Goal: Task Accomplishment & Management: Manage account settings

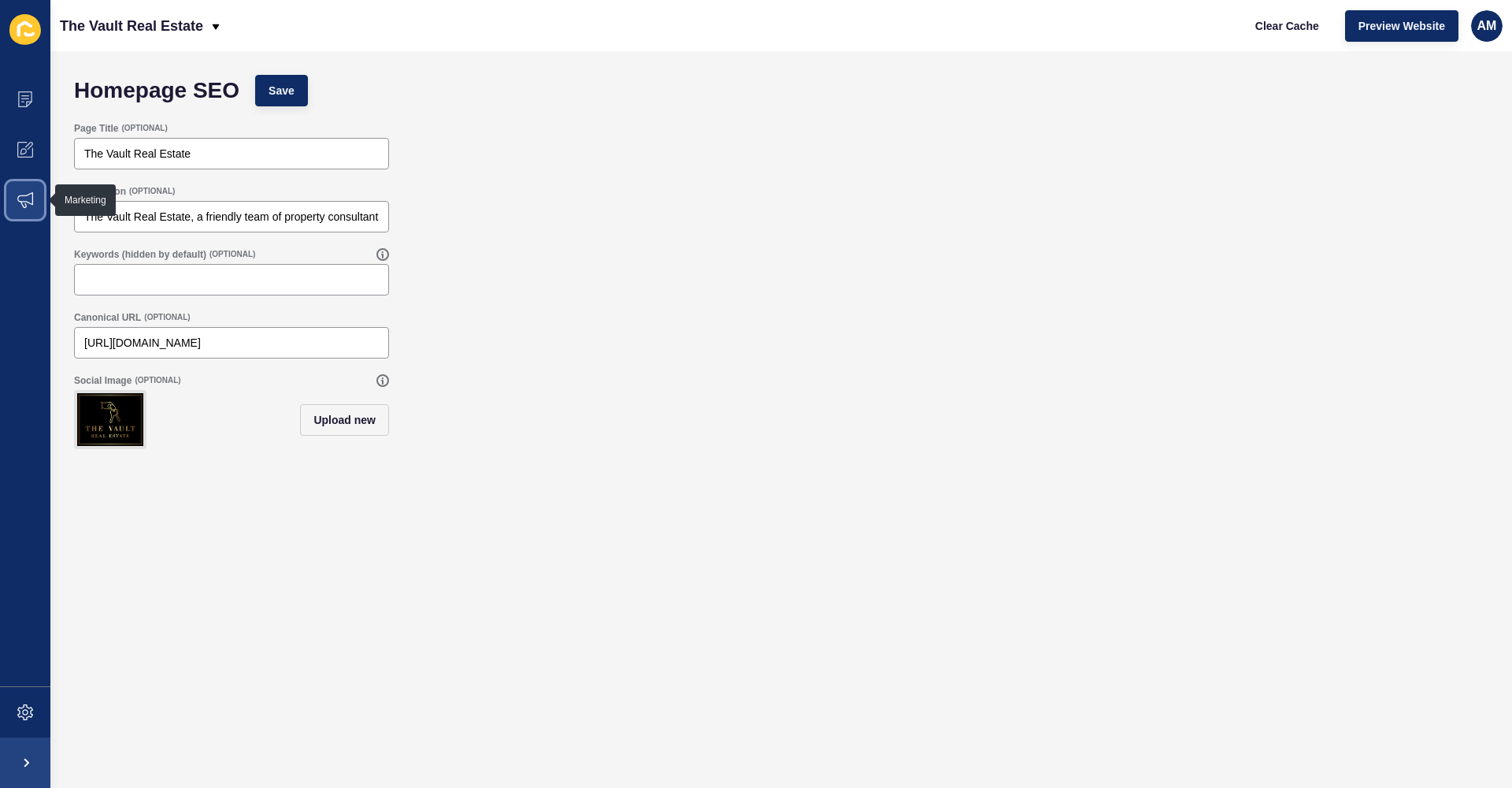
click at [32, 211] on span at bounding box center [25, 200] width 51 height 51
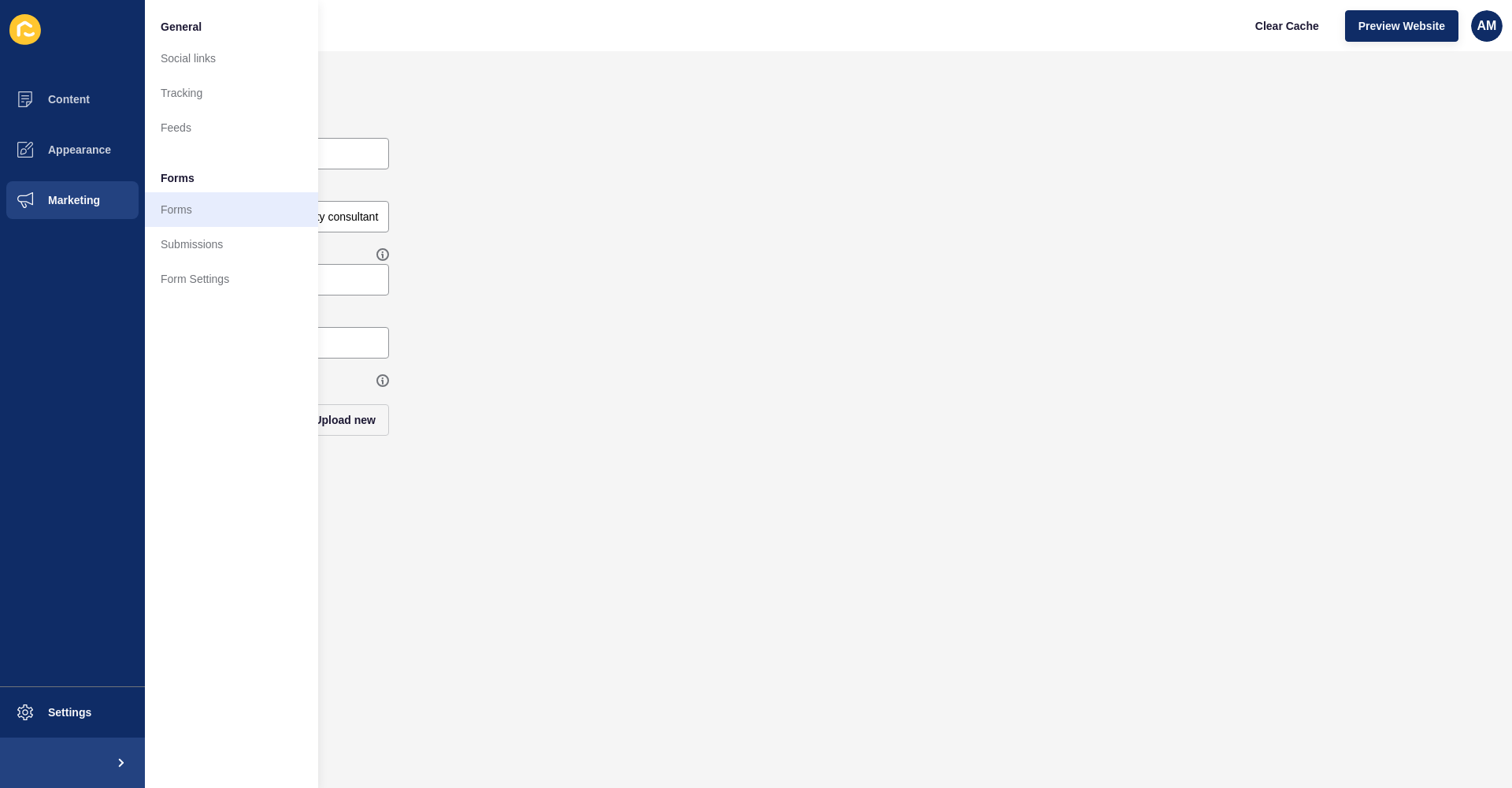
click at [191, 223] on link "Forms" at bounding box center [232, 210] width 174 height 34
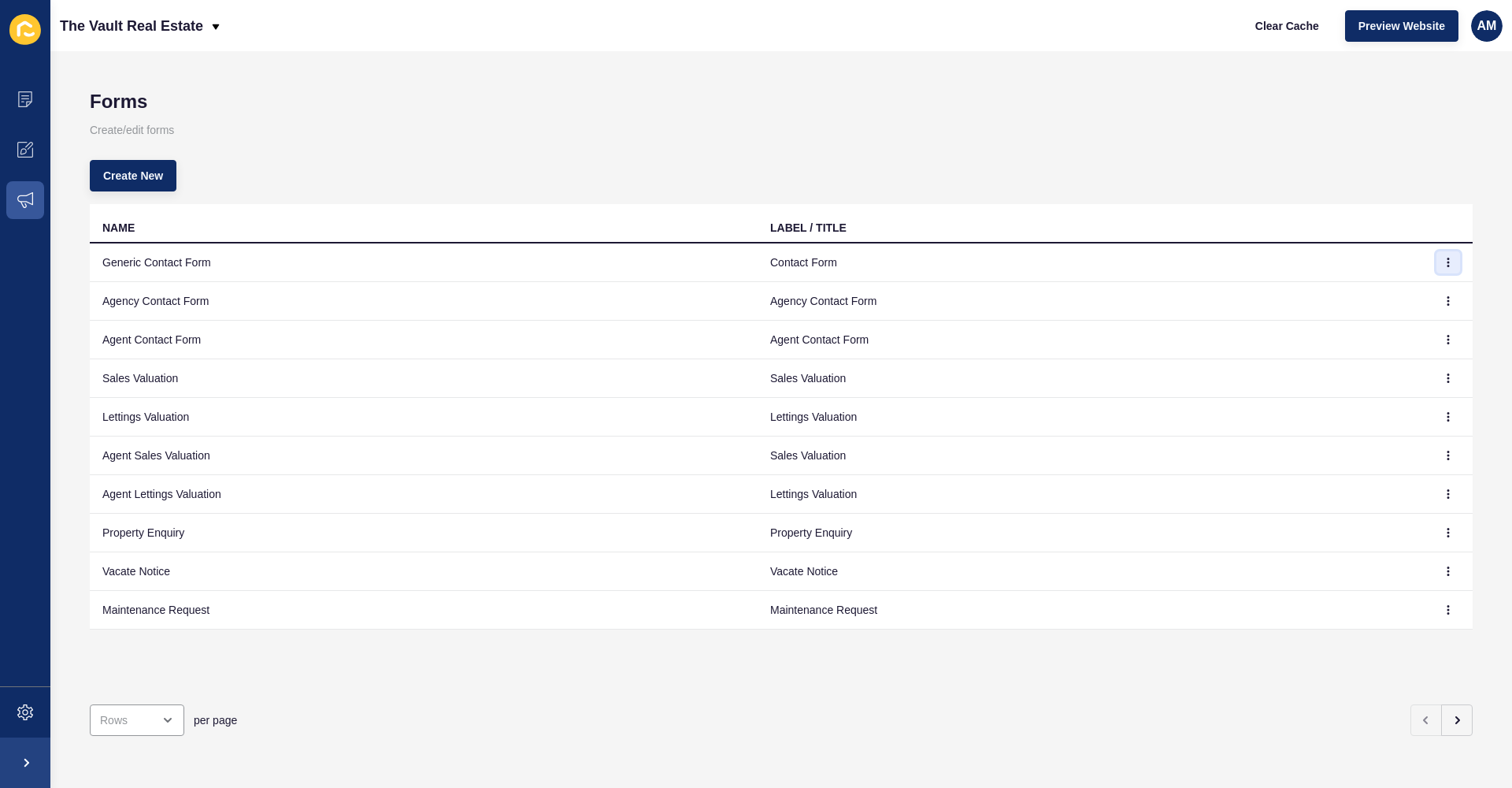
click at [1443, 266] on button "button" at bounding box center [1449, 262] width 24 height 22
click at [1425, 287] on link "Edit" at bounding box center [1405, 294] width 110 height 34
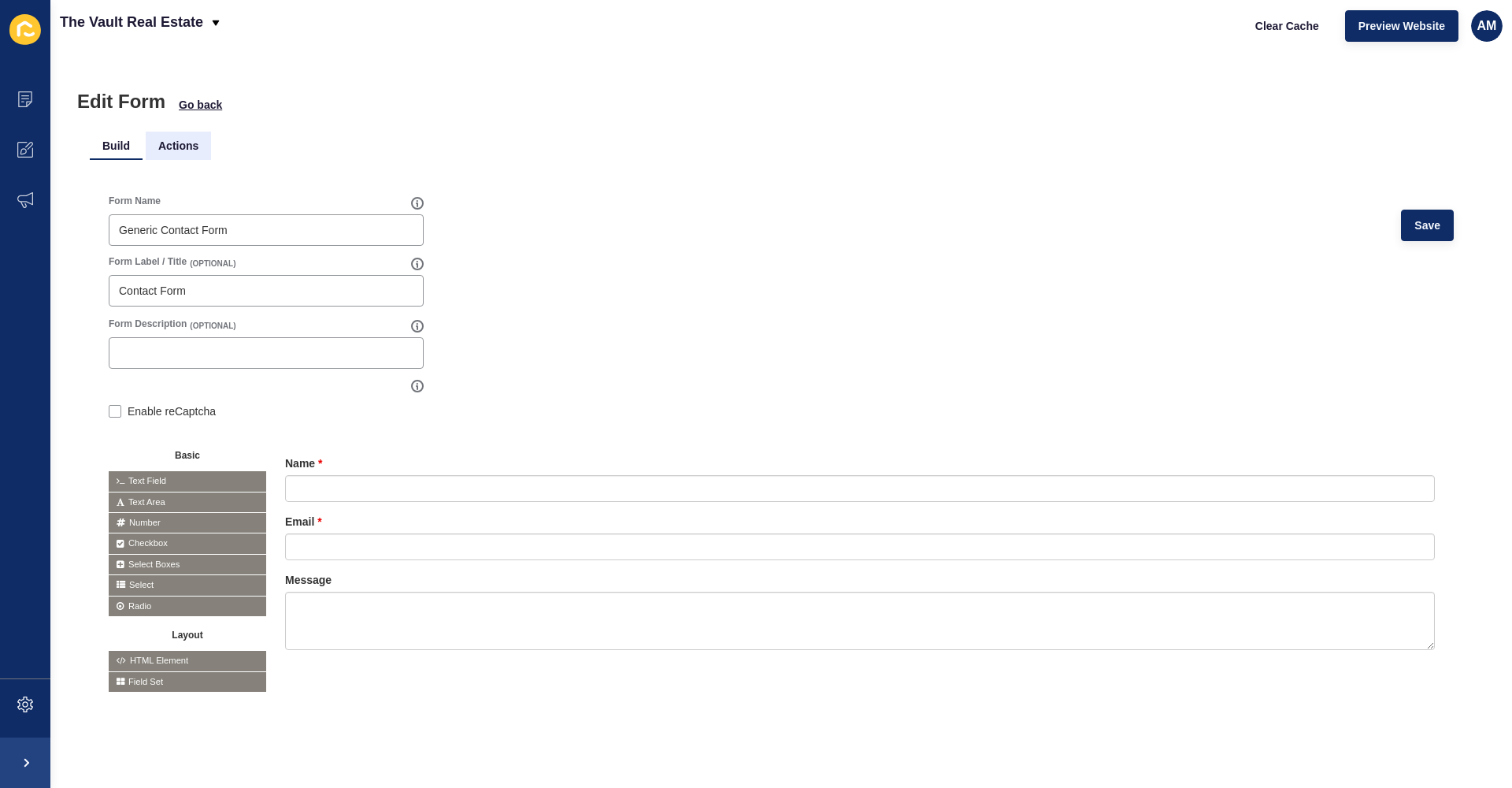
click at [199, 147] on li "Actions" at bounding box center [178, 145] width 65 height 28
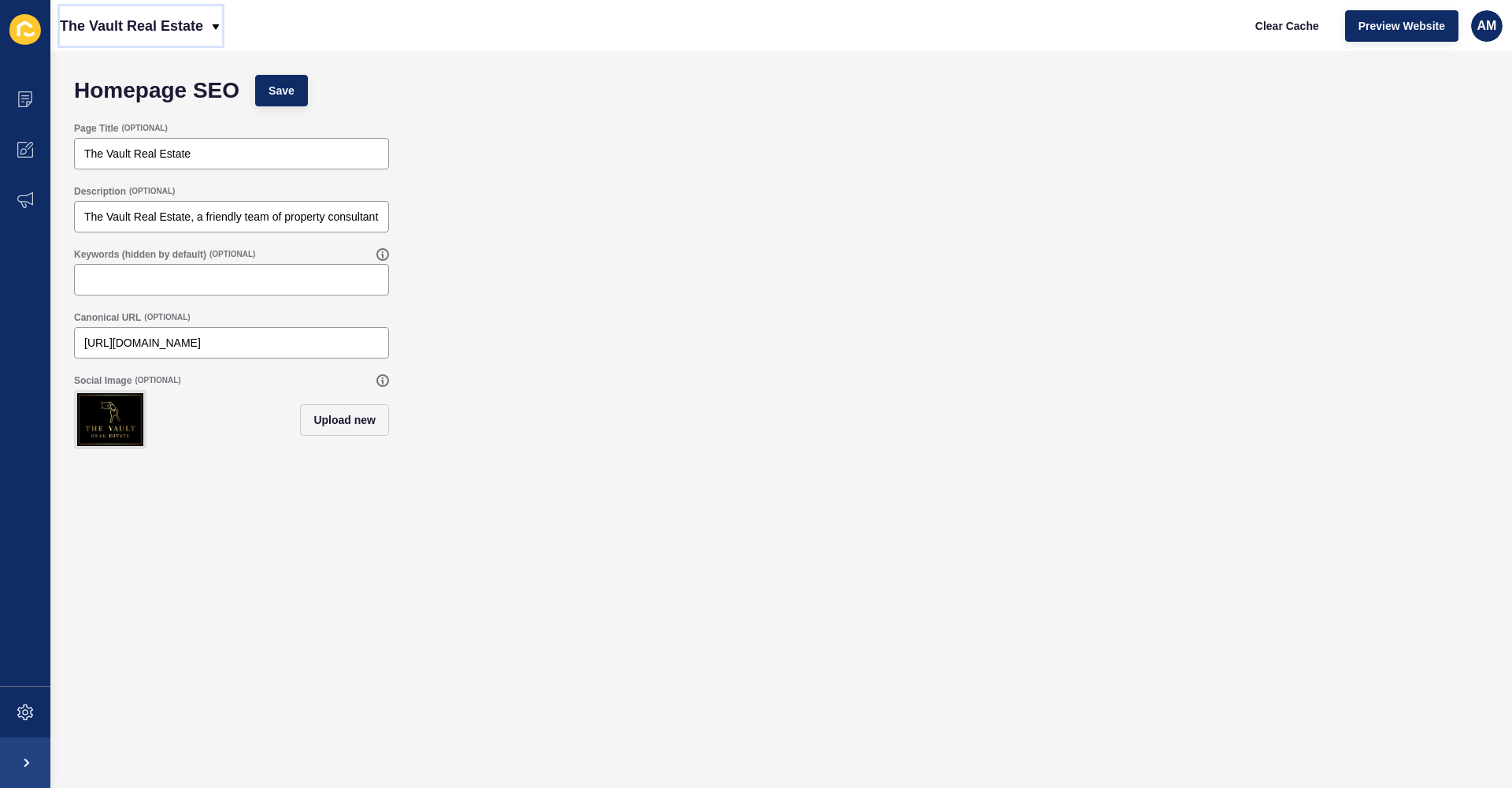
drag, startPoint x: 208, startPoint y: 29, endPoint x: 320, endPoint y: 64, distance: 117.3
click at [222, 34] on div "The Vault Real Estate Clear Cache Preview Website AM" at bounding box center [781, 25] width 1461 height 52
click at [454, 103] on div "Homepage SEO Save" at bounding box center [781, 90] width 1431 height 47
click at [34, 181] on span at bounding box center [25, 200] width 51 height 51
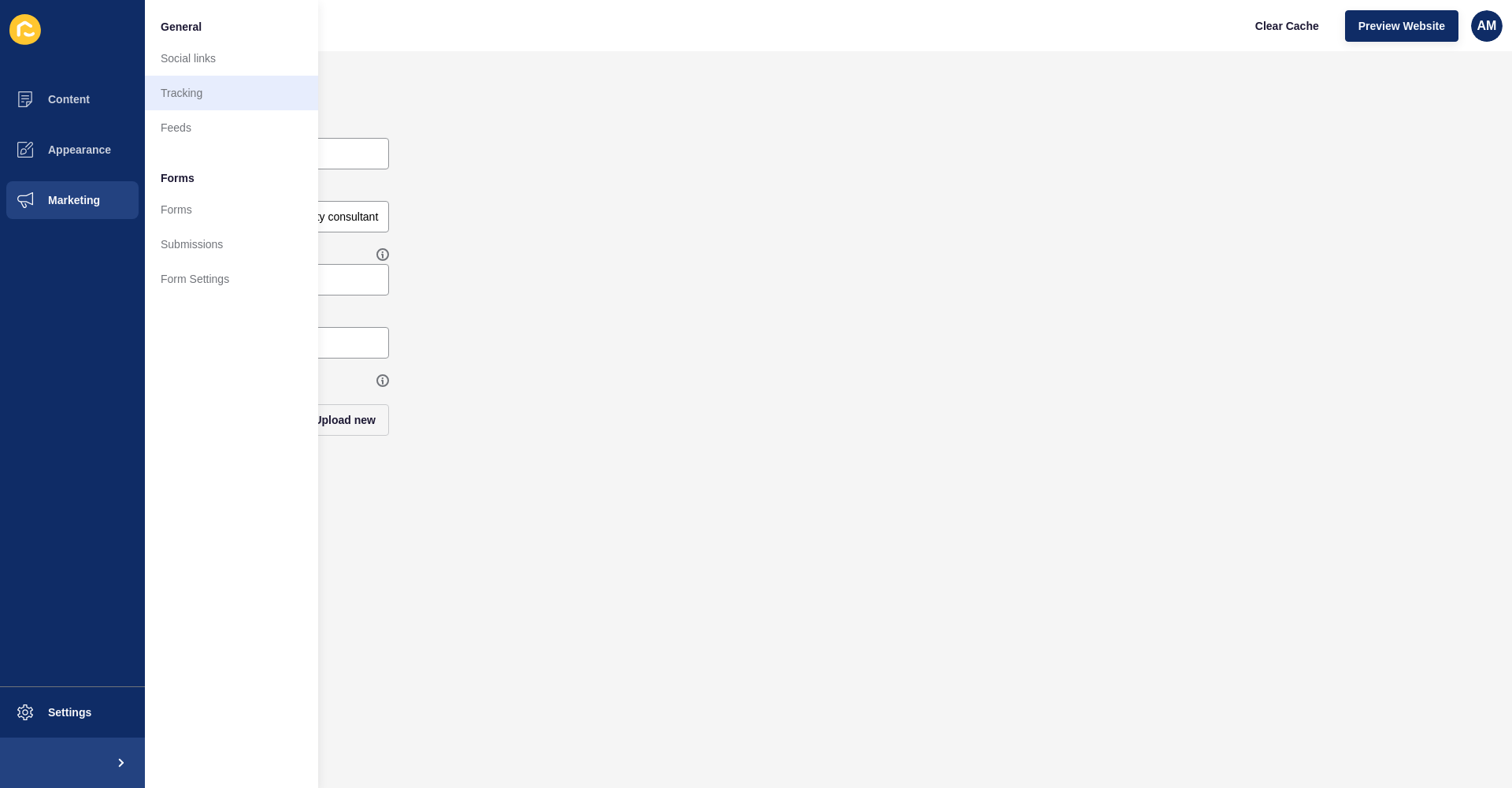
click at [204, 103] on link "Tracking" at bounding box center [232, 93] width 174 height 34
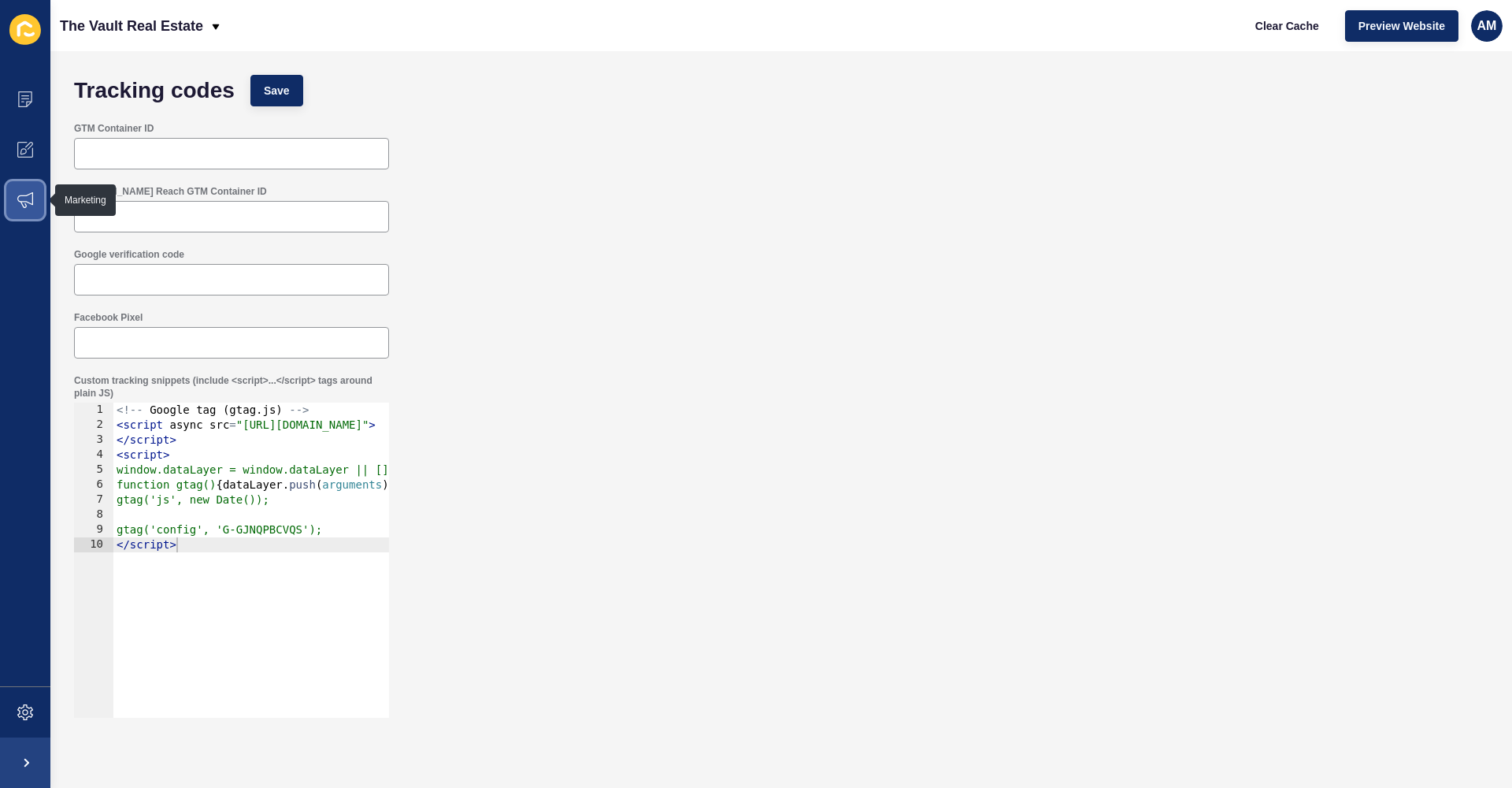
click at [30, 201] on icon at bounding box center [24, 200] width 15 height 15
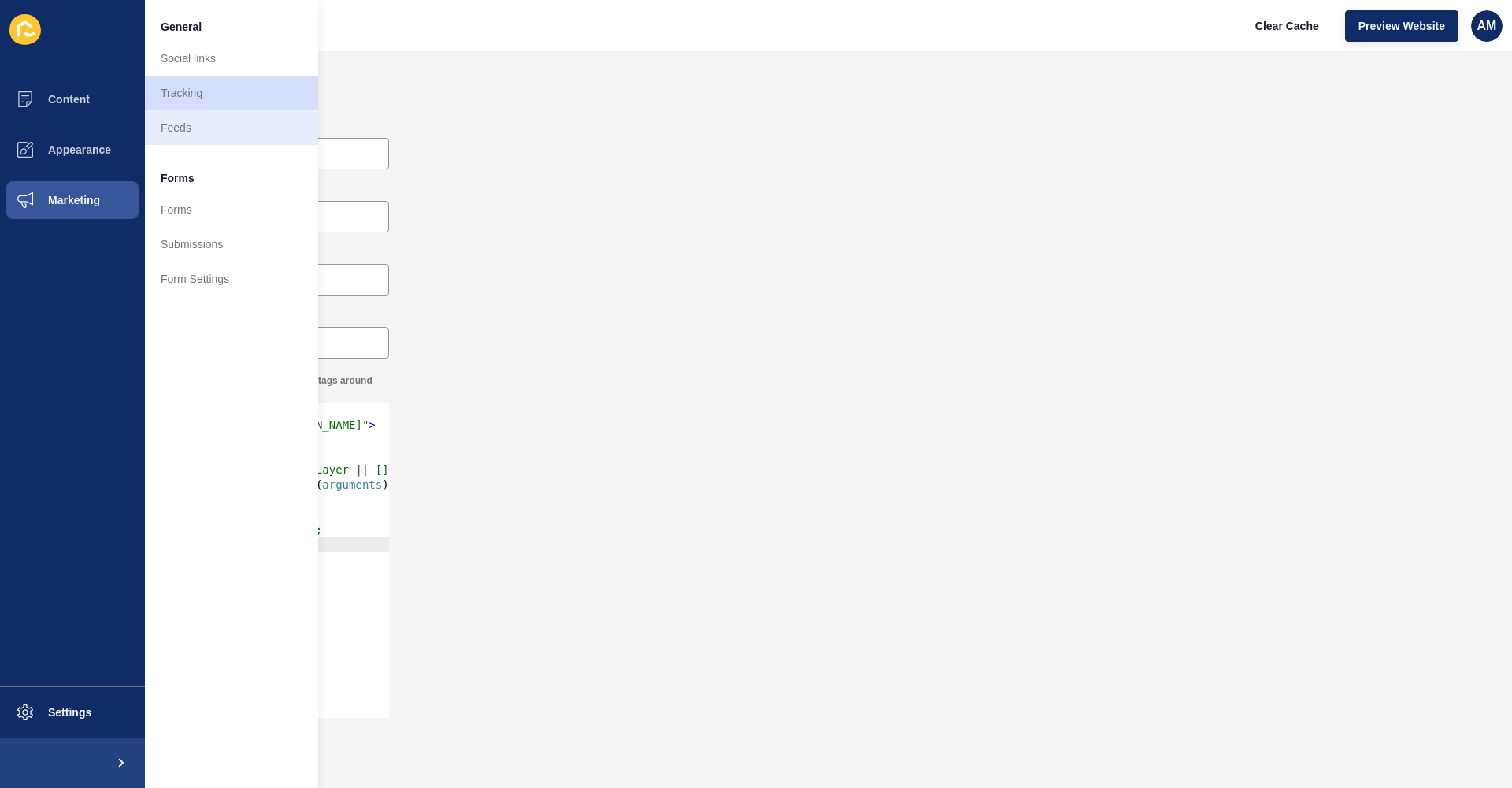
click at [161, 137] on link "Feeds" at bounding box center [232, 128] width 174 height 34
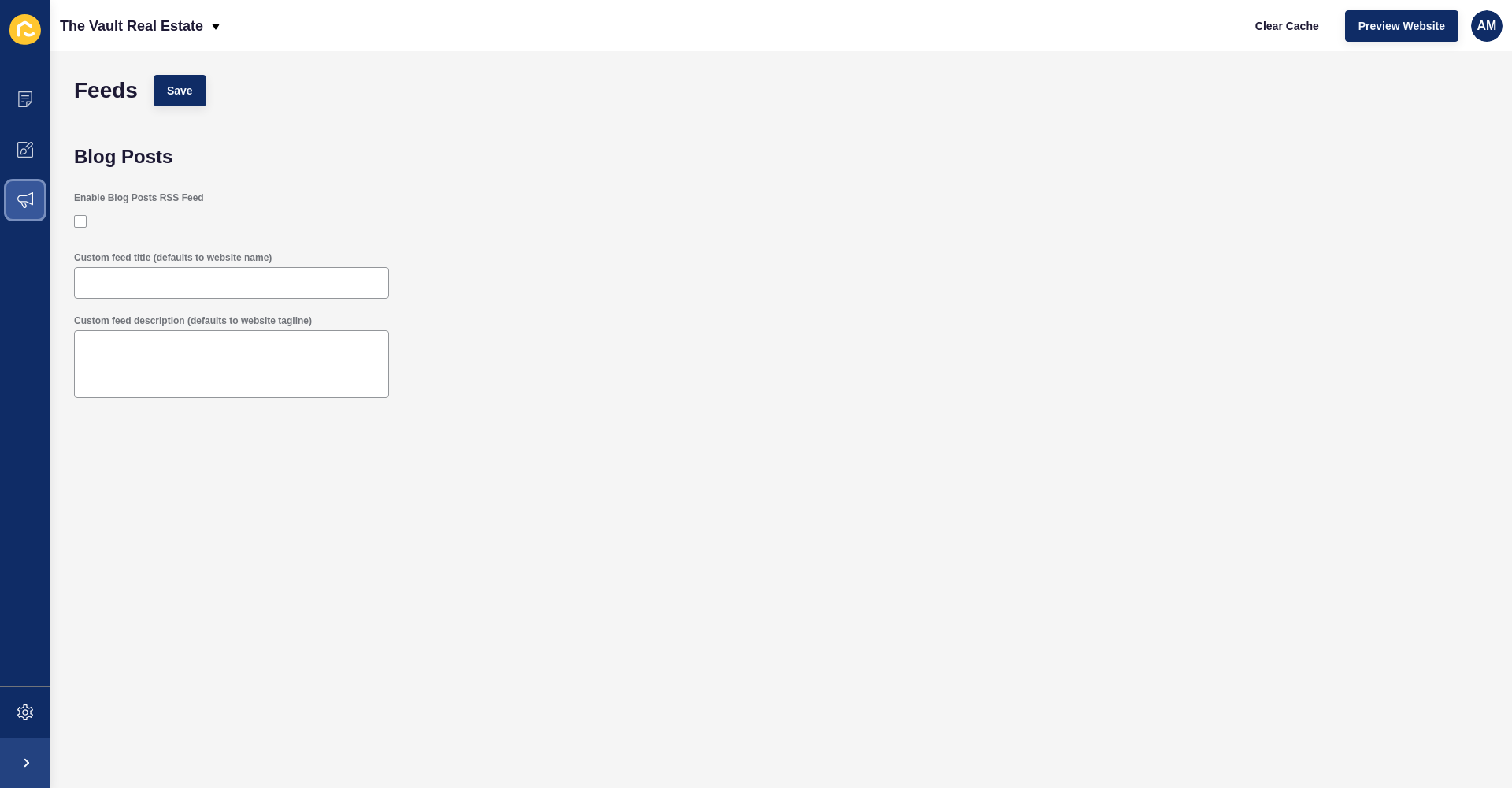
click at [15, 211] on span at bounding box center [25, 200] width 51 height 51
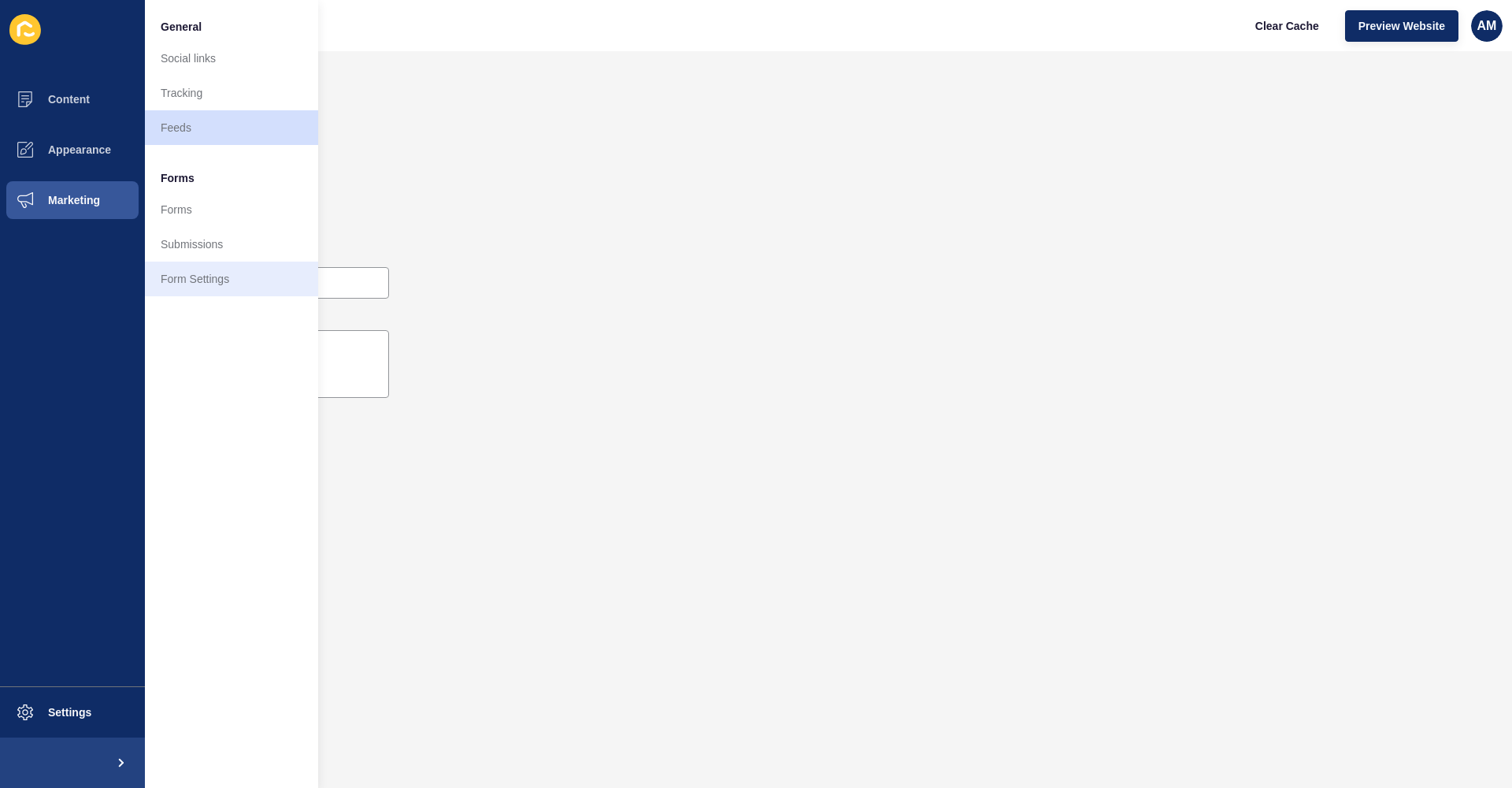
click at [200, 271] on link "Form Settings" at bounding box center [232, 279] width 174 height 34
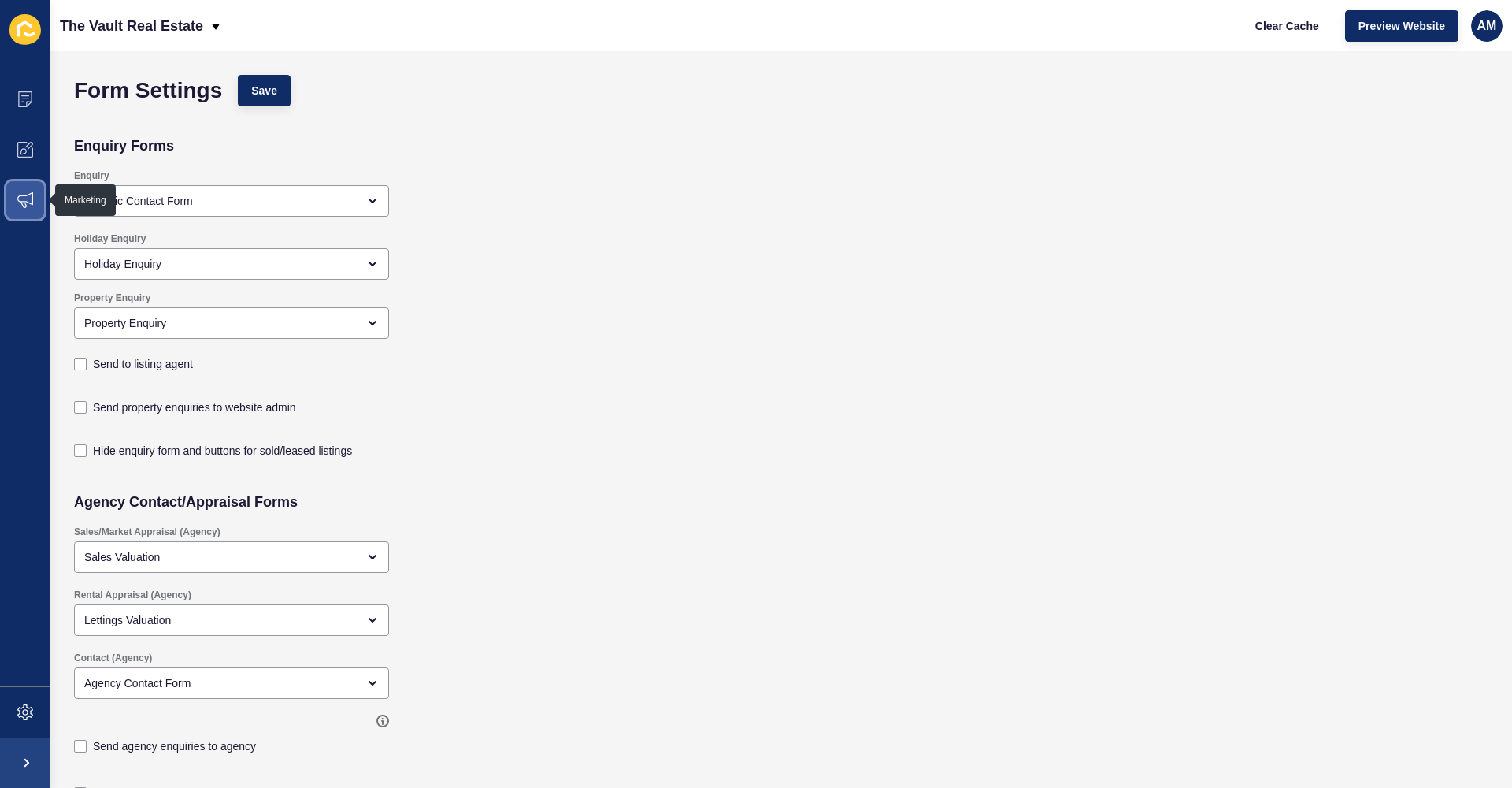
click at [33, 195] on span at bounding box center [25, 200] width 51 height 51
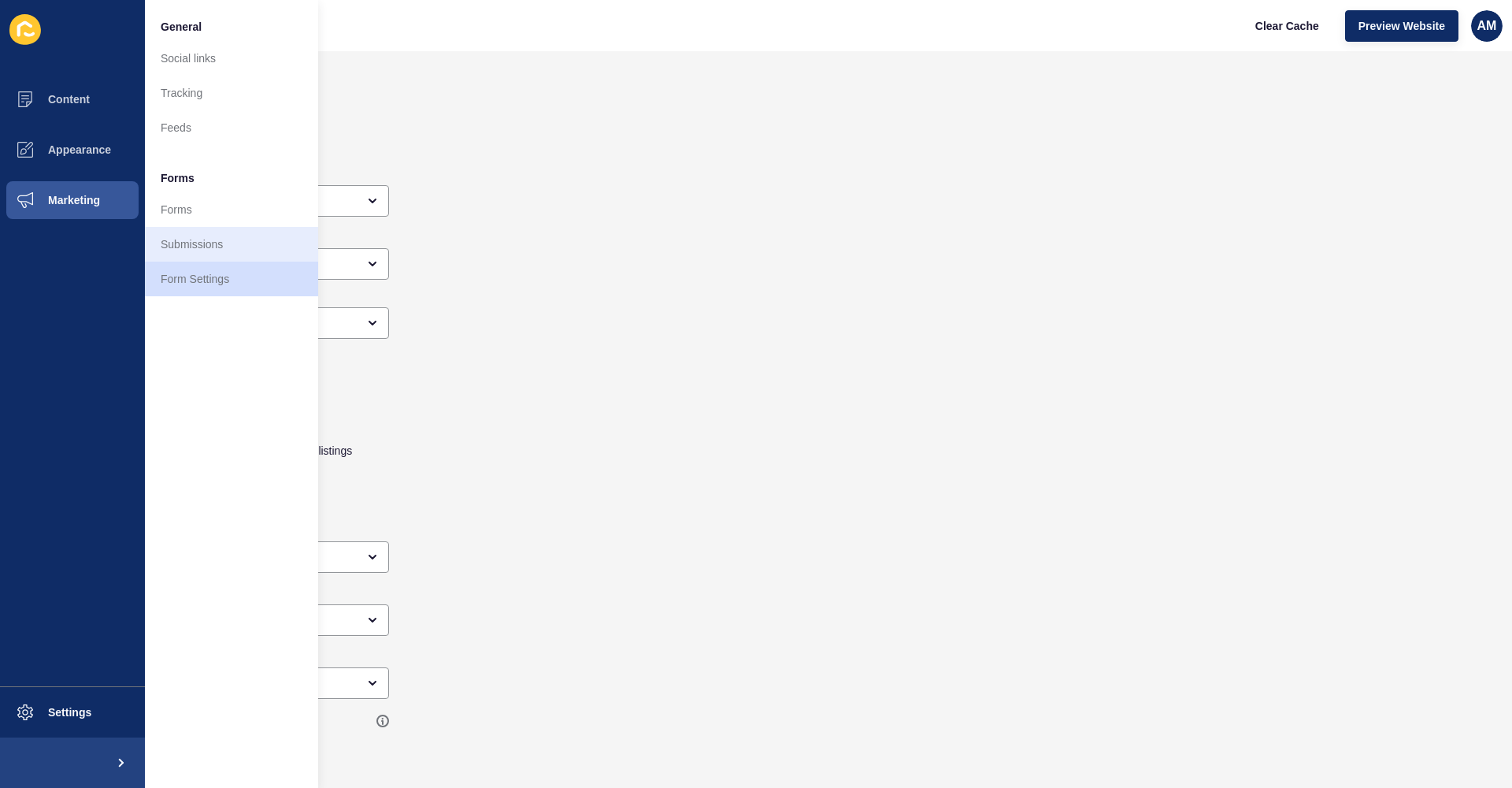
click at [189, 233] on link "Submissions" at bounding box center [232, 244] width 174 height 34
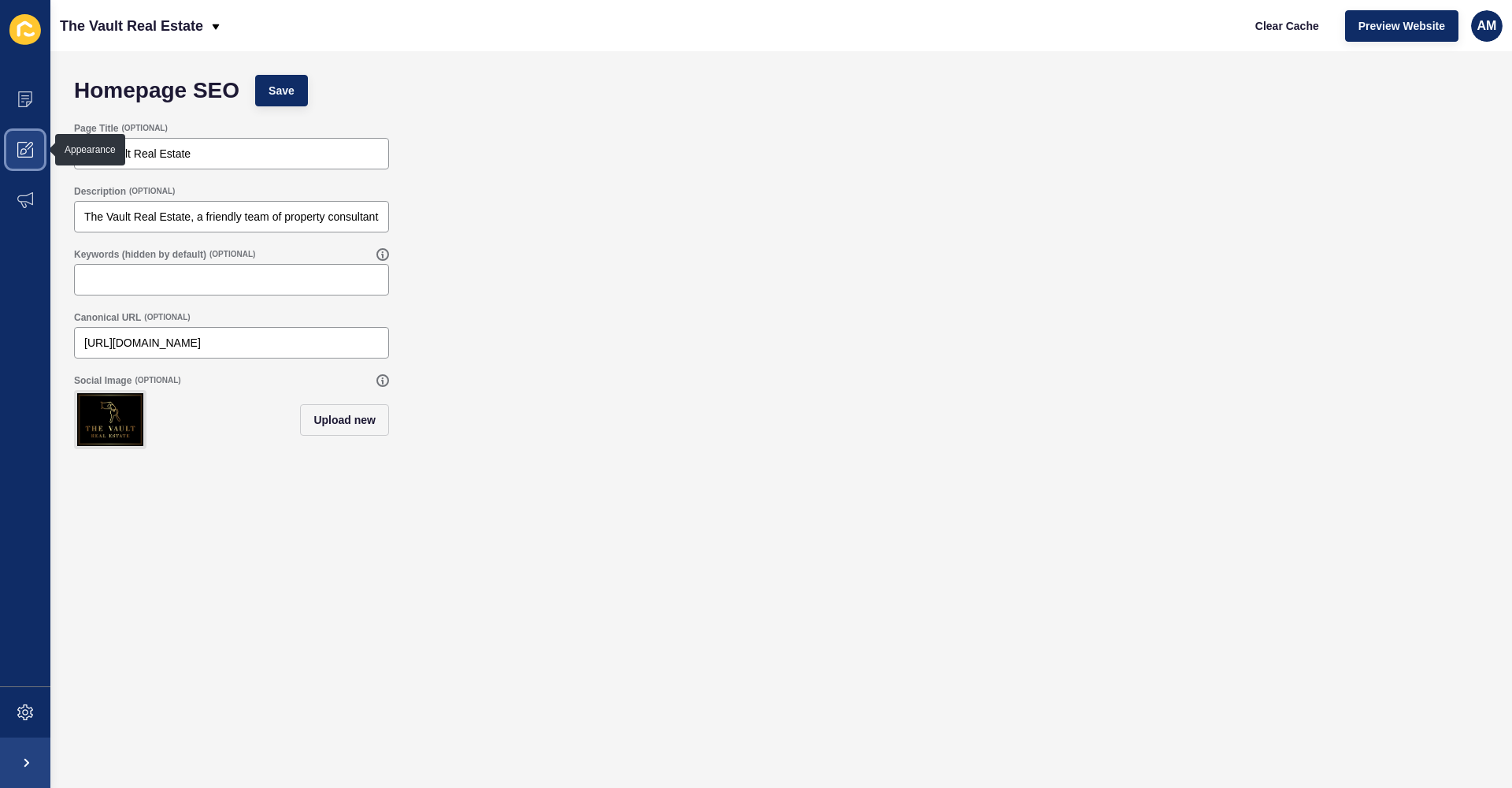
click at [33, 156] on span at bounding box center [25, 150] width 51 height 51
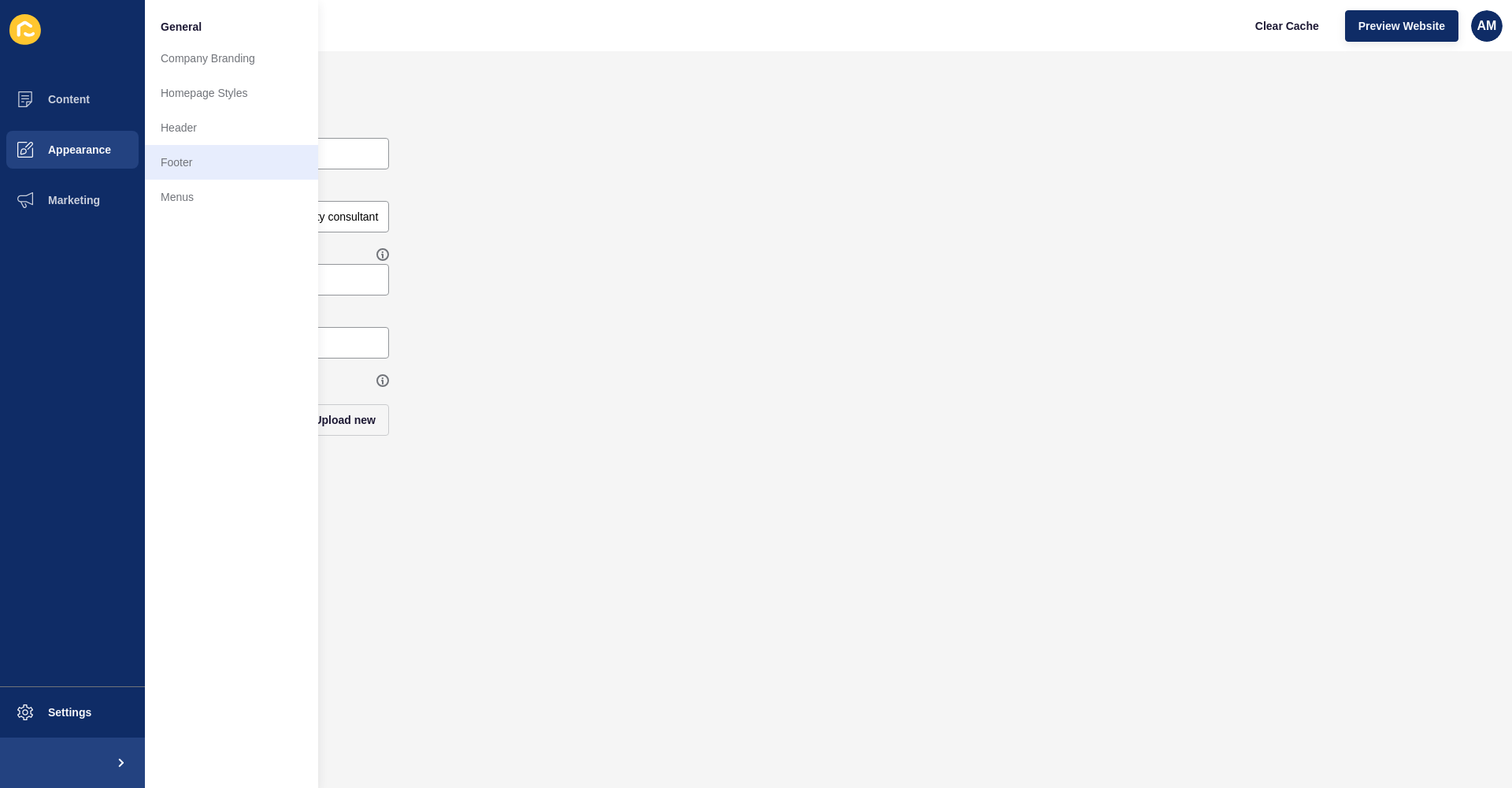
click at [178, 158] on link "Footer" at bounding box center [232, 162] width 174 height 34
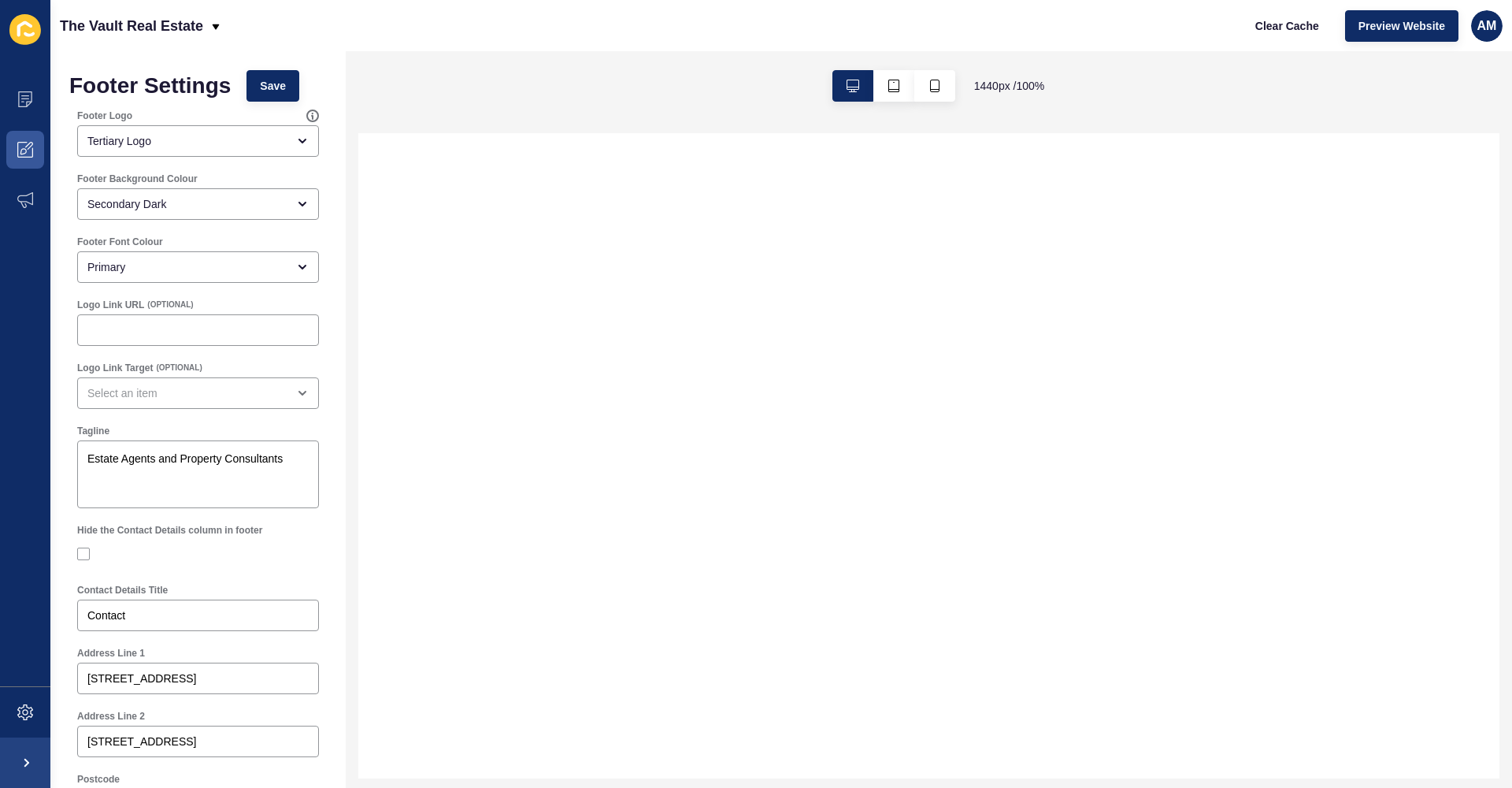
select select
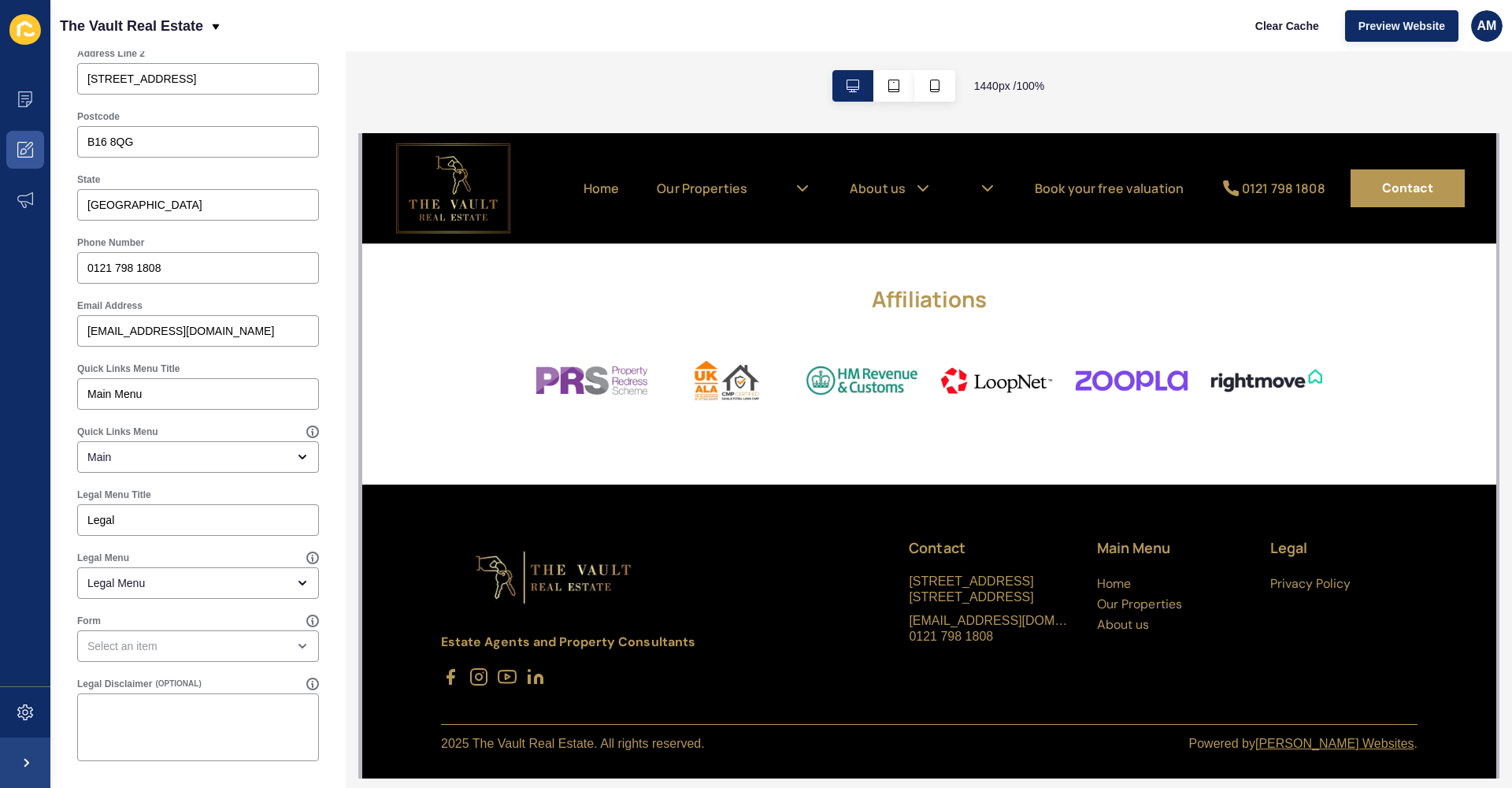
scroll to position [3218, 0]
click at [35, 150] on span at bounding box center [25, 150] width 51 height 51
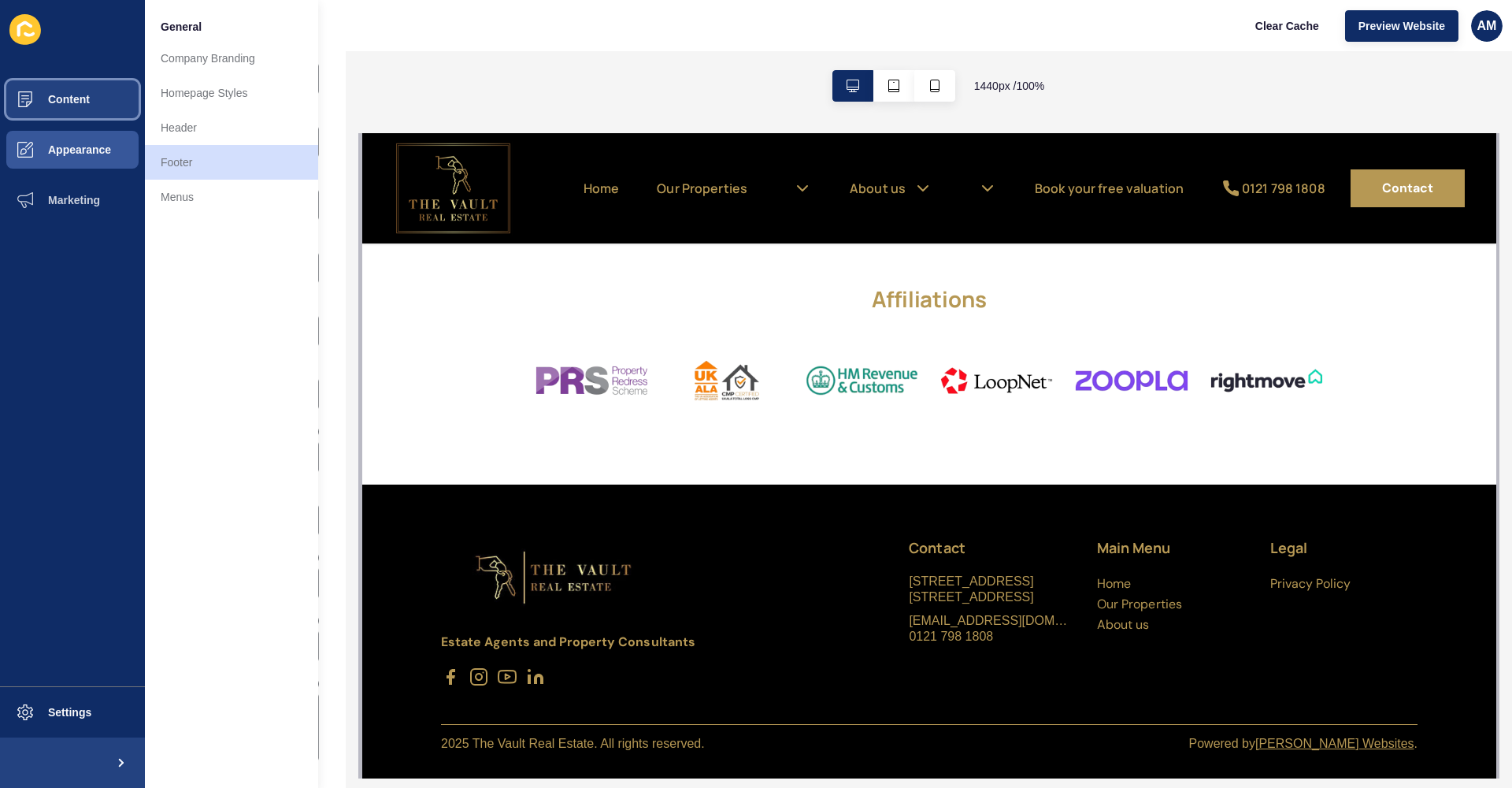
click at [66, 100] on span "Content" at bounding box center [43, 100] width 92 height 13
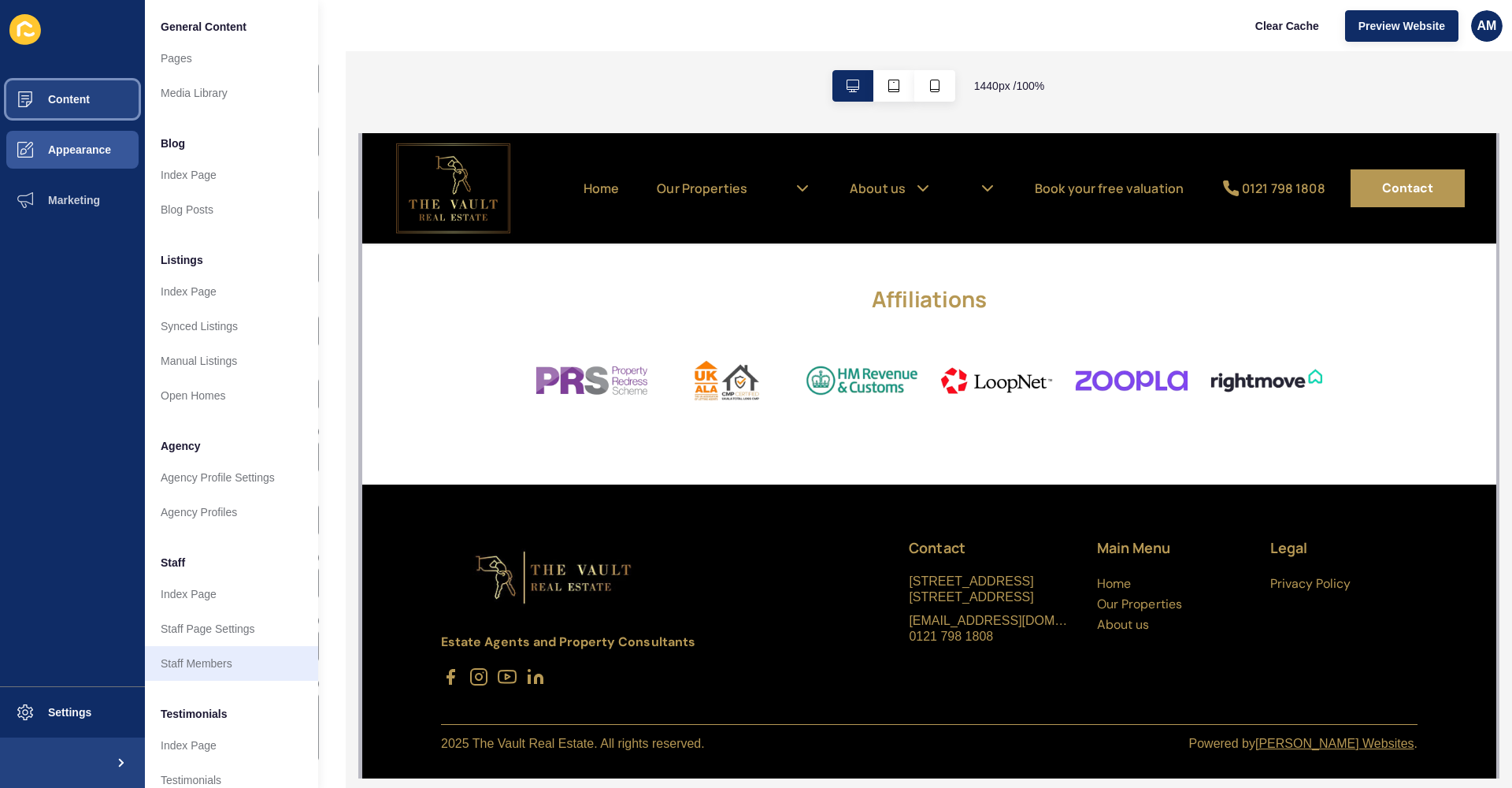
scroll to position [0, 0]
click at [123, 149] on button "Appearance" at bounding box center [72, 150] width 145 height 51
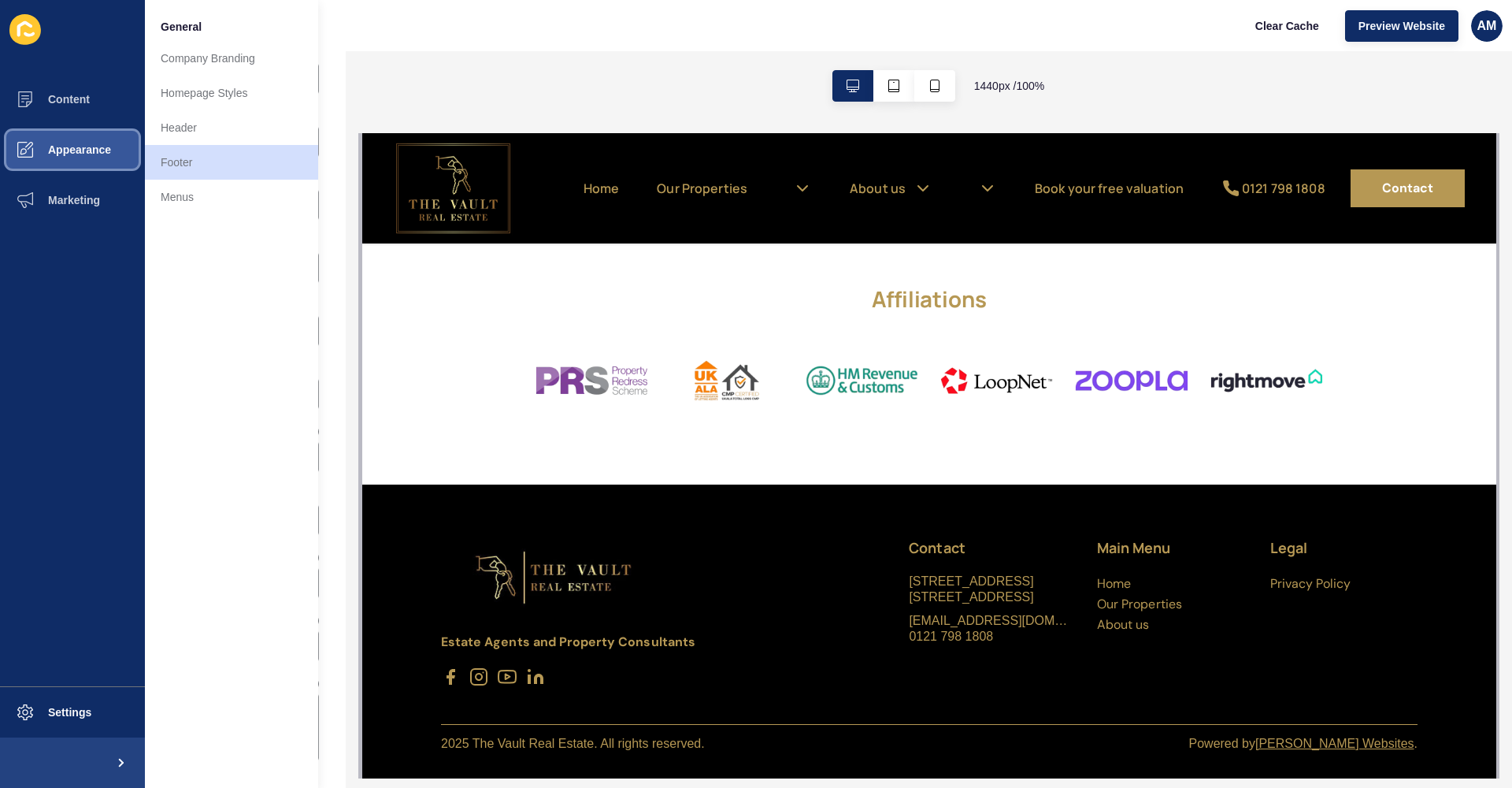
click at [96, 146] on span "Appearance" at bounding box center [53, 150] width 113 height 13
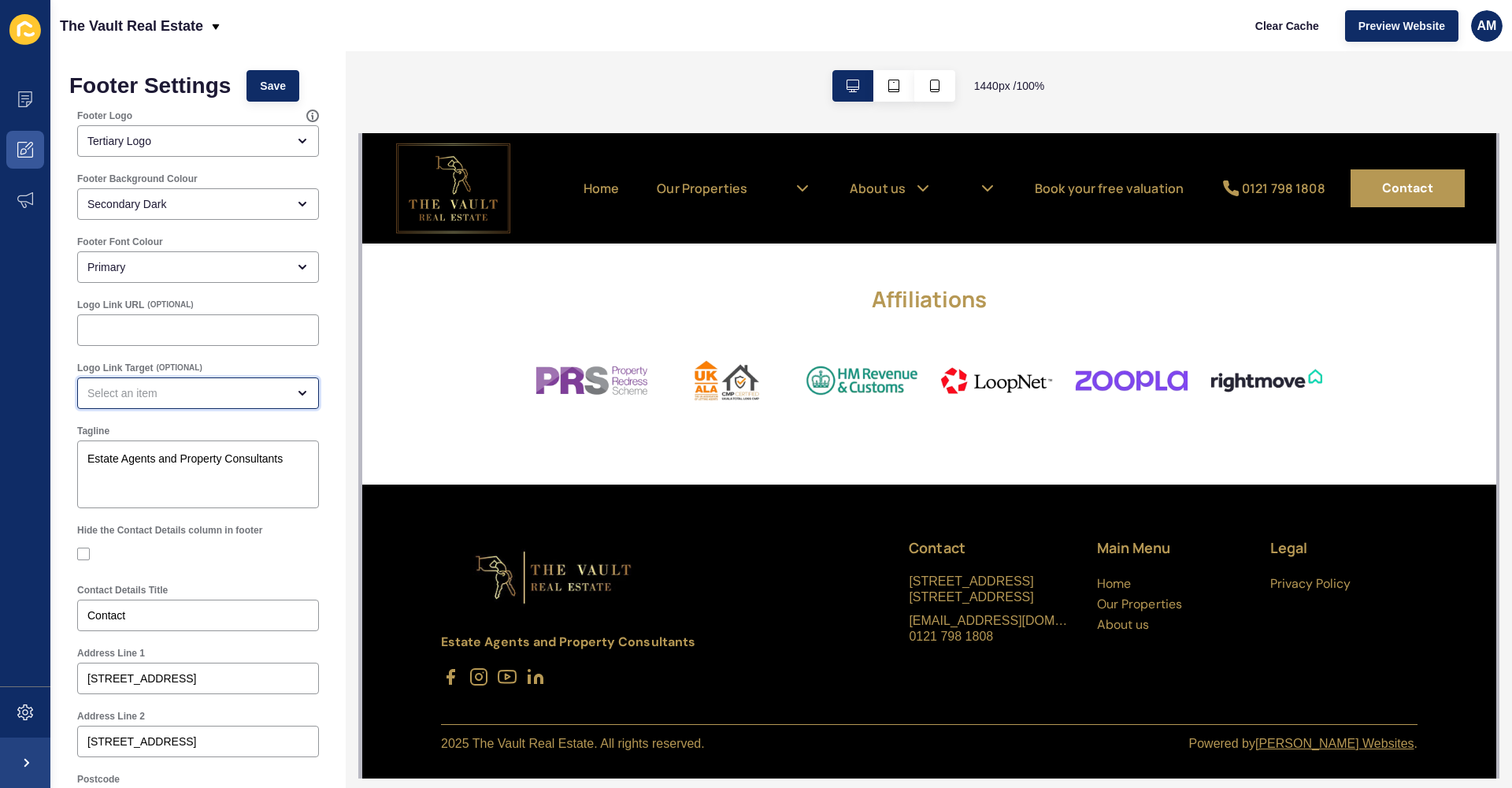
click at [217, 385] on div "open menu" at bounding box center [197, 393] width 241 height 32
click at [221, 355] on div "Logo Link Target (OPTIONAL)" at bounding box center [198, 385] width 258 height 63
click at [22, 143] on icon at bounding box center [24, 149] width 15 height 15
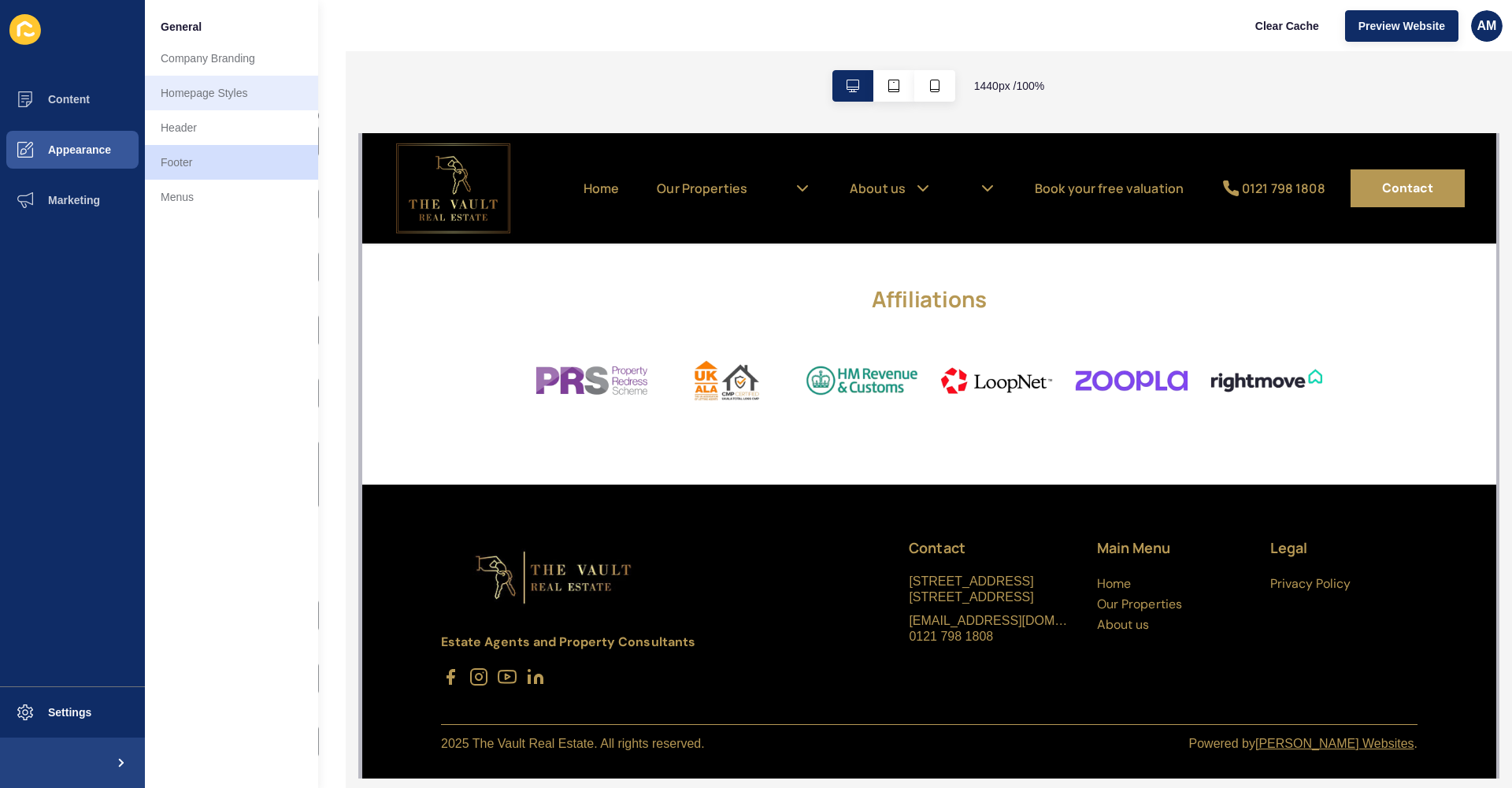
click at [207, 100] on link "Homepage Styles" at bounding box center [232, 93] width 174 height 34
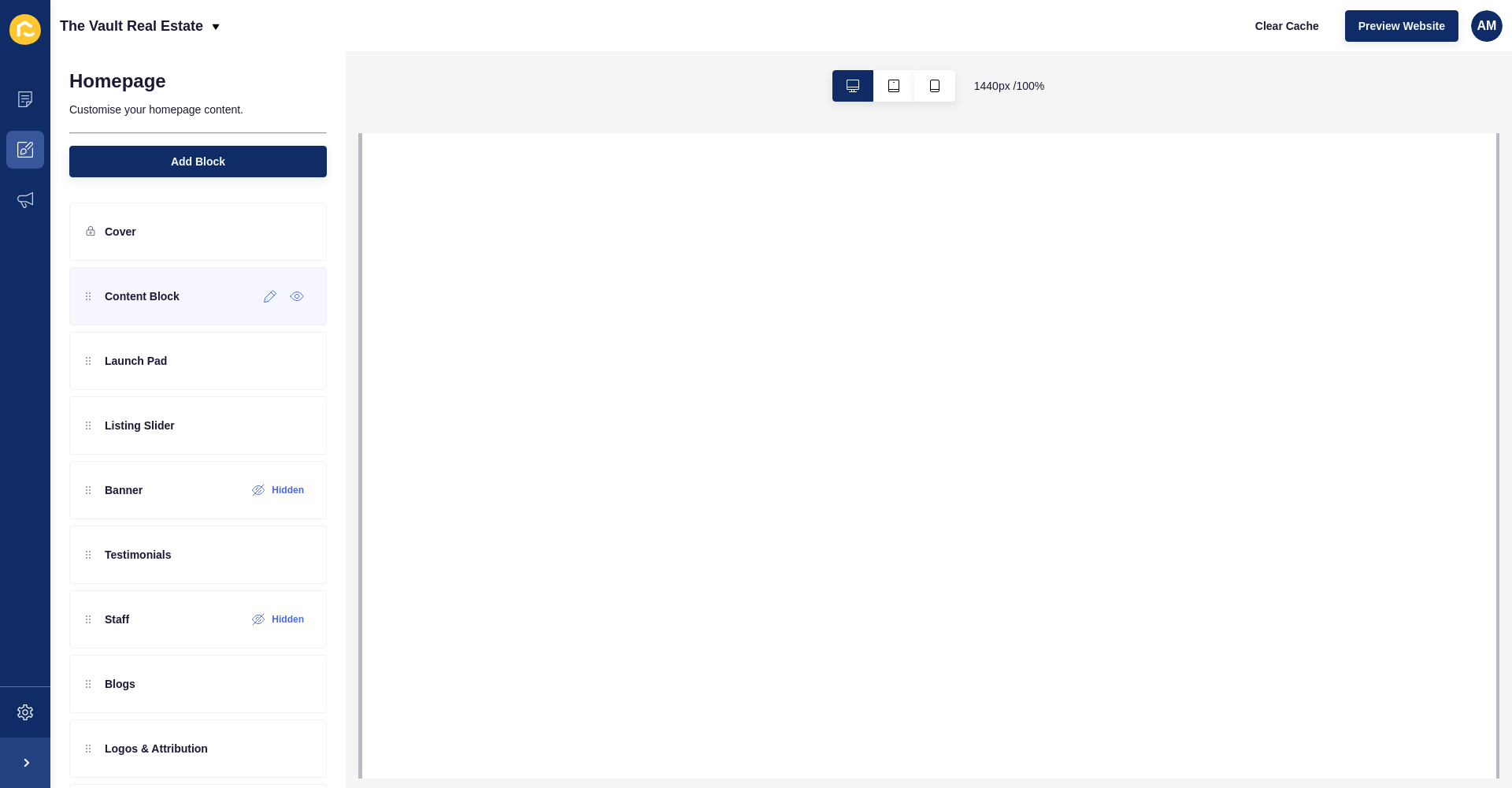
select select
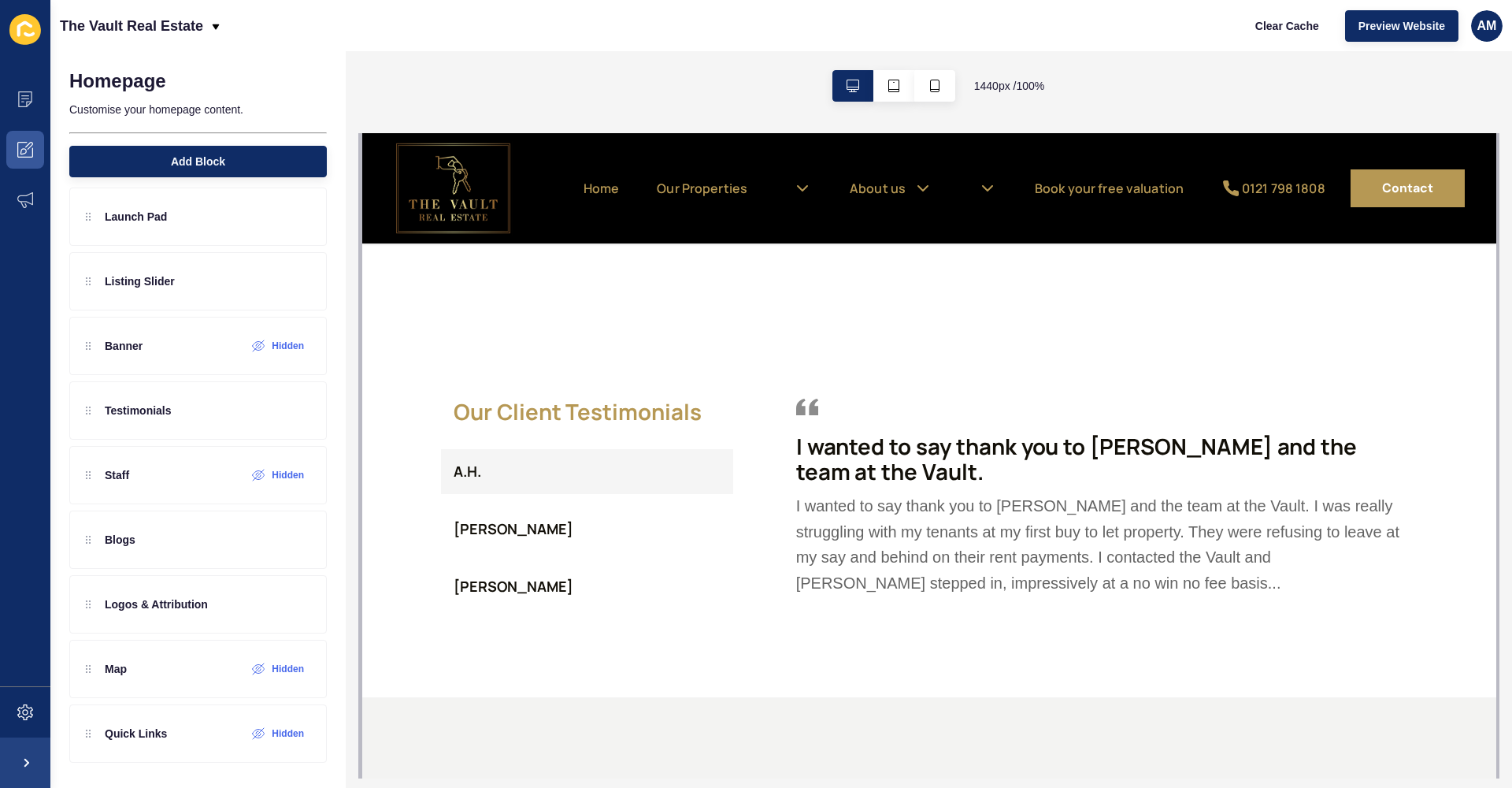
scroll to position [1931, 0]
click at [212, 410] on div "Testimonials" at bounding box center [198, 411] width 258 height 58
click at [271, 420] on div at bounding box center [270, 411] width 26 height 25
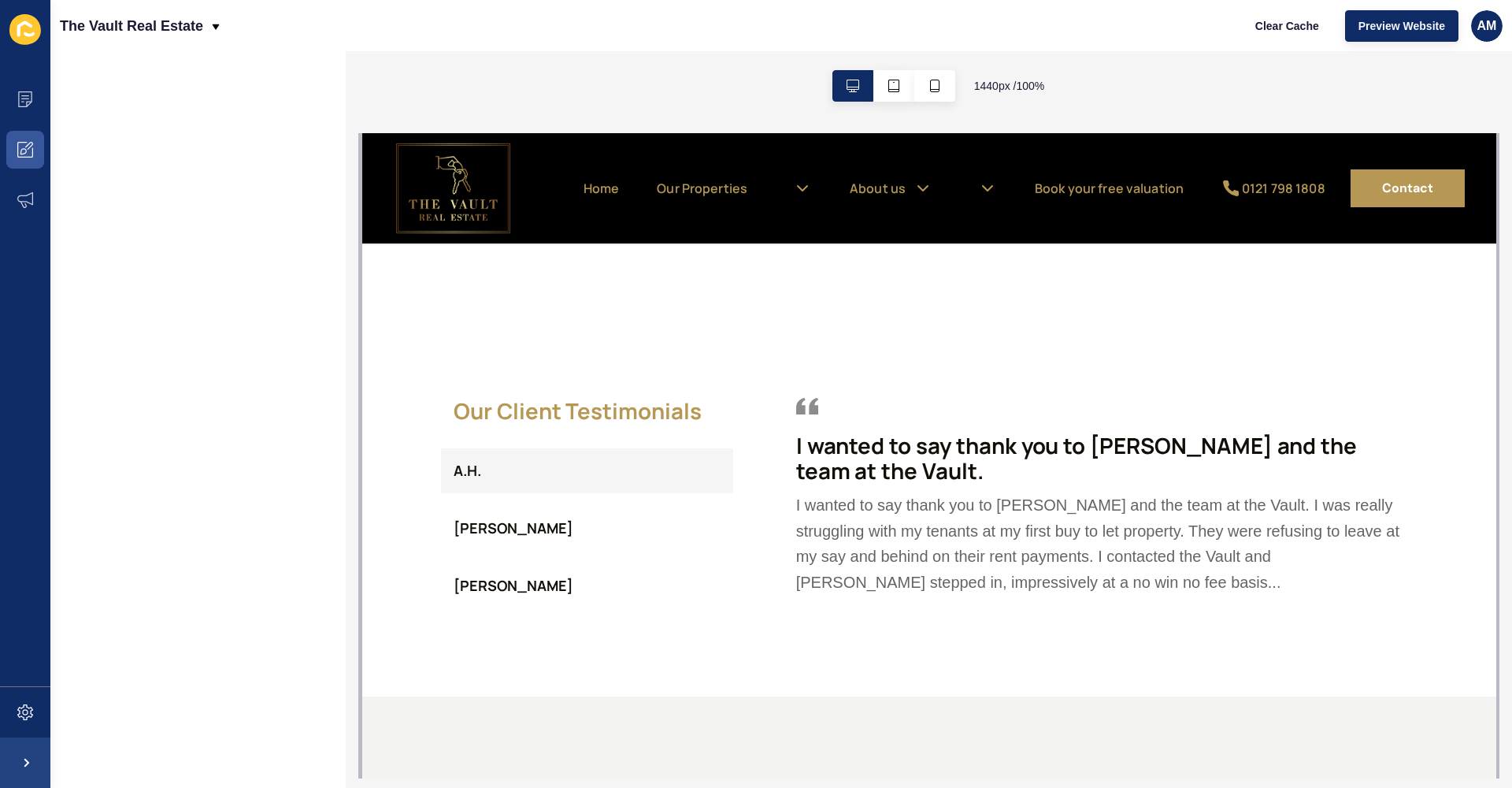
scroll to position [0, 0]
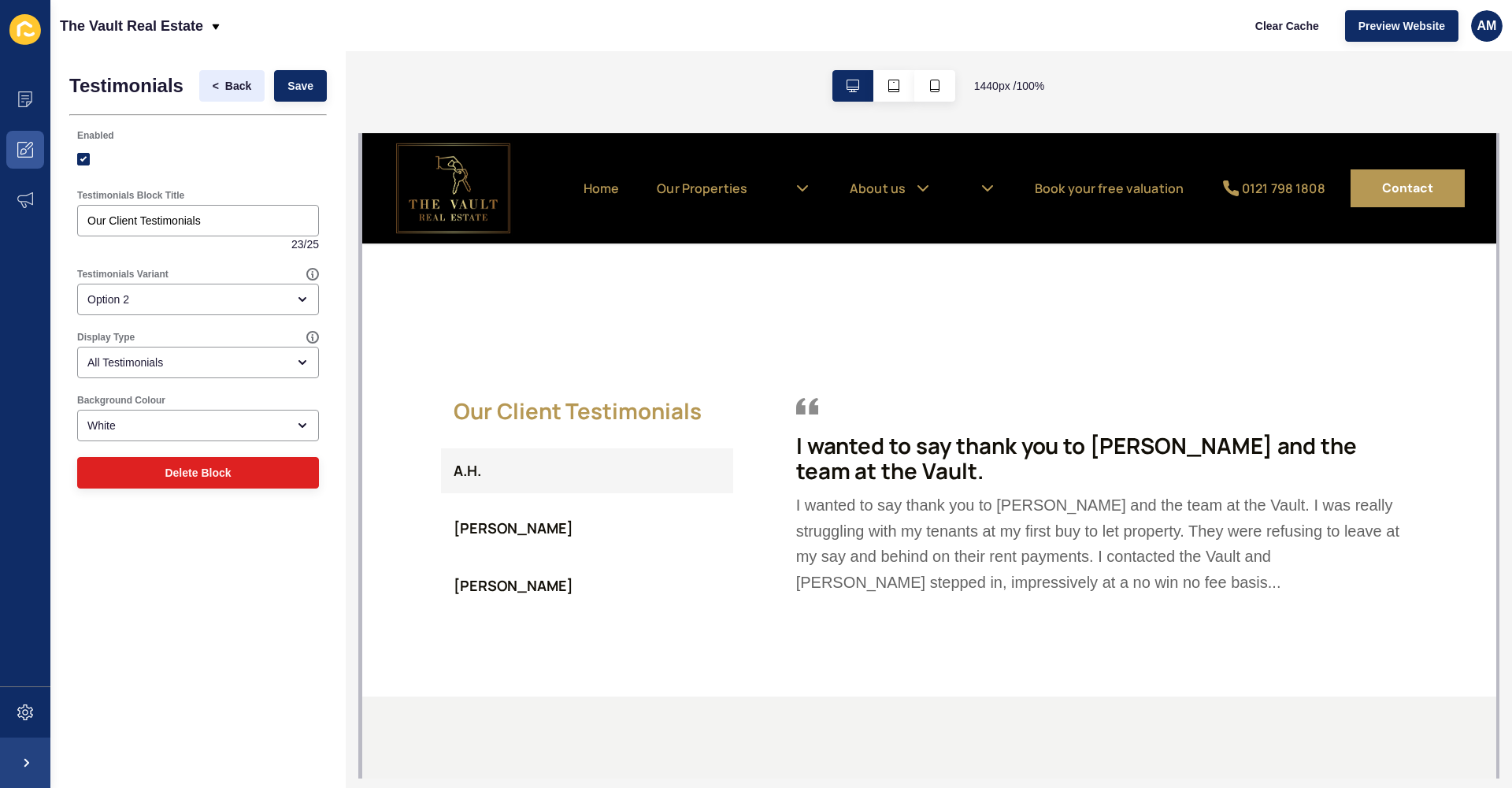
click at [237, 87] on span "Back" at bounding box center [238, 85] width 26 height 15
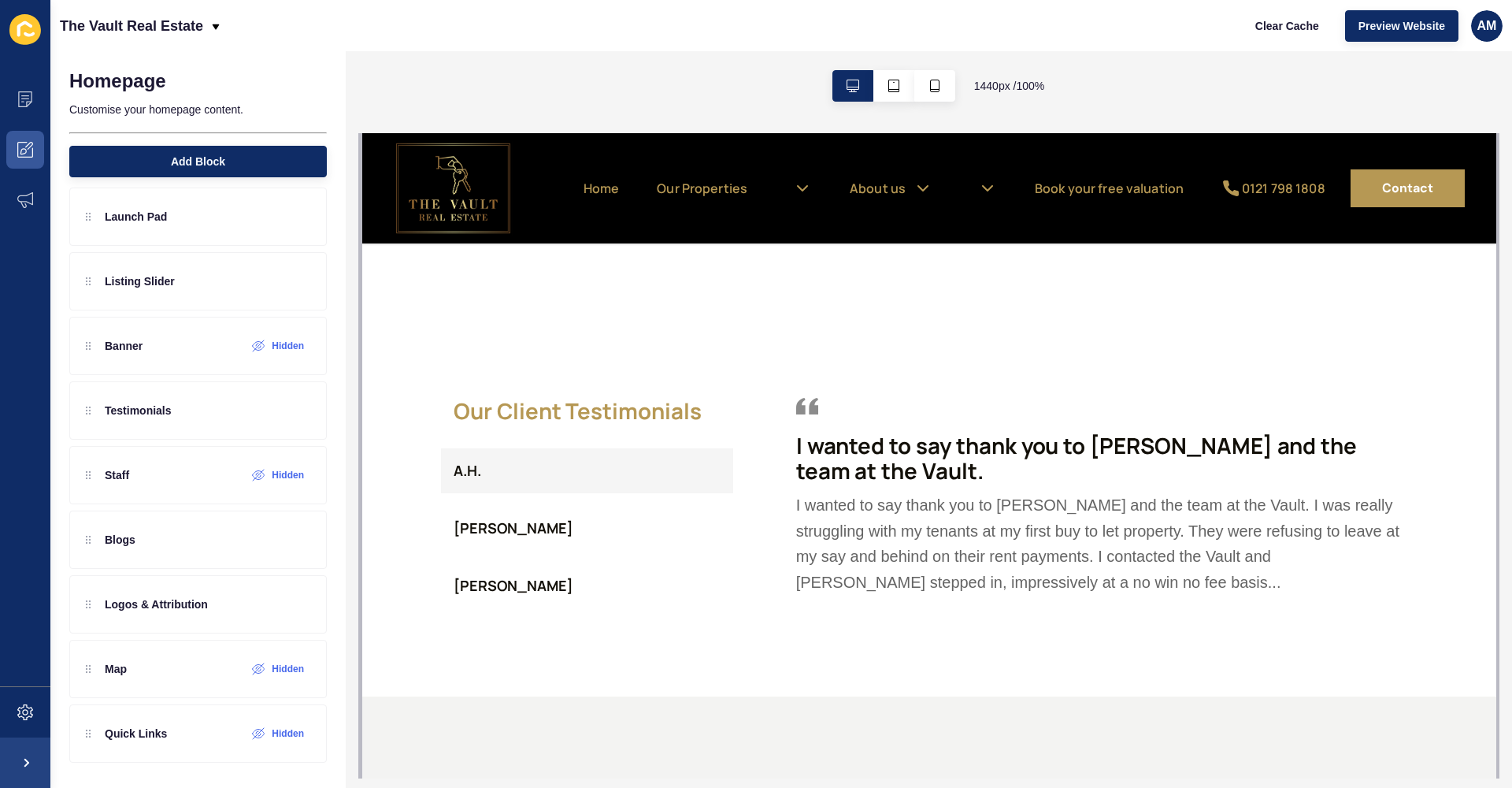
scroll to position [144, 0]
click at [243, 143] on div "Homepage Customise your homepage content. Add Block" at bounding box center [198, 119] width 296 height 136
click at [235, 166] on button "Add Block" at bounding box center [198, 161] width 258 height 32
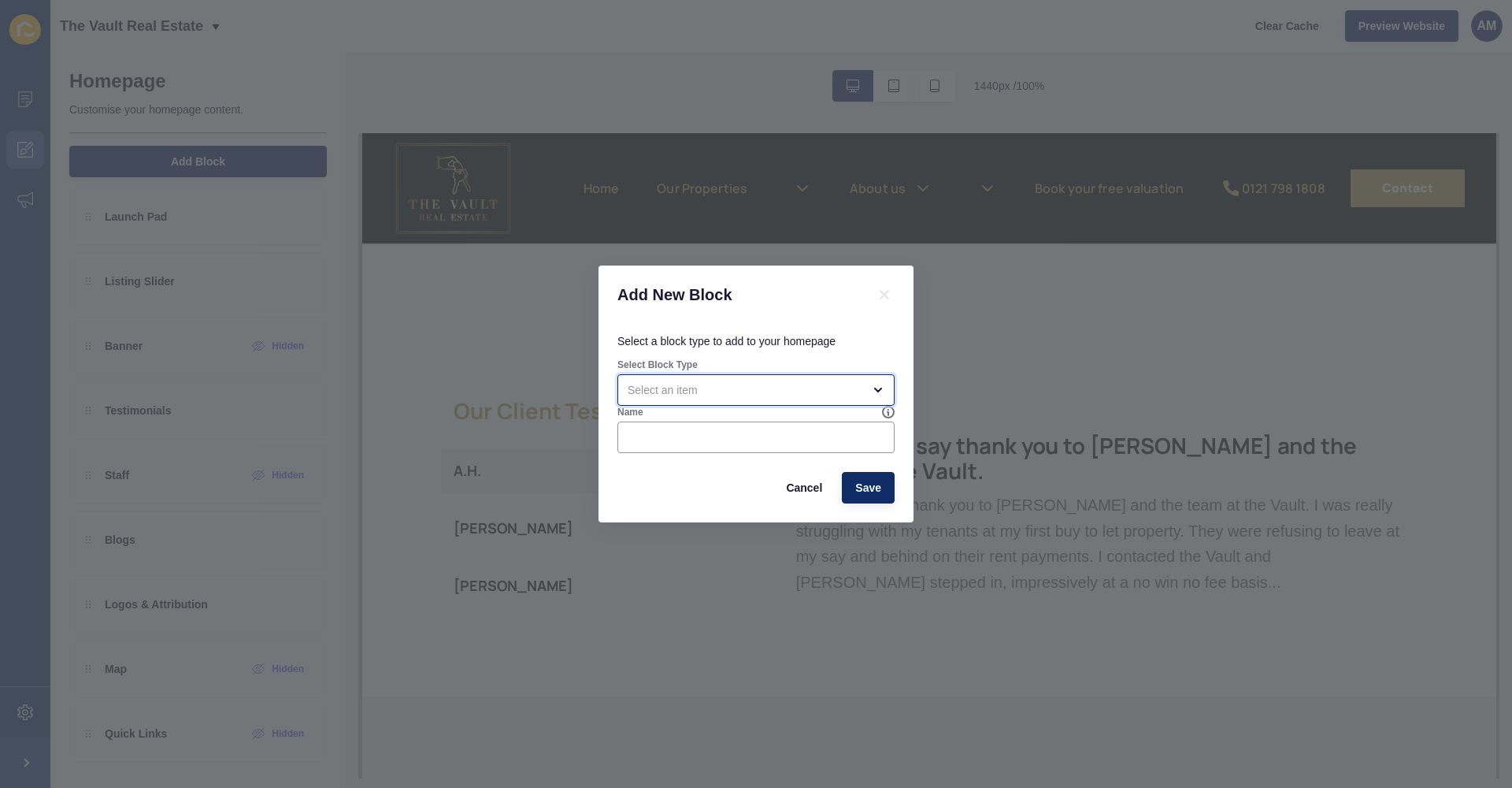
click at [668, 404] on div "open menu" at bounding box center [756, 390] width 278 height 32
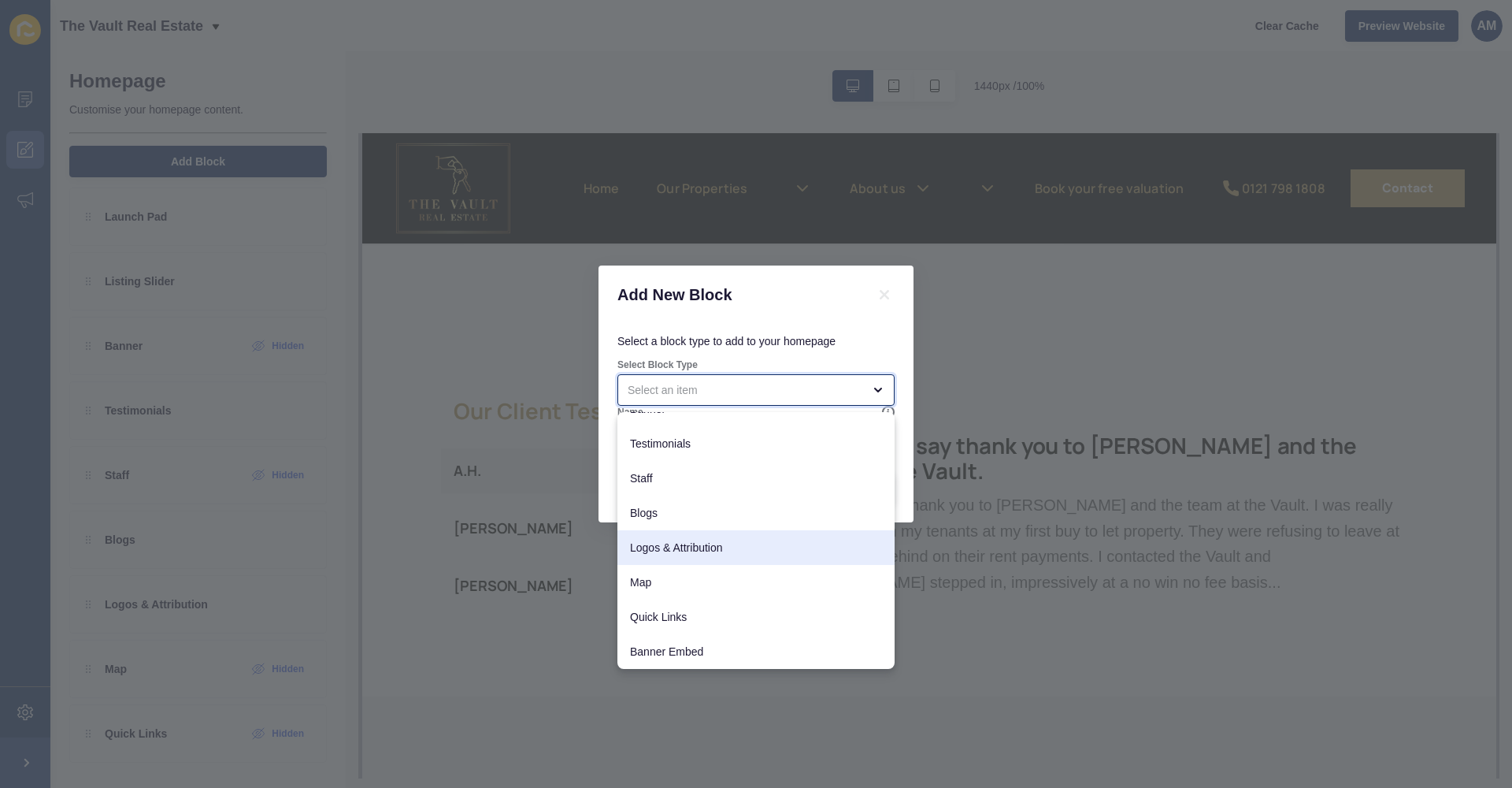
scroll to position [125, 0]
click at [677, 554] on span "Logos & Attribution" at bounding box center [756, 547] width 252 height 15
type input "Logos & Attribution"
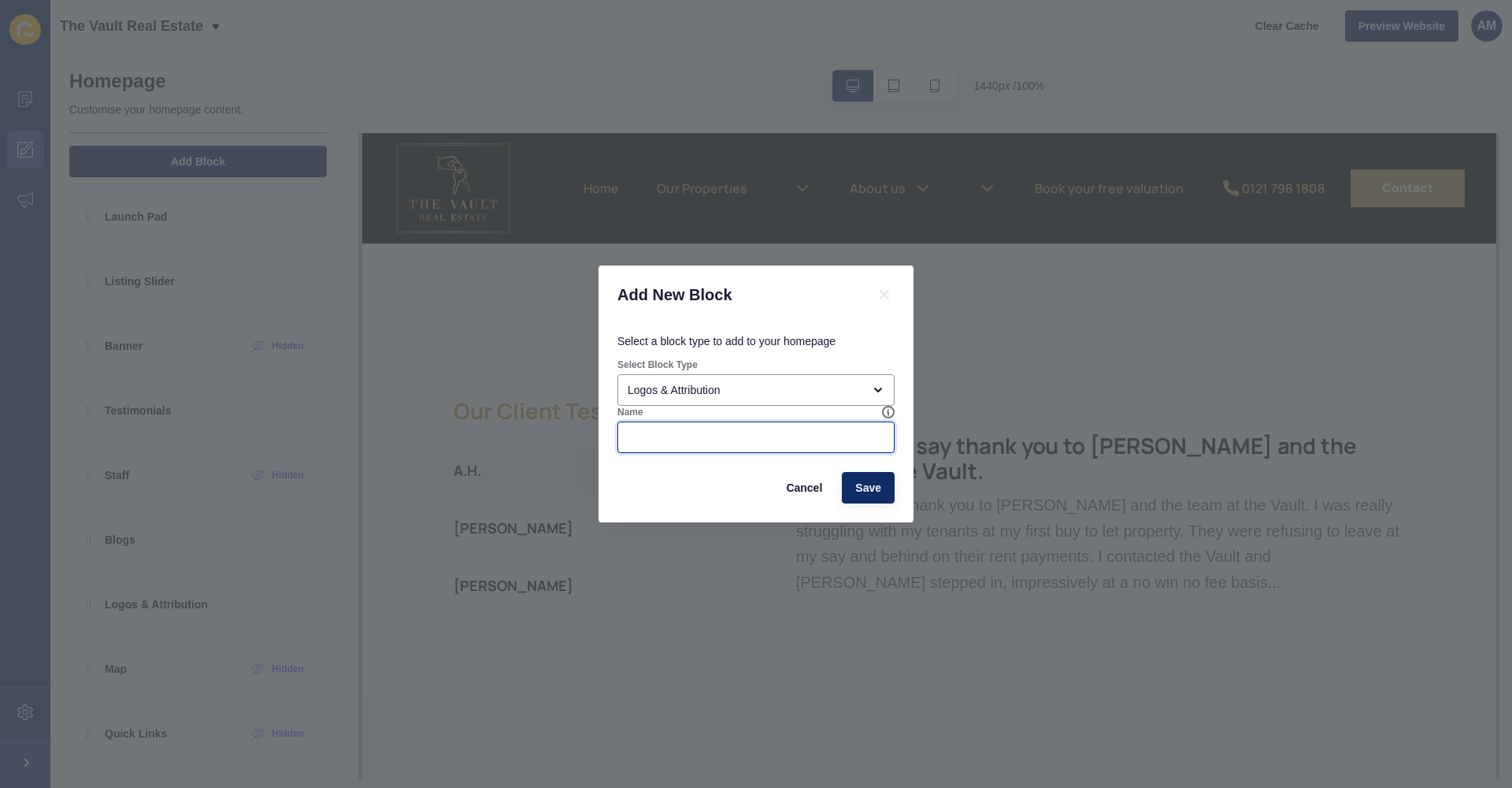
click at [751, 430] on input "Name" at bounding box center [756, 437] width 257 height 15
type input "Reviews"
click at [864, 495] on span "Save" at bounding box center [868, 487] width 26 height 15
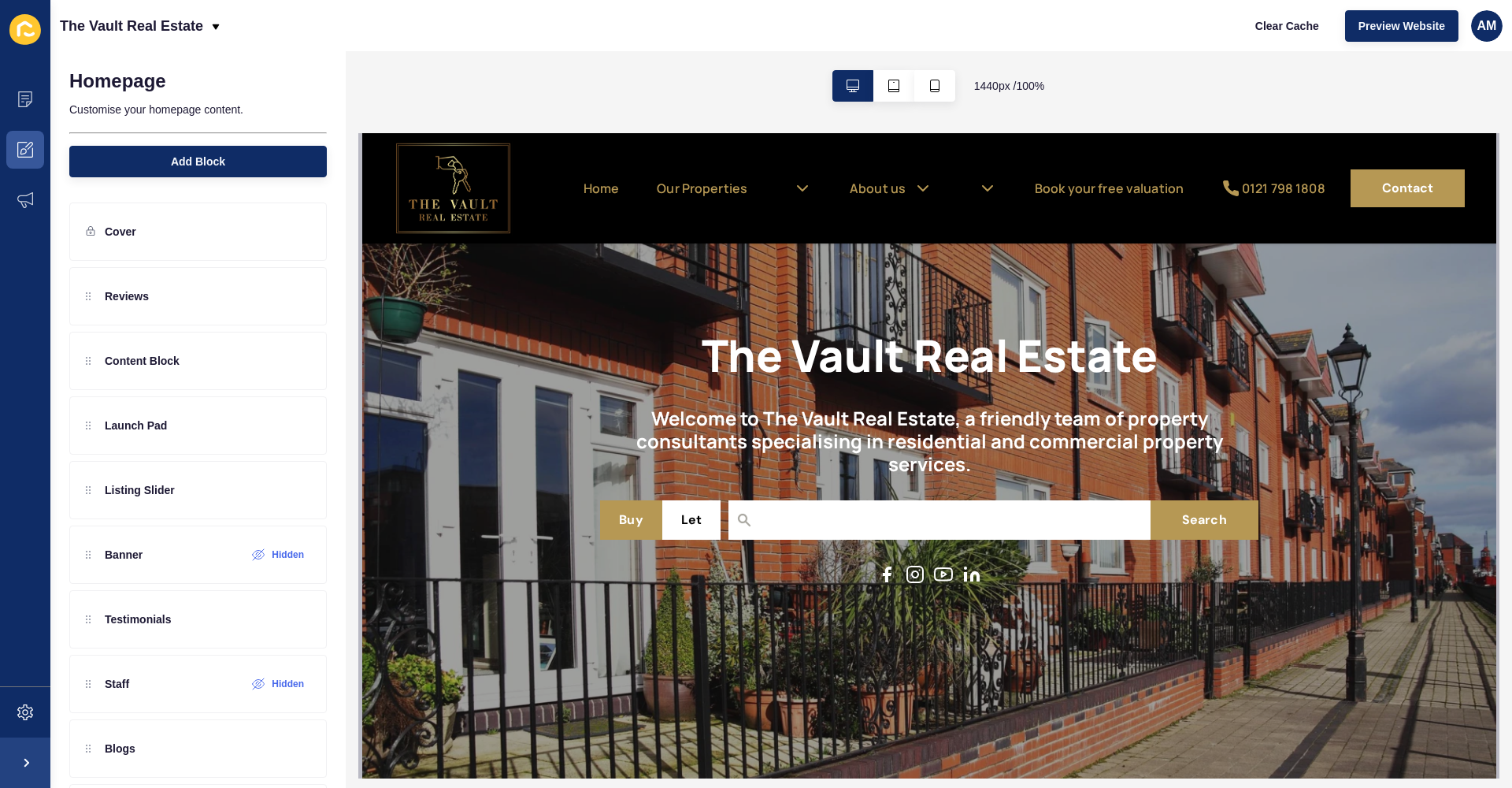
scroll to position [0, 0]
click at [297, 302] on div at bounding box center [298, 297] width 27 height 25
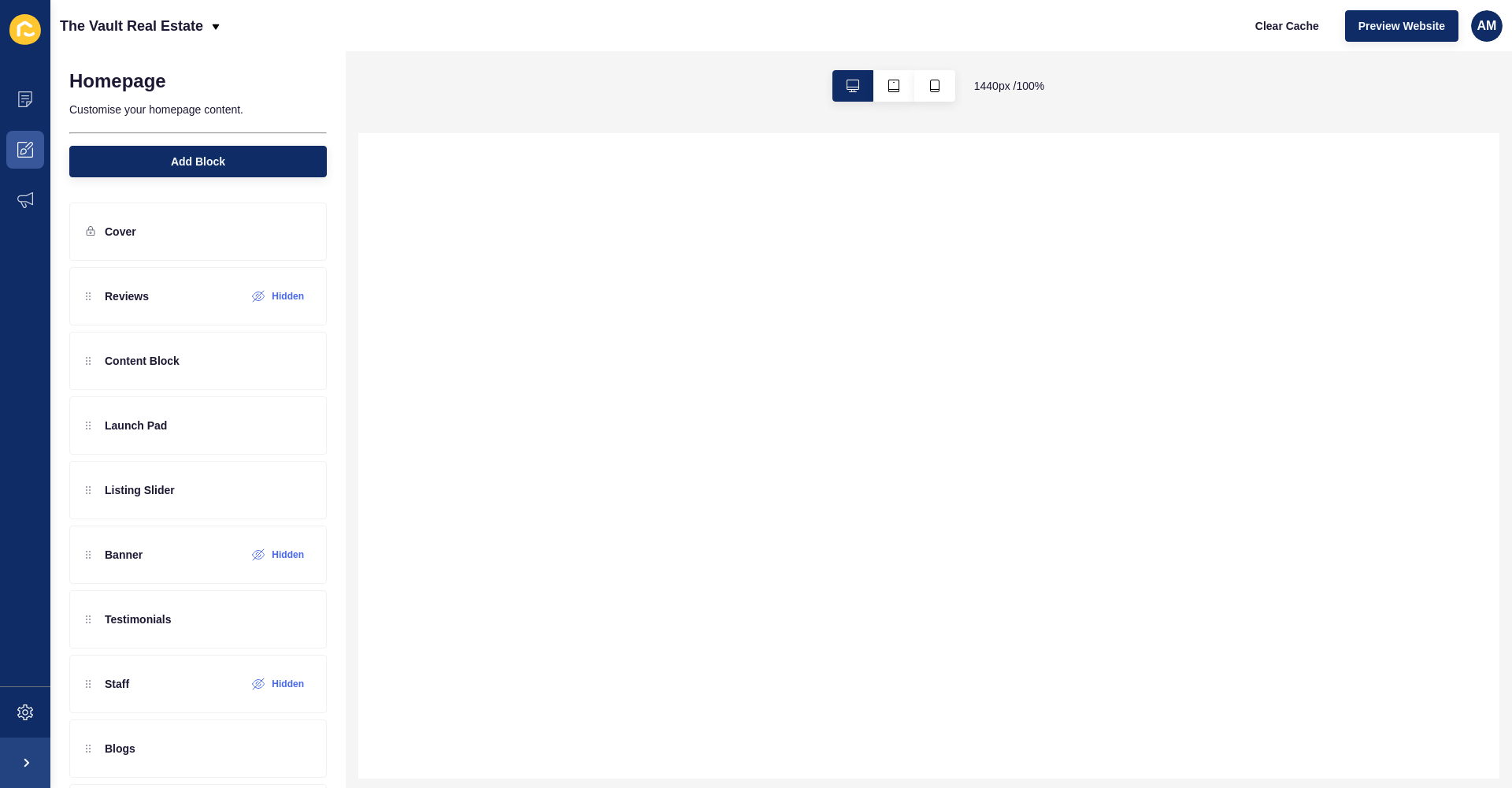
select select
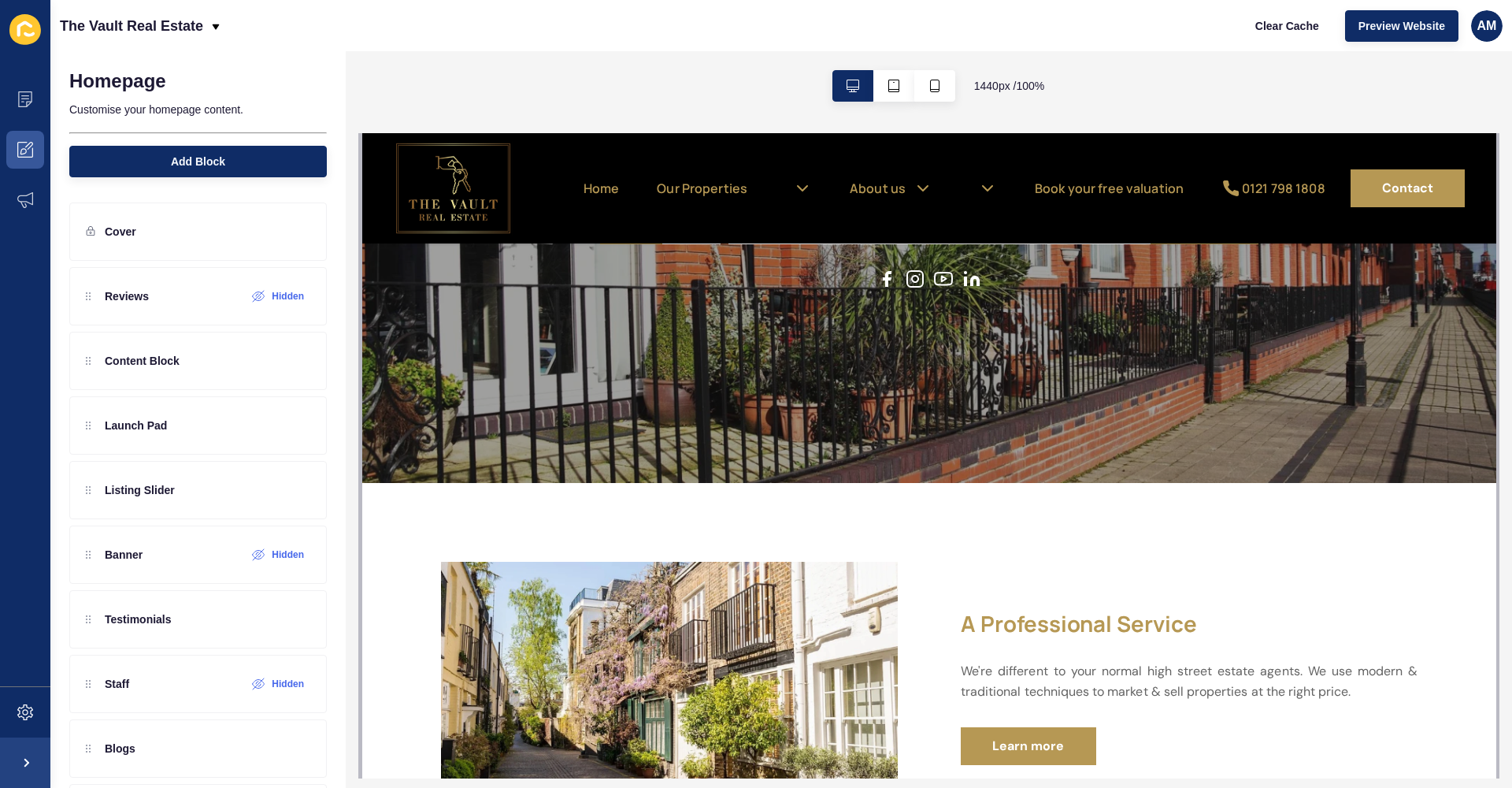
scroll to position [317, 0]
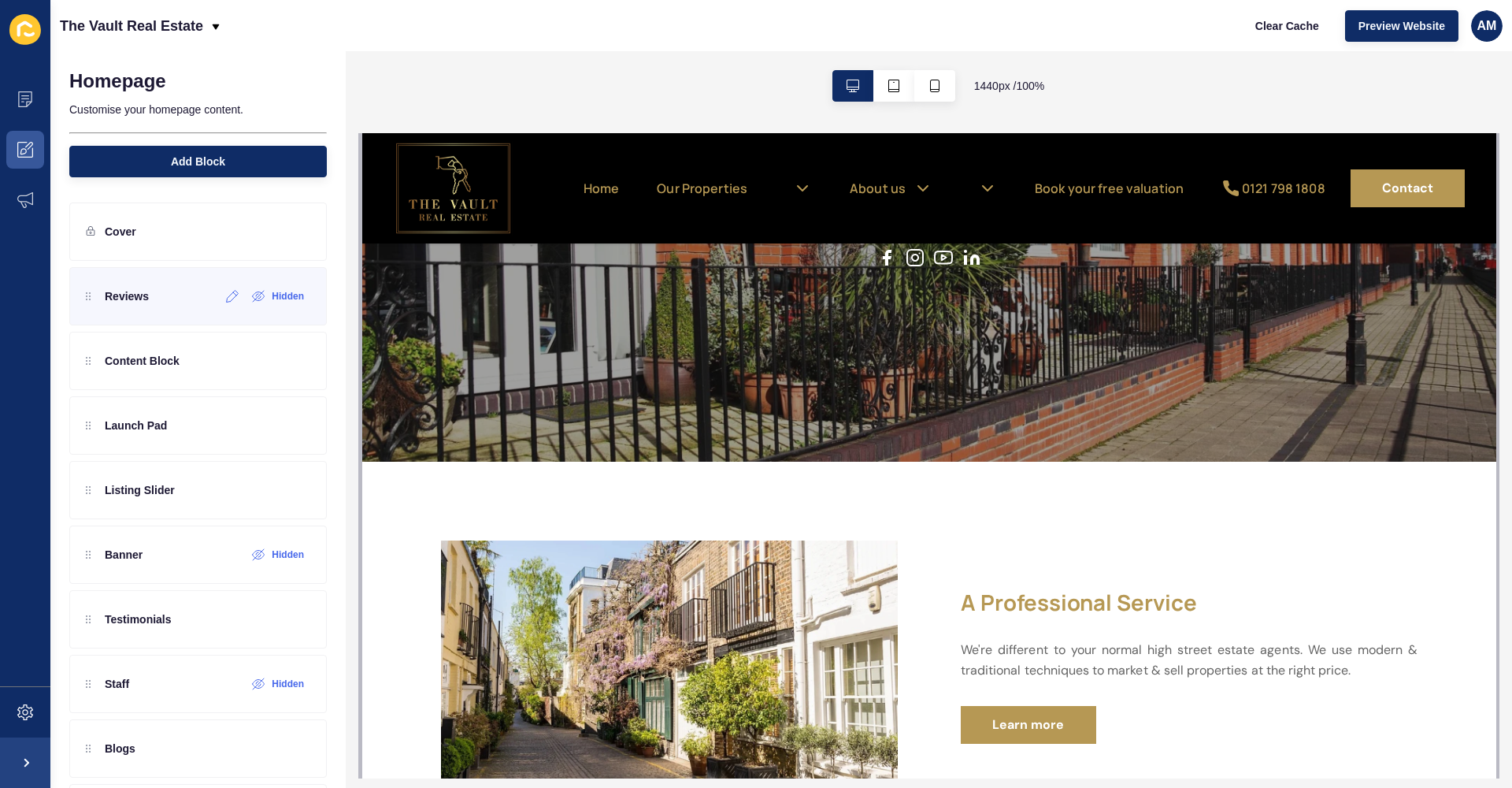
click at [119, 290] on p "Reviews" at bounding box center [127, 296] width 44 height 15
click at [235, 294] on icon at bounding box center [234, 293] width 3 height 3
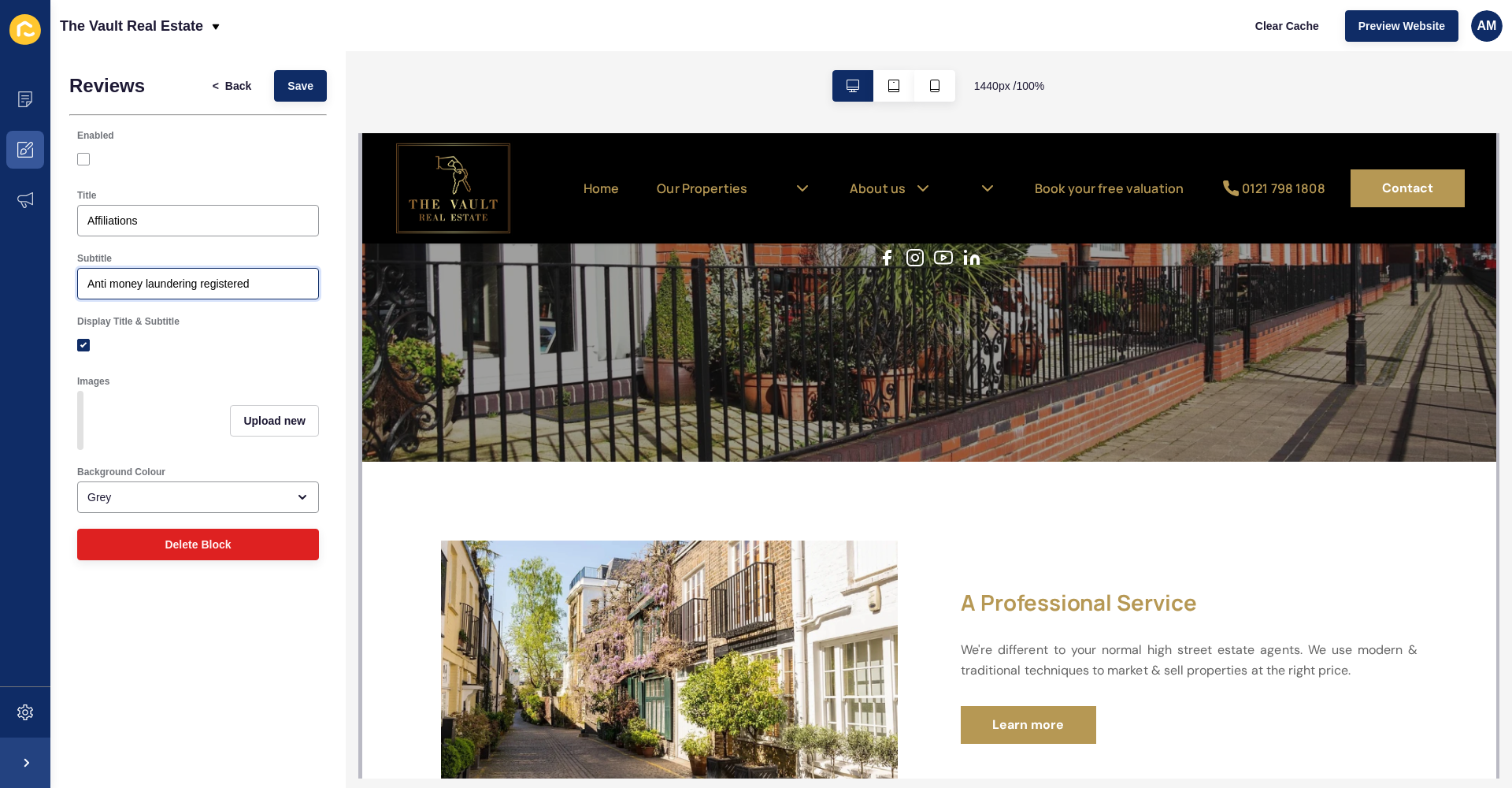
click at [262, 290] on input "Anti money laundering registered" at bounding box center [198, 283] width 222 height 15
type input "C"
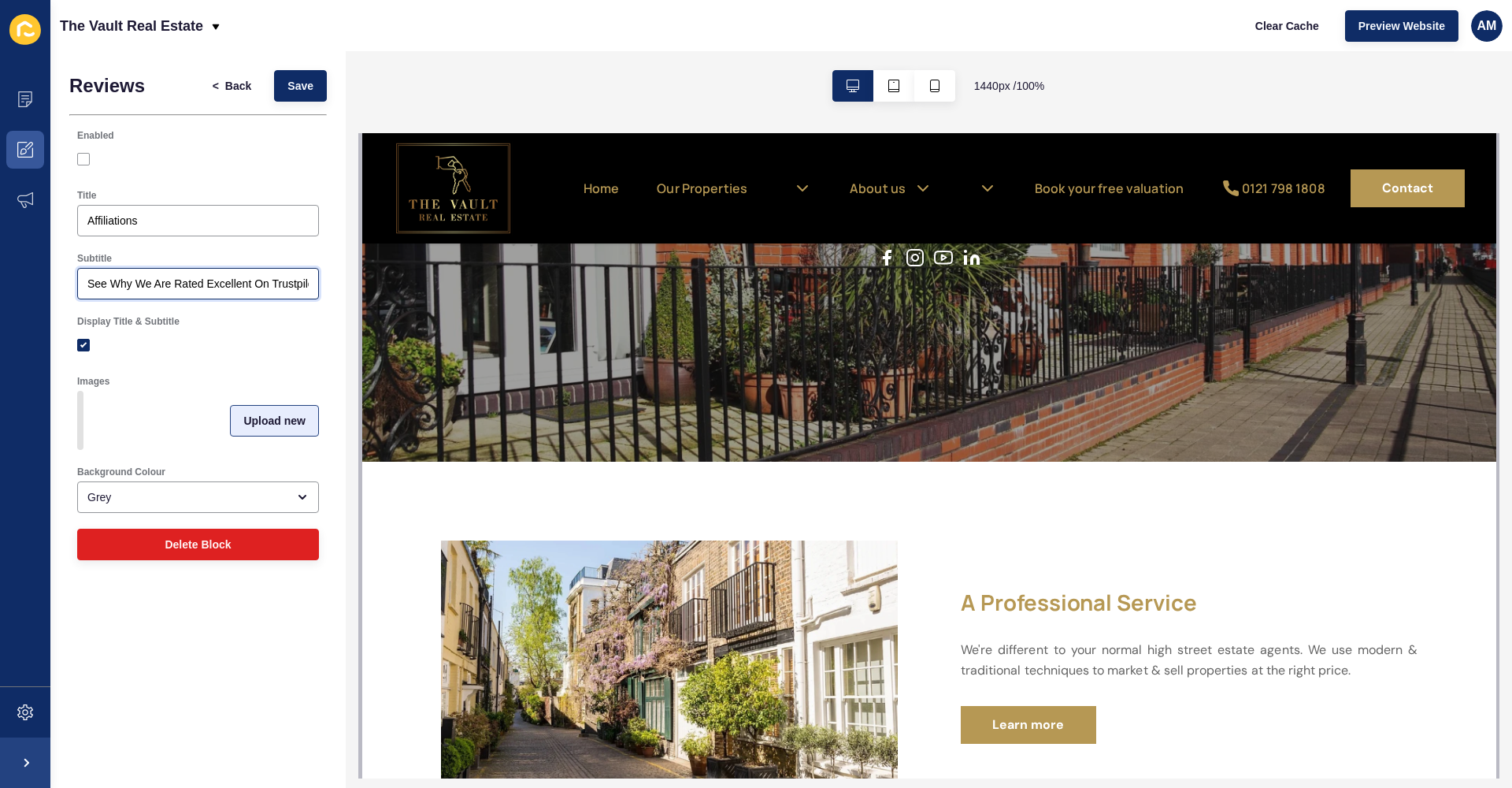
type input "See Why We Are Rated Excellent On Trustpilot"
click at [279, 413] on span "Upload new" at bounding box center [274, 420] width 62 height 15
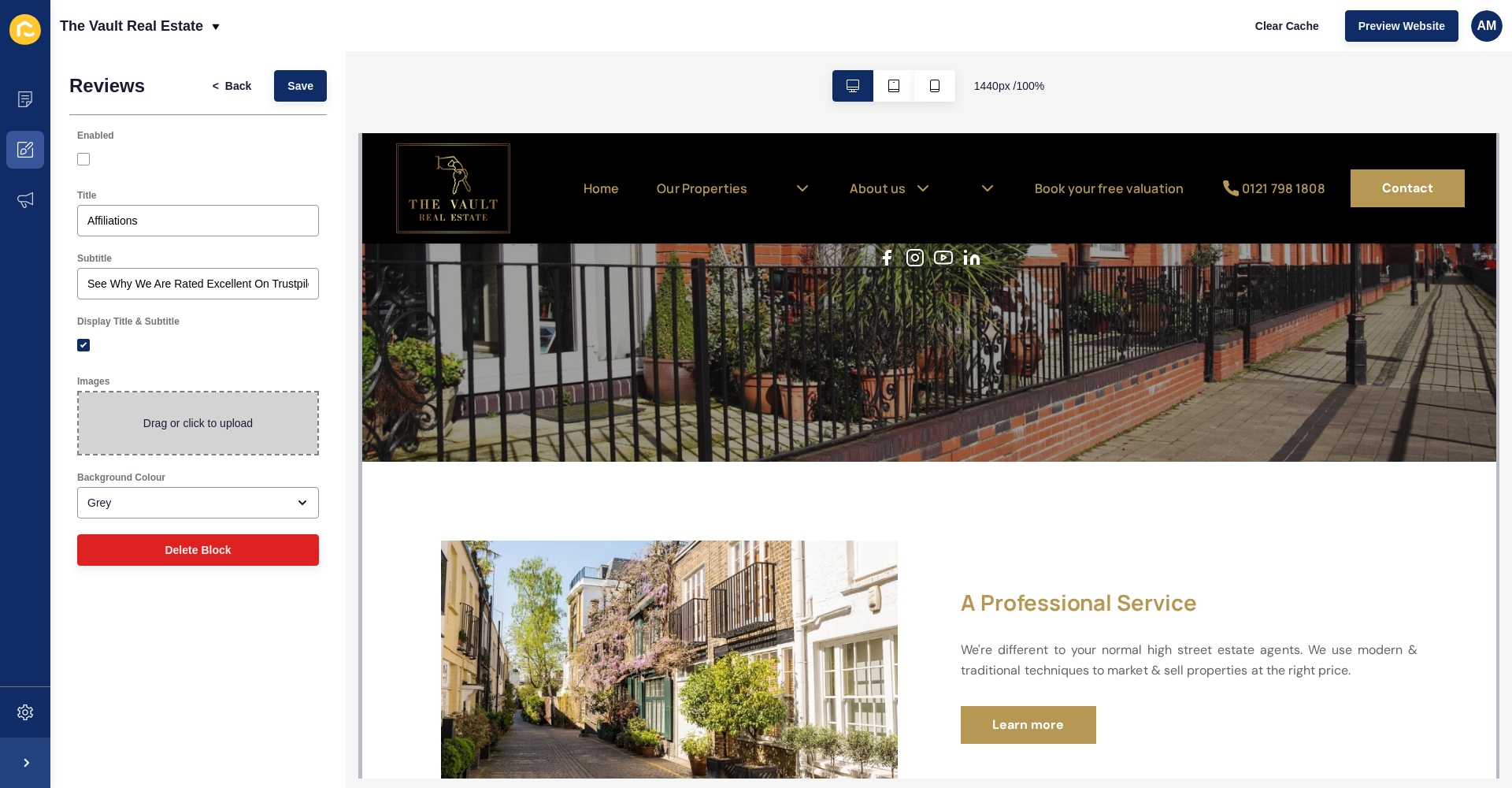
click at [253, 418] on span at bounding box center [198, 423] width 239 height 62
click at [79, 393] on input "Drag or click to upload" at bounding box center [79, 393] width 0 height 0
click at [258, 405] on span at bounding box center [198, 423] width 239 height 62
click at [79, 393] on input "Drag or click to upload" at bounding box center [79, 393] width 0 height 0
click at [222, 441] on span at bounding box center [198, 423] width 239 height 62
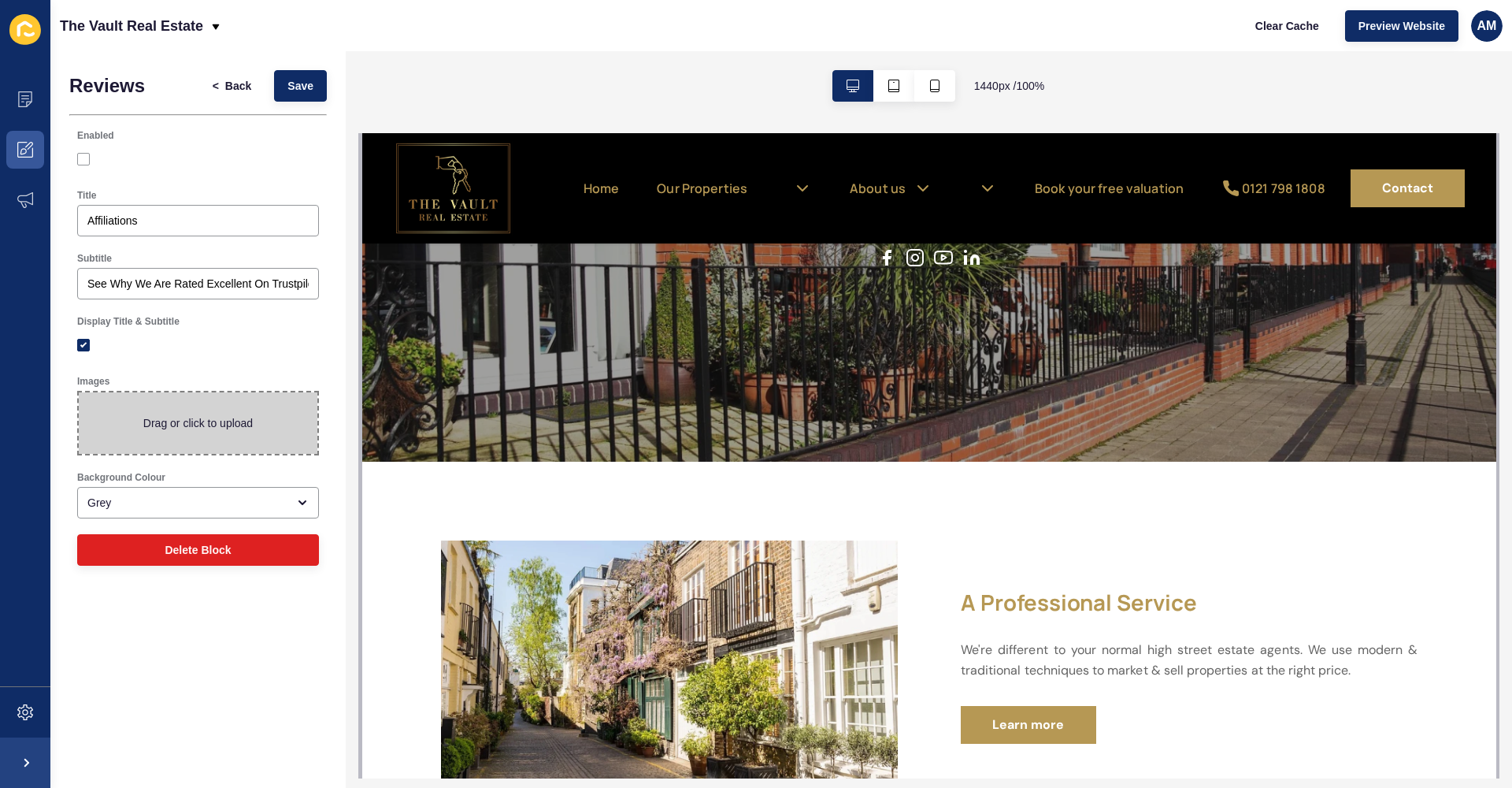
click at [79, 393] on input "Drag or click to upload" at bounding box center [79, 393] width 0 height 0
type input "C:\fakepath\WhatsApp Image [DATE] 08.51.32.jpeg"
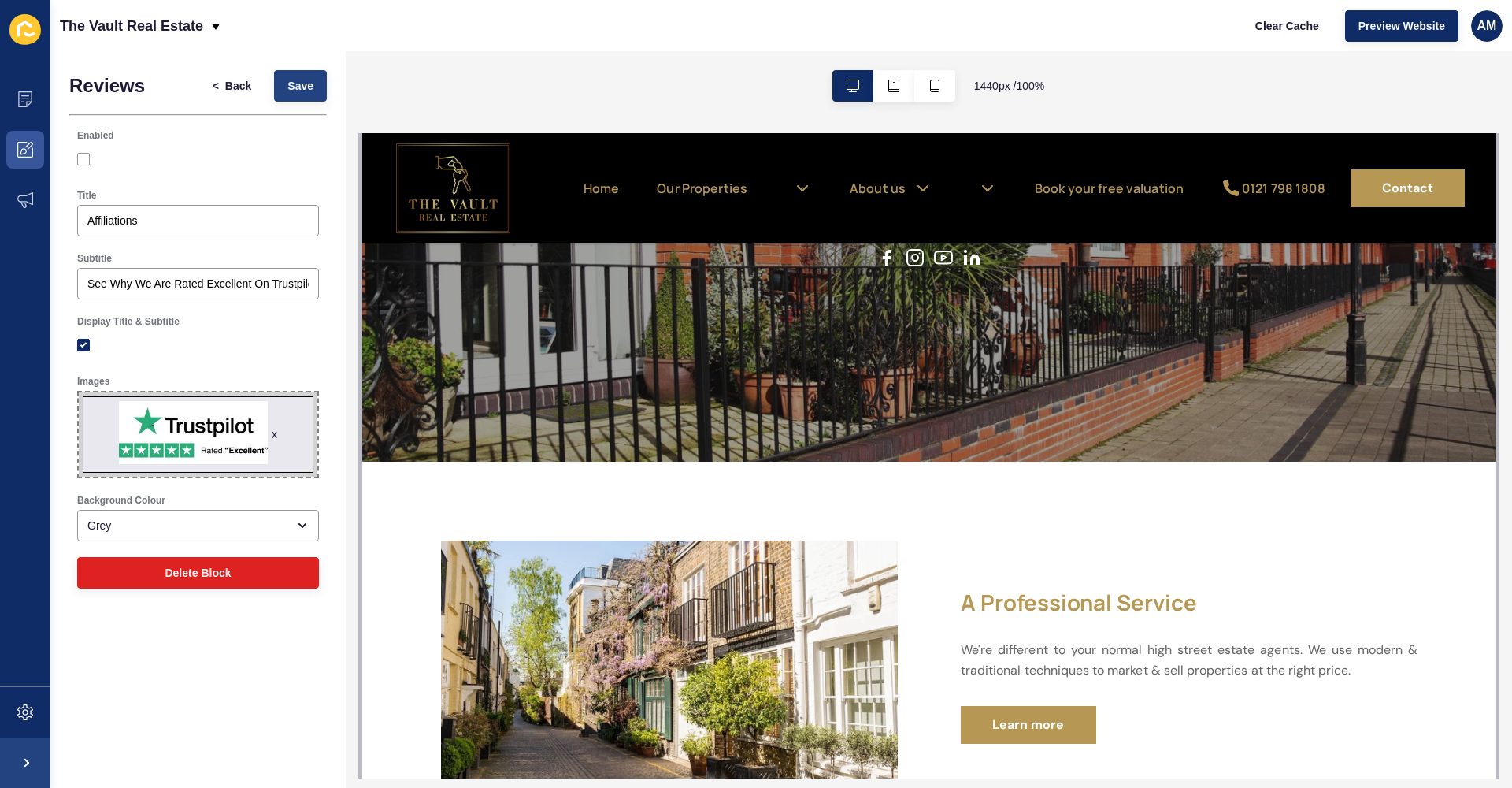
click at [308, 92] on span "Save" at bounding box center [300, 85] width 26 height 15
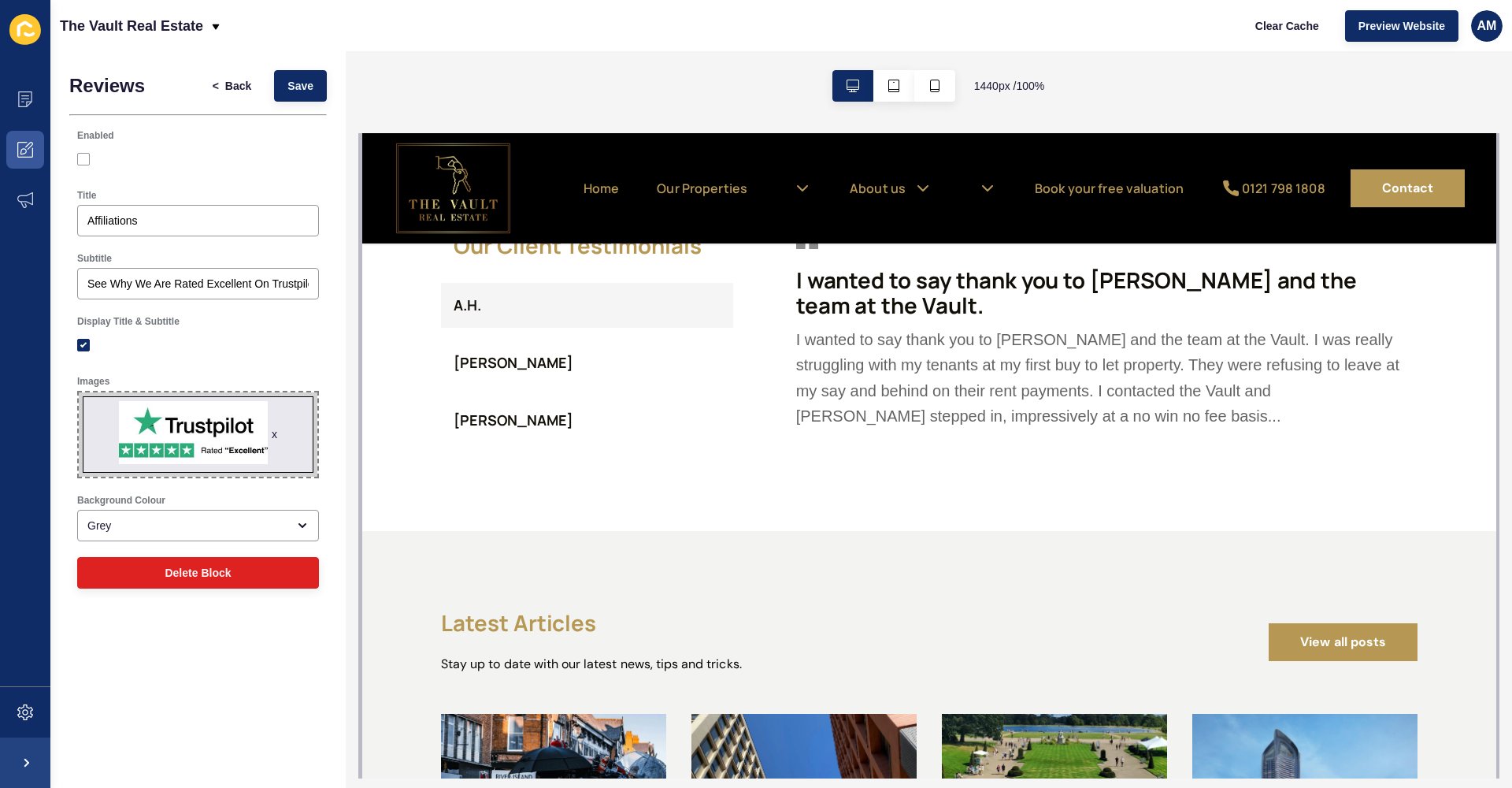
scroll to position [2182, 0]
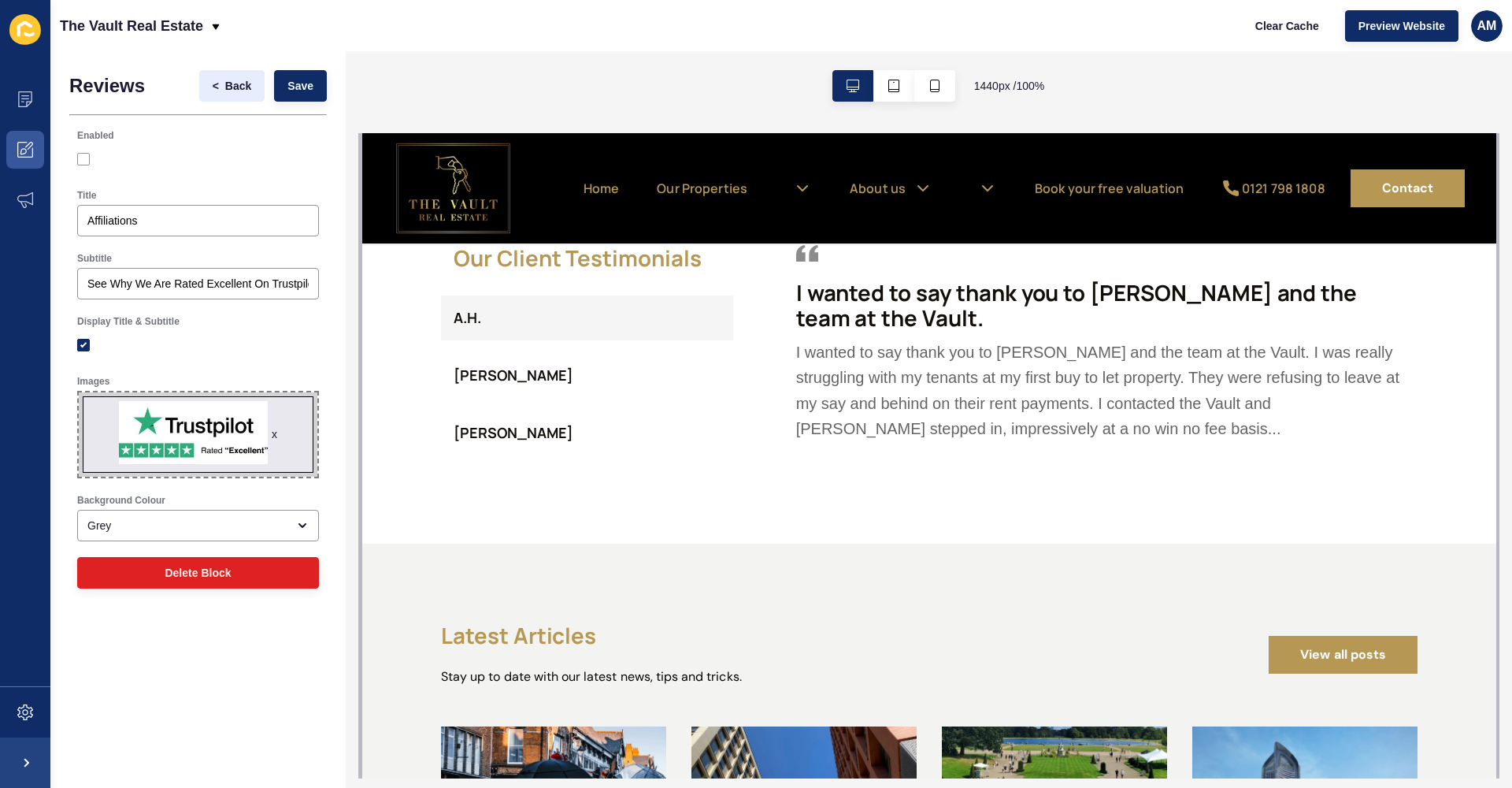
click at [213, 82] on span "<" at bounding box center [215, 85] width 6 height 15
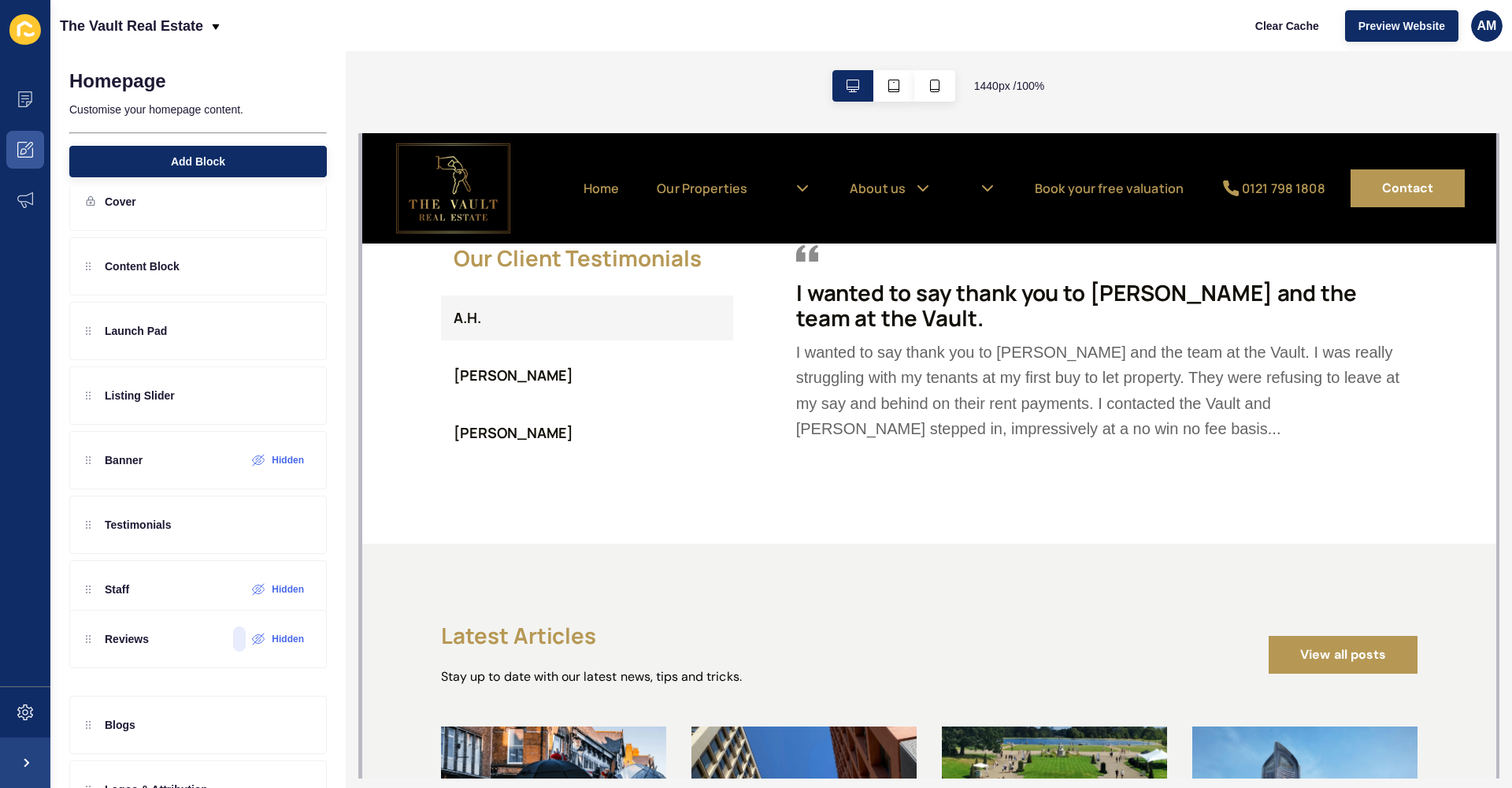
scroll to position [34, 0]
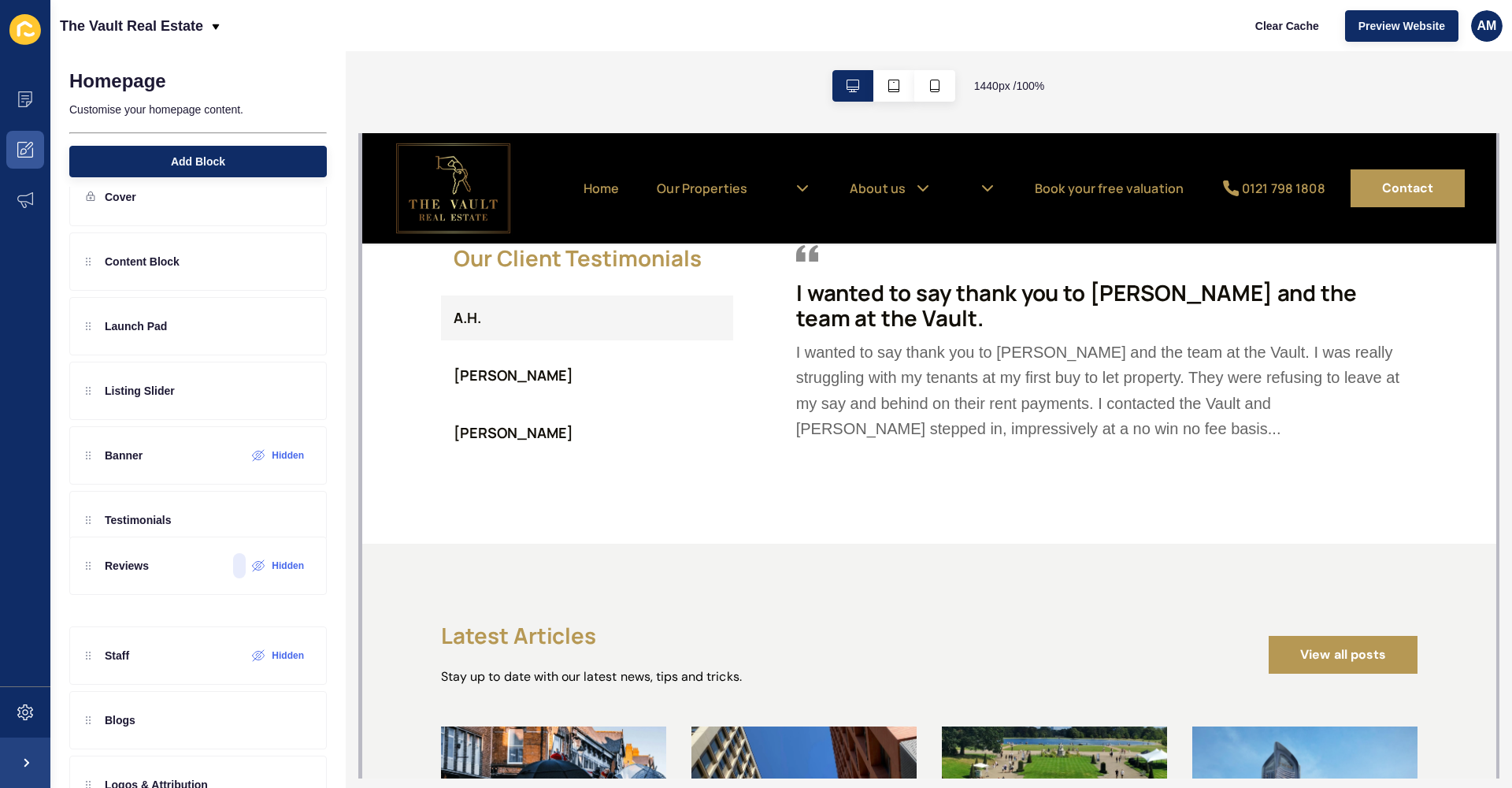
drag, startPoint x: 87, startPoint y: 290, endPoint x: 96, endPoint y: 565, distance: 275.1
click at [96, 565] on div "Reviews Hidden Content Block Launch Pad Listing Slider Banner Hidden Testimonia…" at bounding box center [198, 552] width 258 height 640
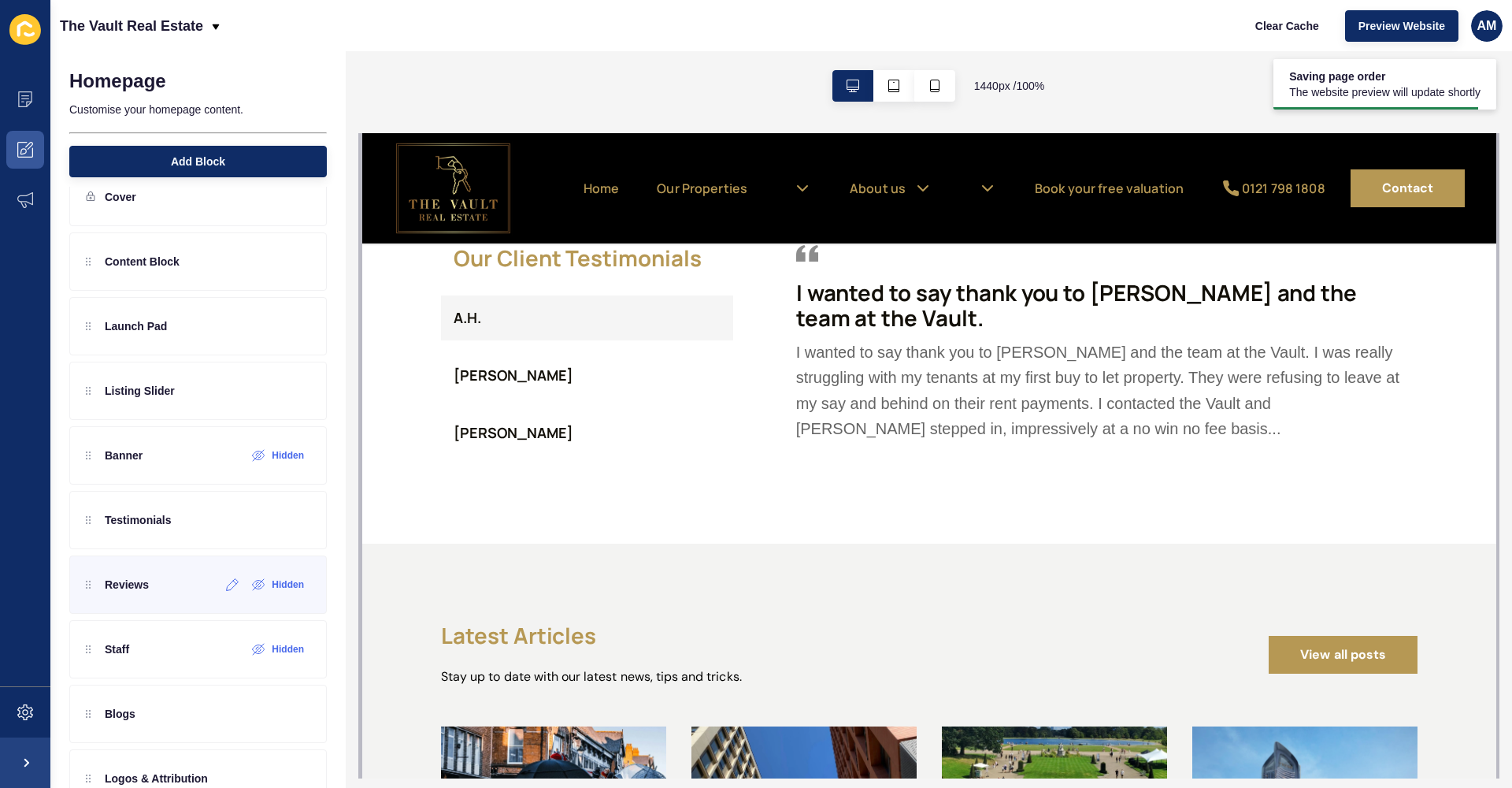
click at [127, 581] on p "Reviews" at bounding box center [127, 584] width 44 height 15
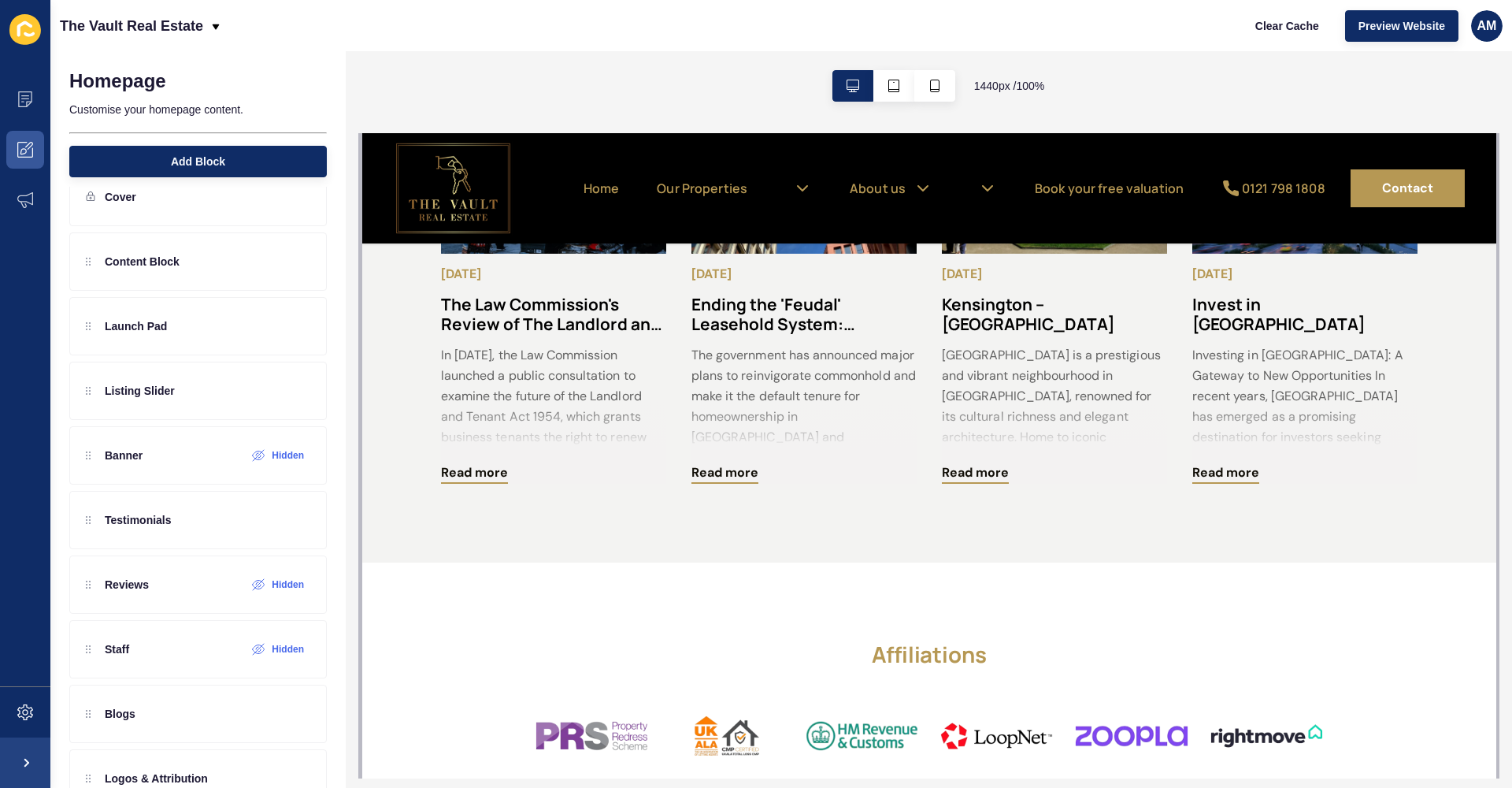
scroll to position [2817, 0]
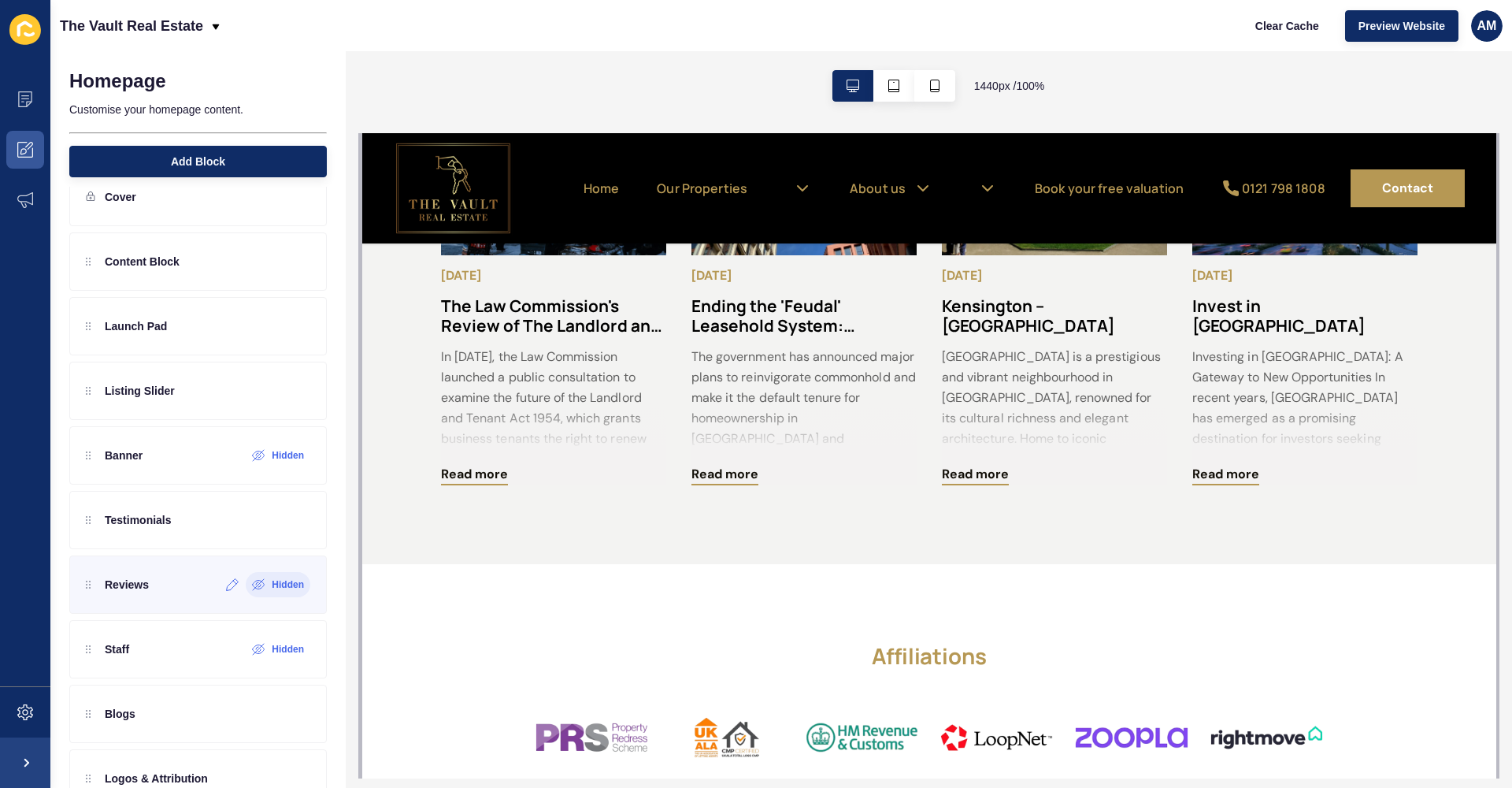
click at [263, 586] on icon at bounding box center [259, 585] width 12 height 9
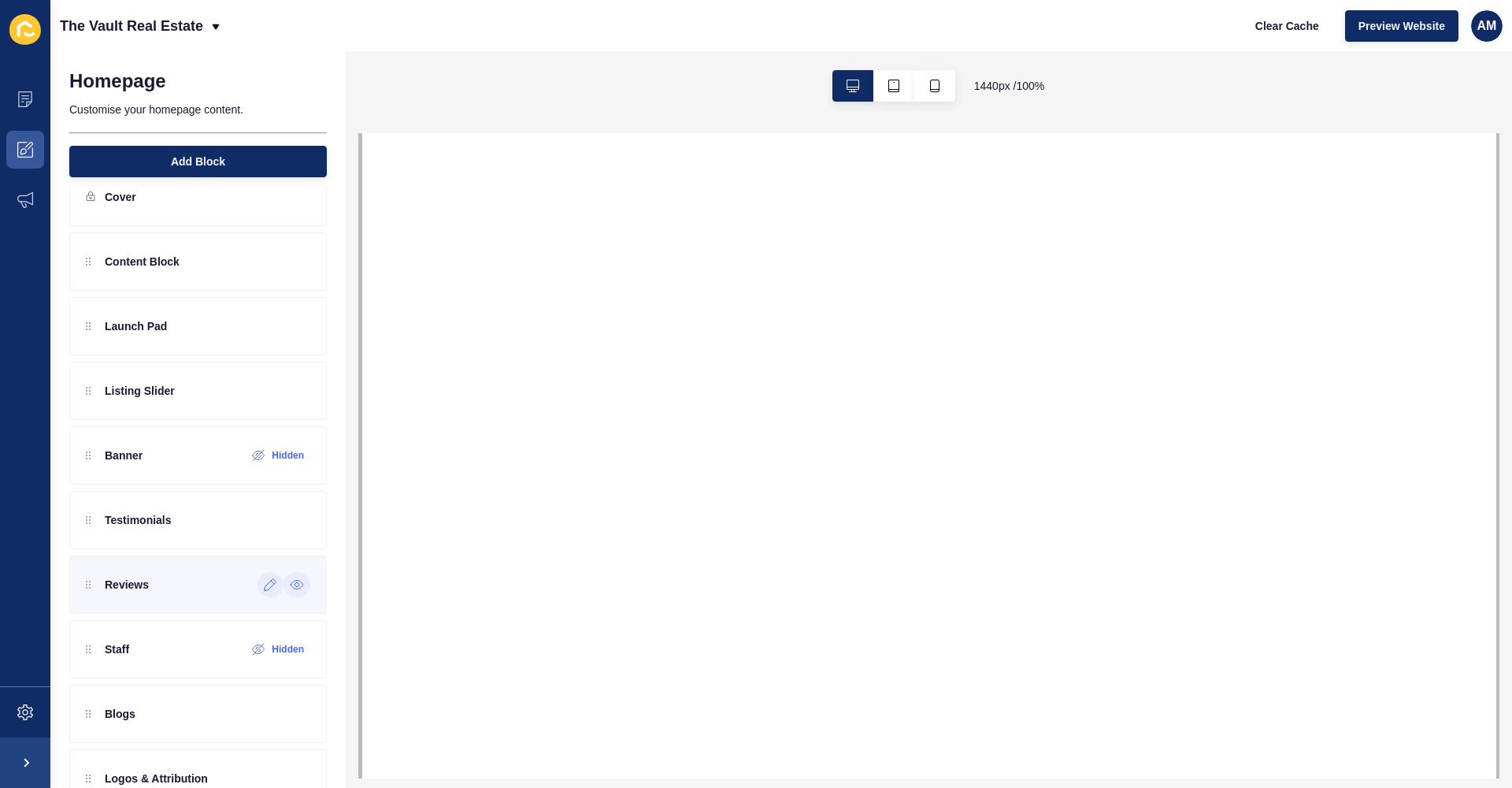
select select
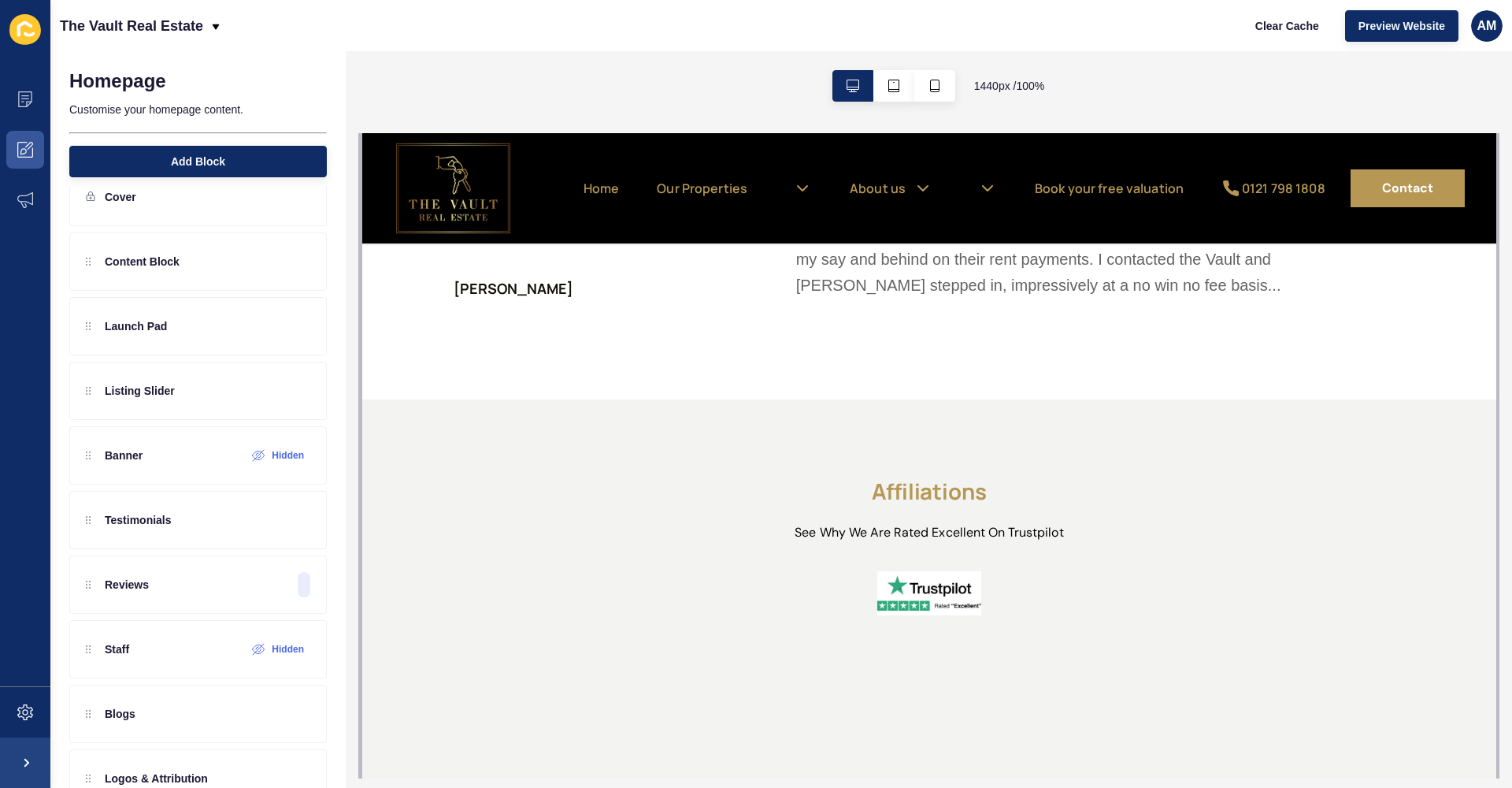
scroll to position [2228, 0]
click at [203, 572] on div "Reviews" at bounding box center [198, 584] width 258 height 58
click at [123, 593] on div "Reviews" at bounding box center [118, 584] width 63 height 25
click at [271, 584] on icon at bounding box center [270, 584] width 14 height 13
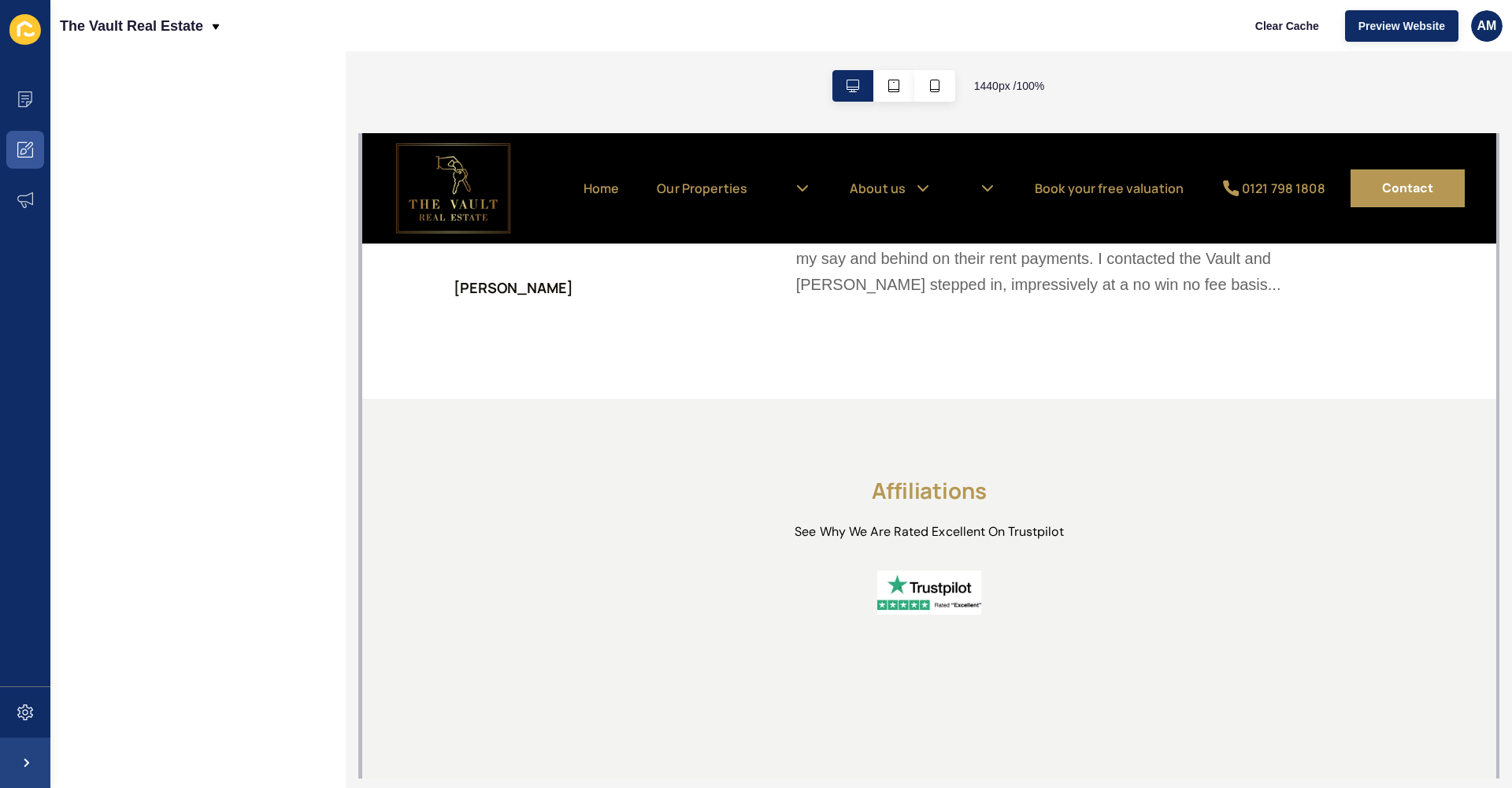
scroll to position [0, 0]
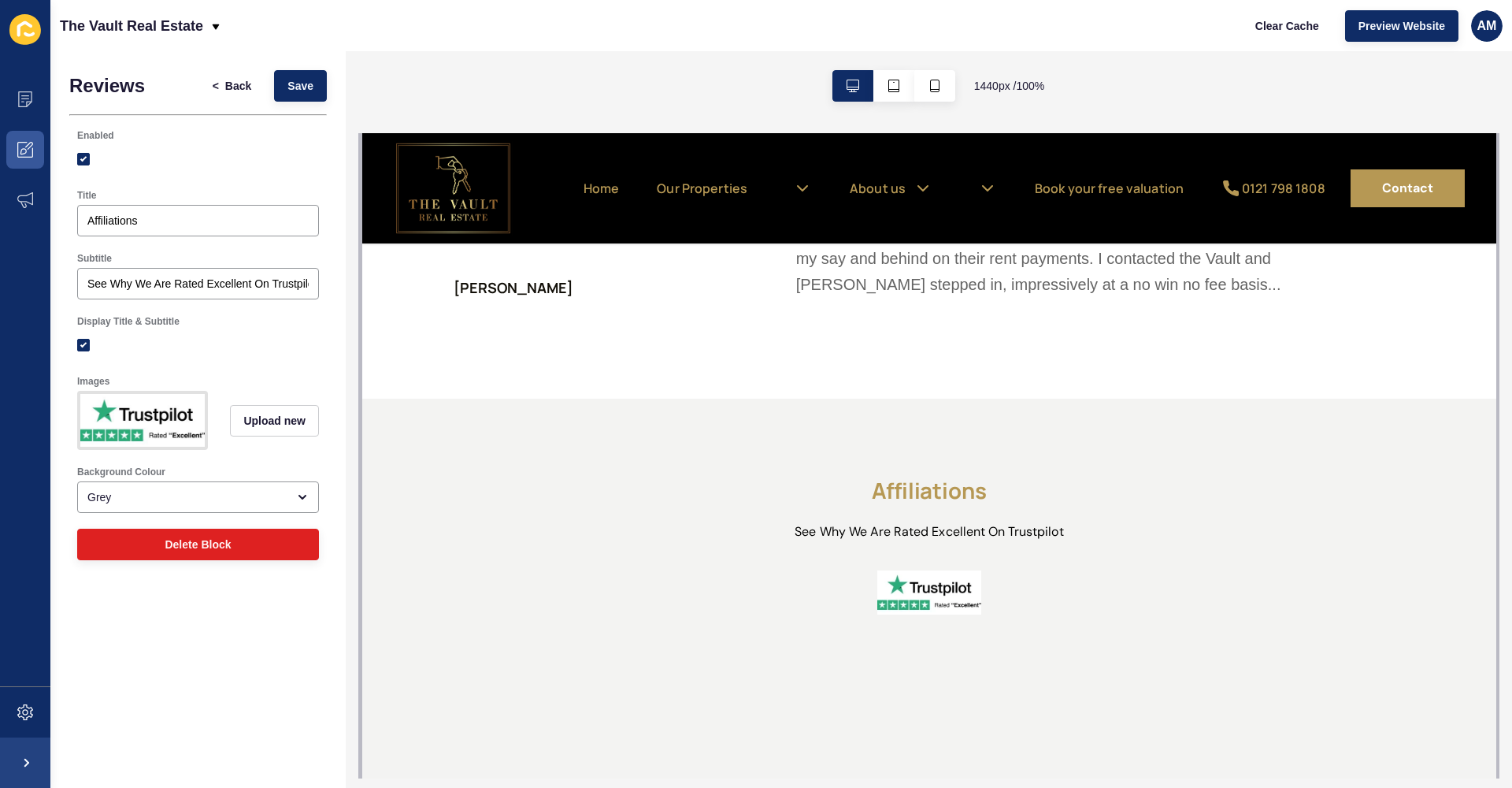
click at [253, 470] on div "Background Colour" at bounding box center [197, 472] width 241 height 13
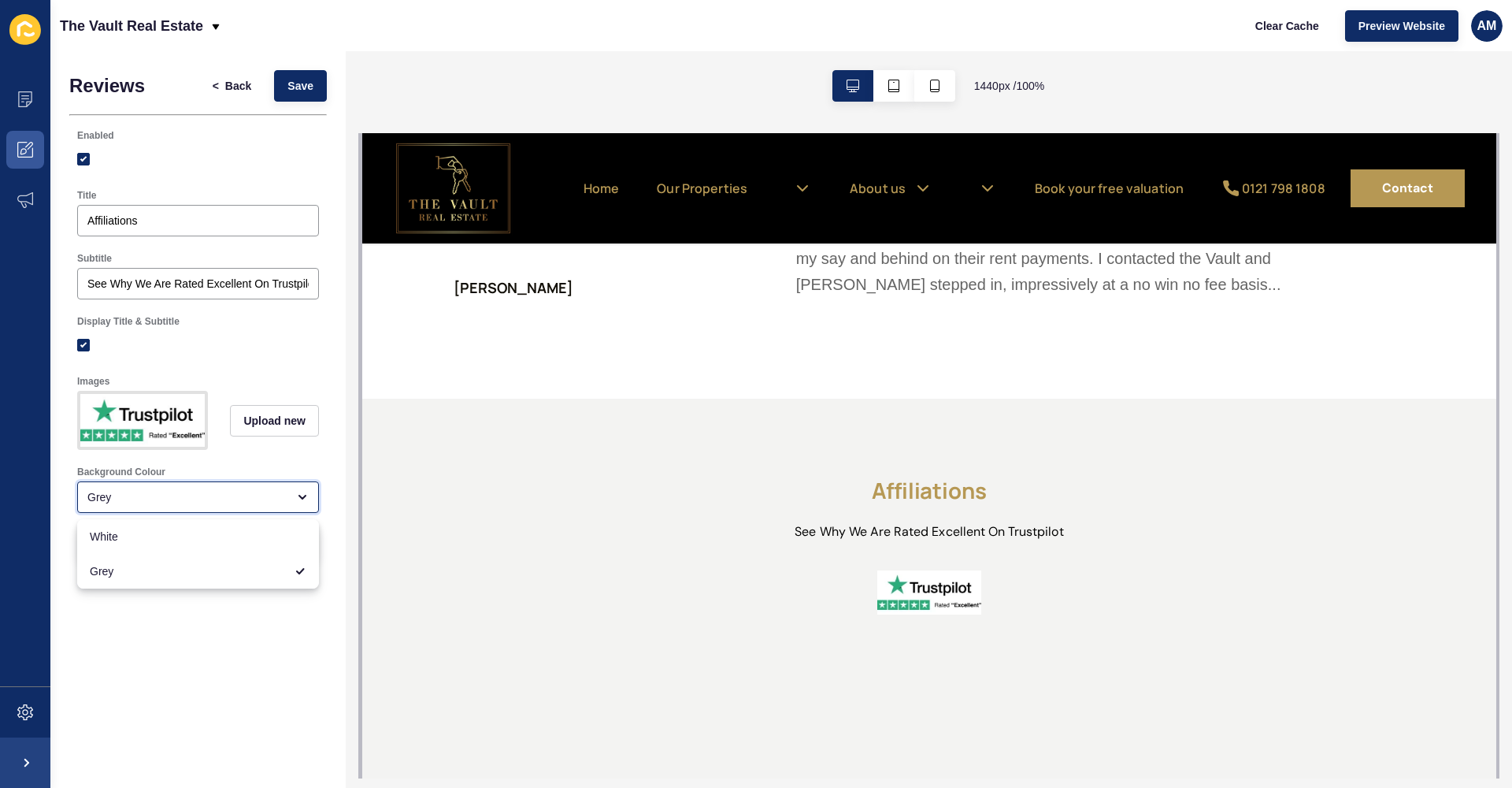
click at [253, 491] on div "Grey" at bounding box center [187, 497] width 199 height 15
click at [227, 529] on span "White" at bounding box center [198, 536] width 217 height 15
type input "White"
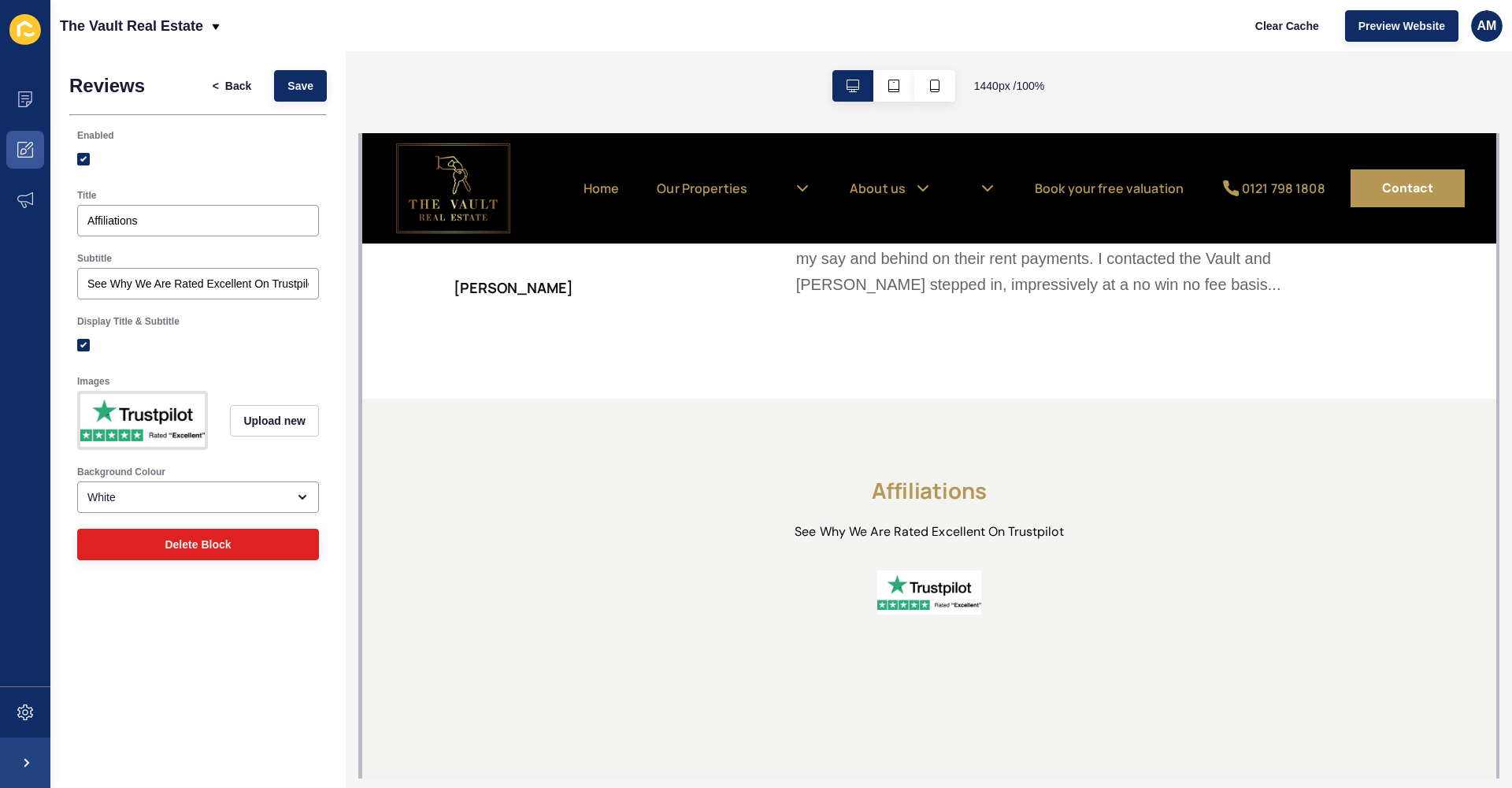
click at [245, 638] on div "Reviews < Back Save Enabled Title Affiliations Subtitle See Why We Are Rated Ex…" at bounding box center [198, 420] width 296 height 736
click at [311, 87] on span "Save" at bounding box center [300, 85] width 26 height 15
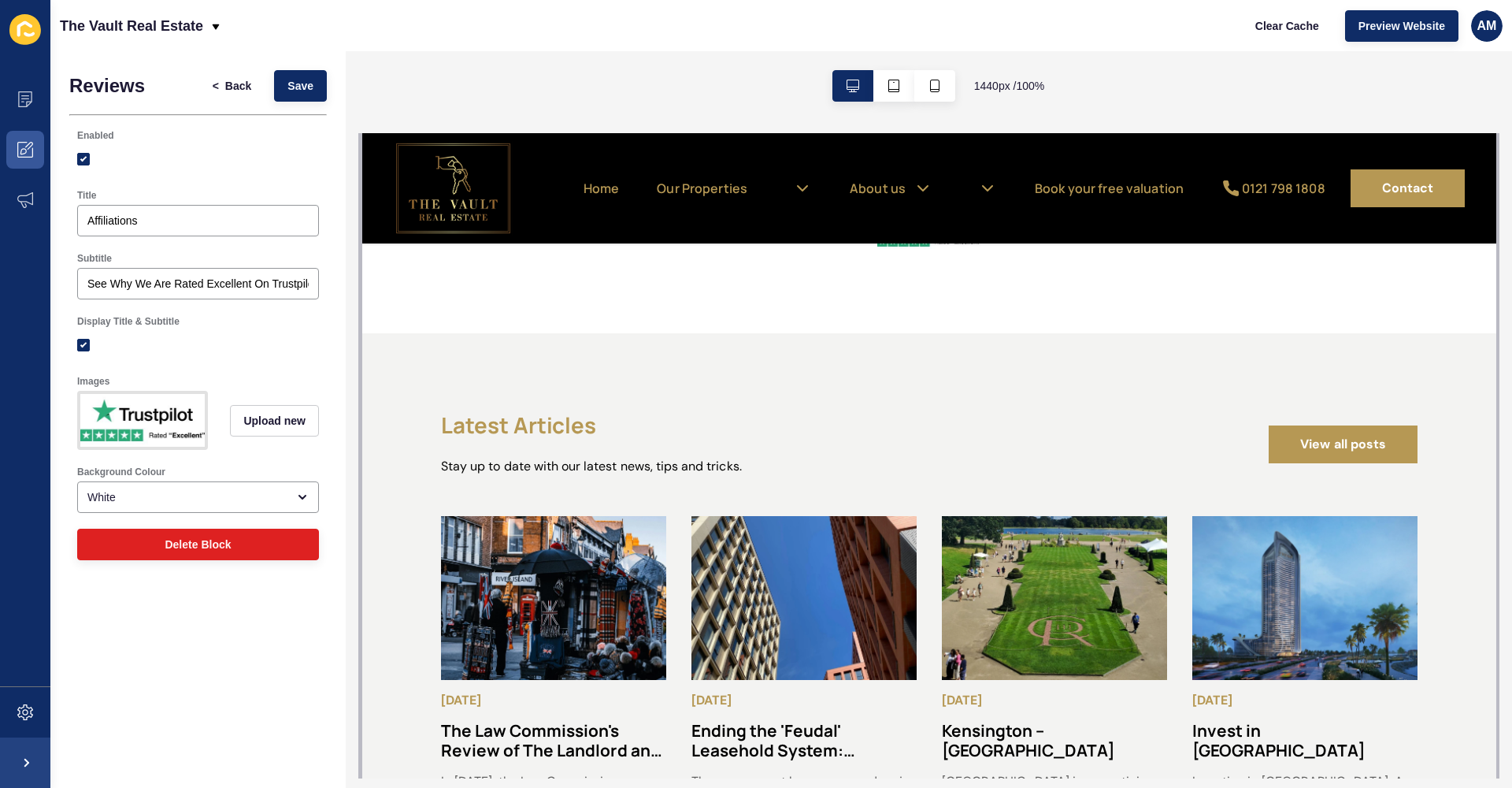
scroll to position [2591, 0]
click at [302, 538] on button "Delete Block" at bounding box center [197, 544] width 241 height 32
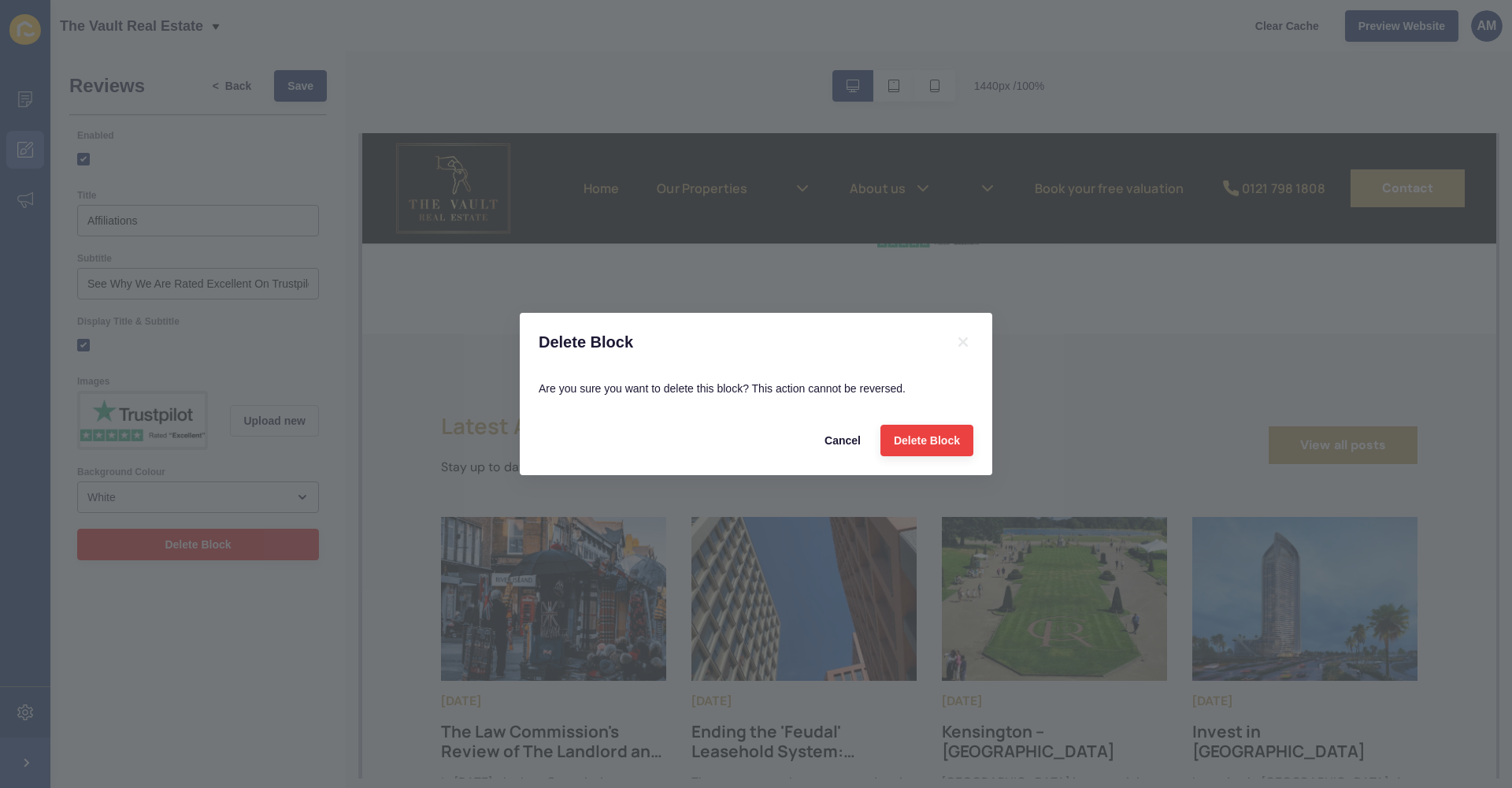
click at [905, 435] on span "Delete Block" at bounding box center [927, 440] width 66 height 15
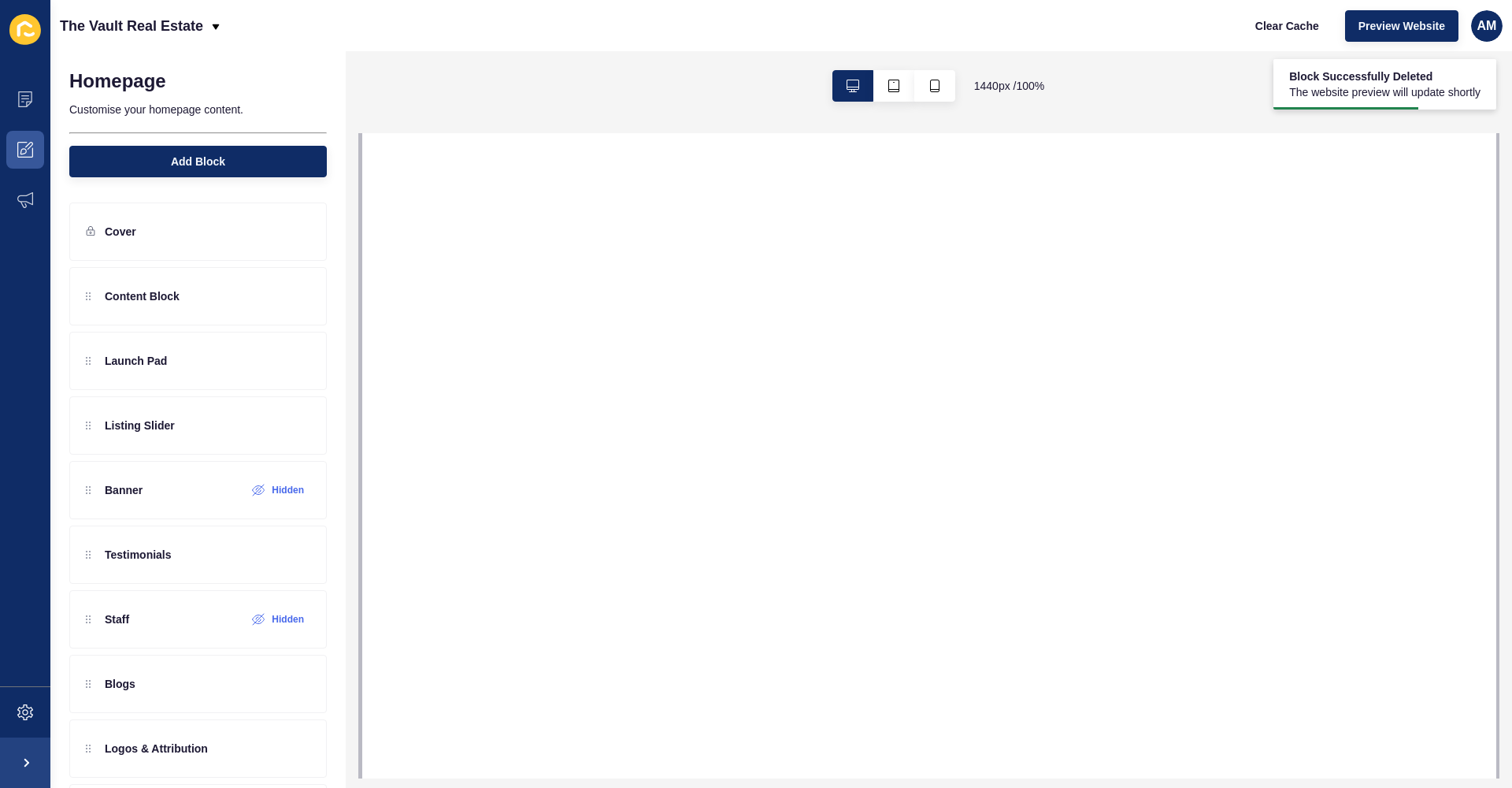
select select
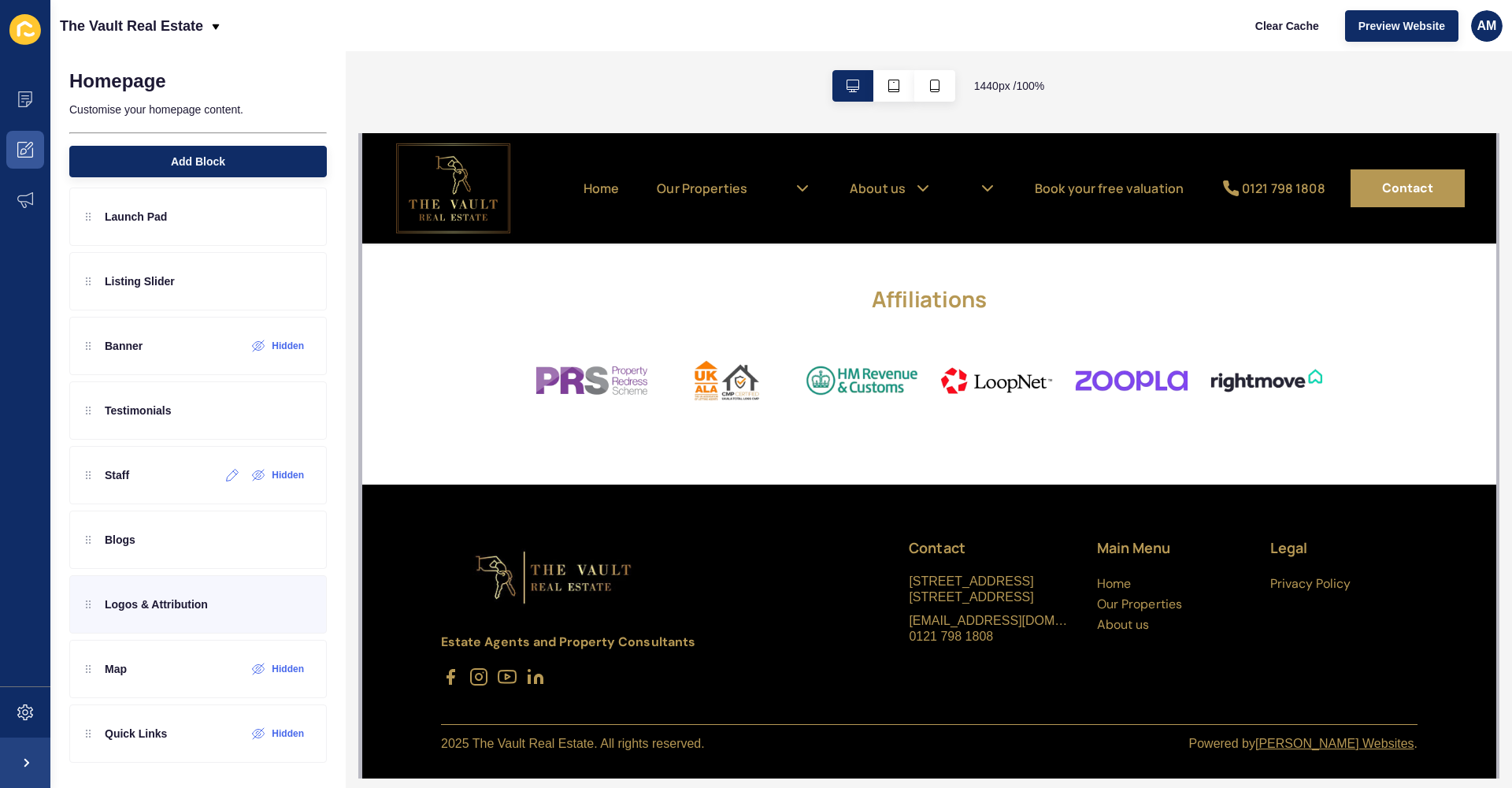
scroll to position [144, 0]
click at [164, 603] on p "Logos & Attribution" at bounding box center [156, 603] width 103 height 15
click at [106, 608] on p "Logos & Attribution" at bounding box center [156, 603] width 103 height 15
click at [135, 610] on p "Logos & Attribution" at bounding box center [156, 603] width 103 height 15
click at [265, 610] on icon at bounding box center [270, 604] width 12 height 12
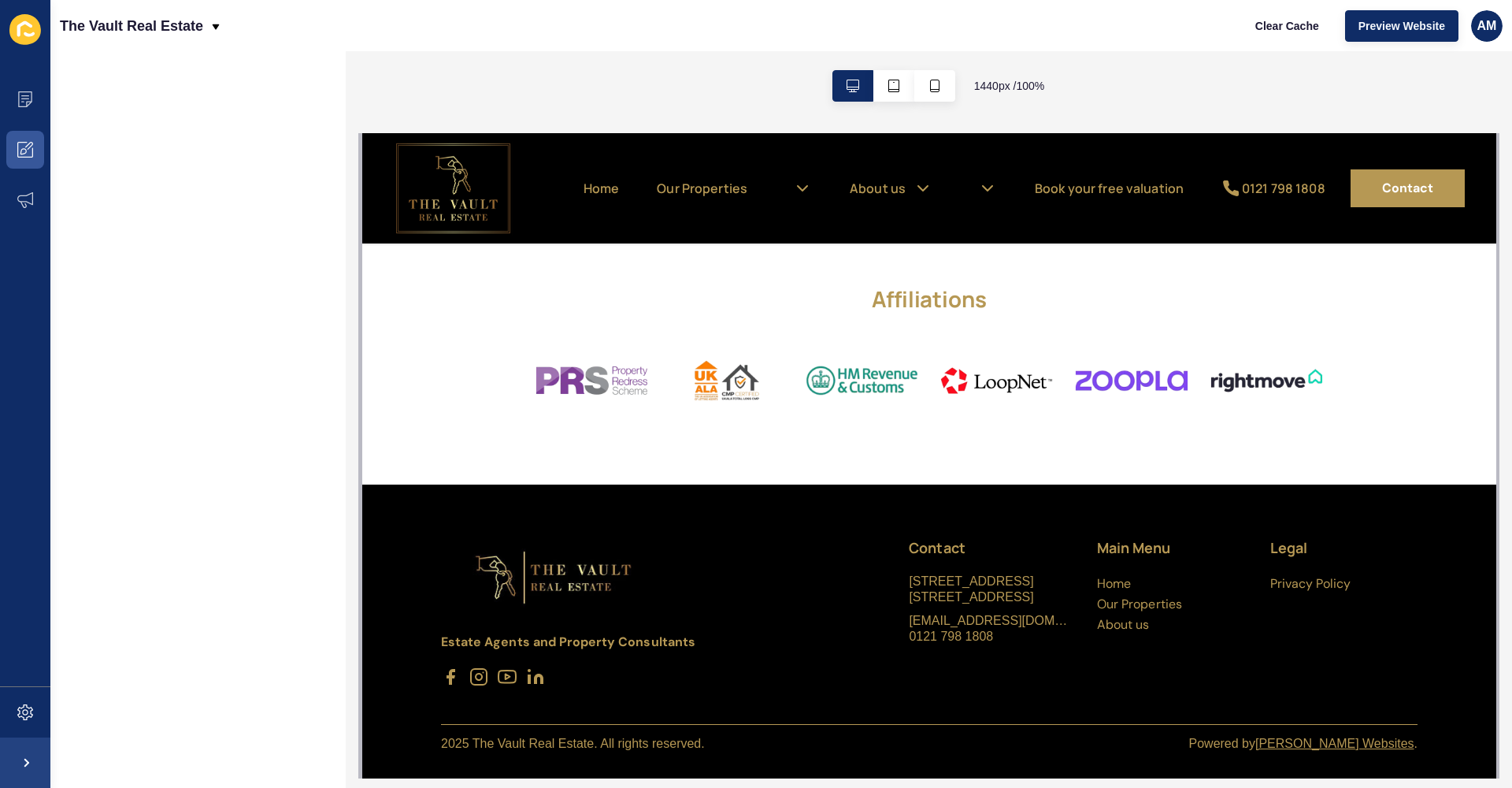
scroll to position [0, 0]
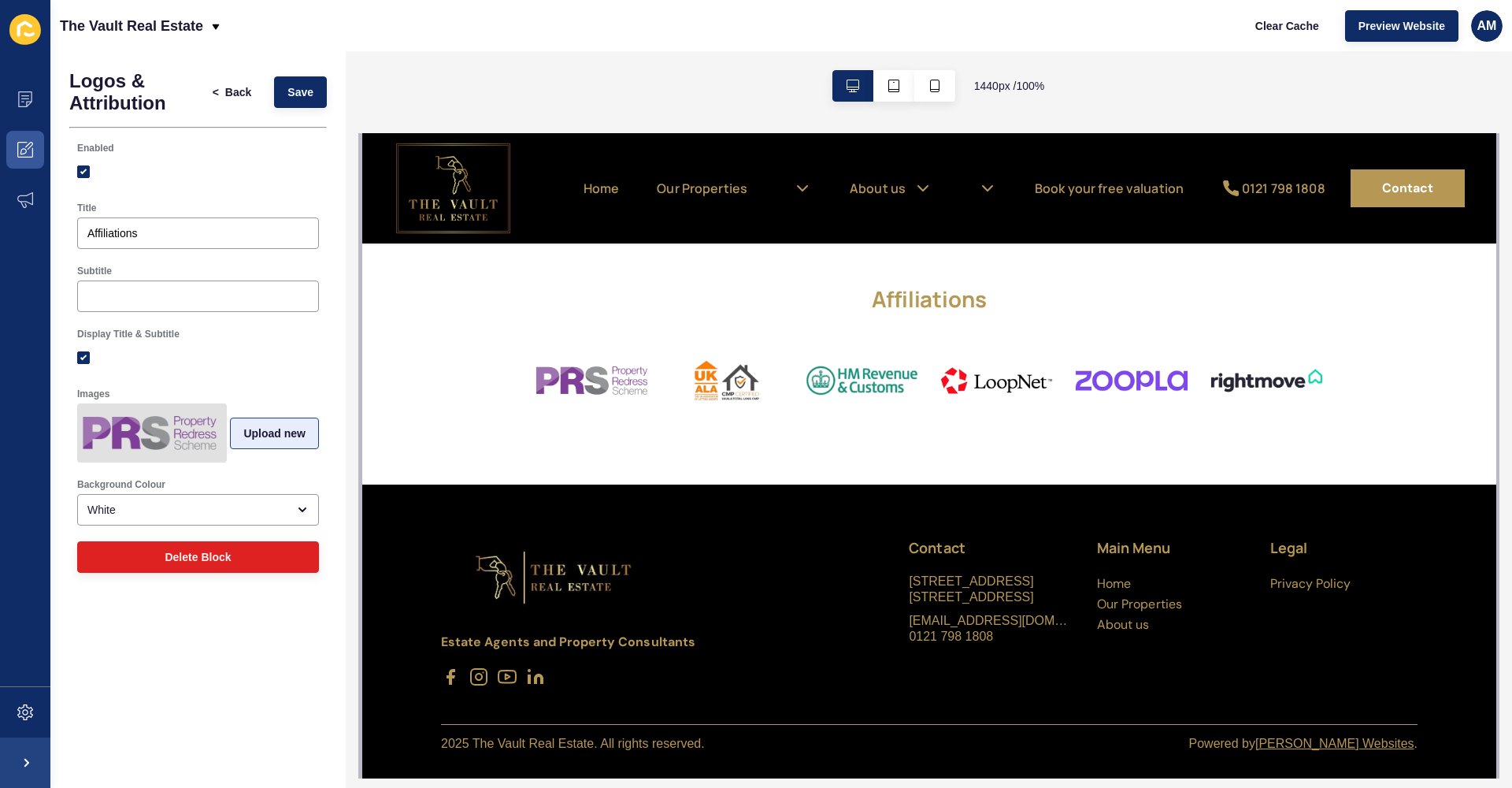
click at [267, 424] on button "Upload new" at bounding box center [274, 433] width 89 height 32
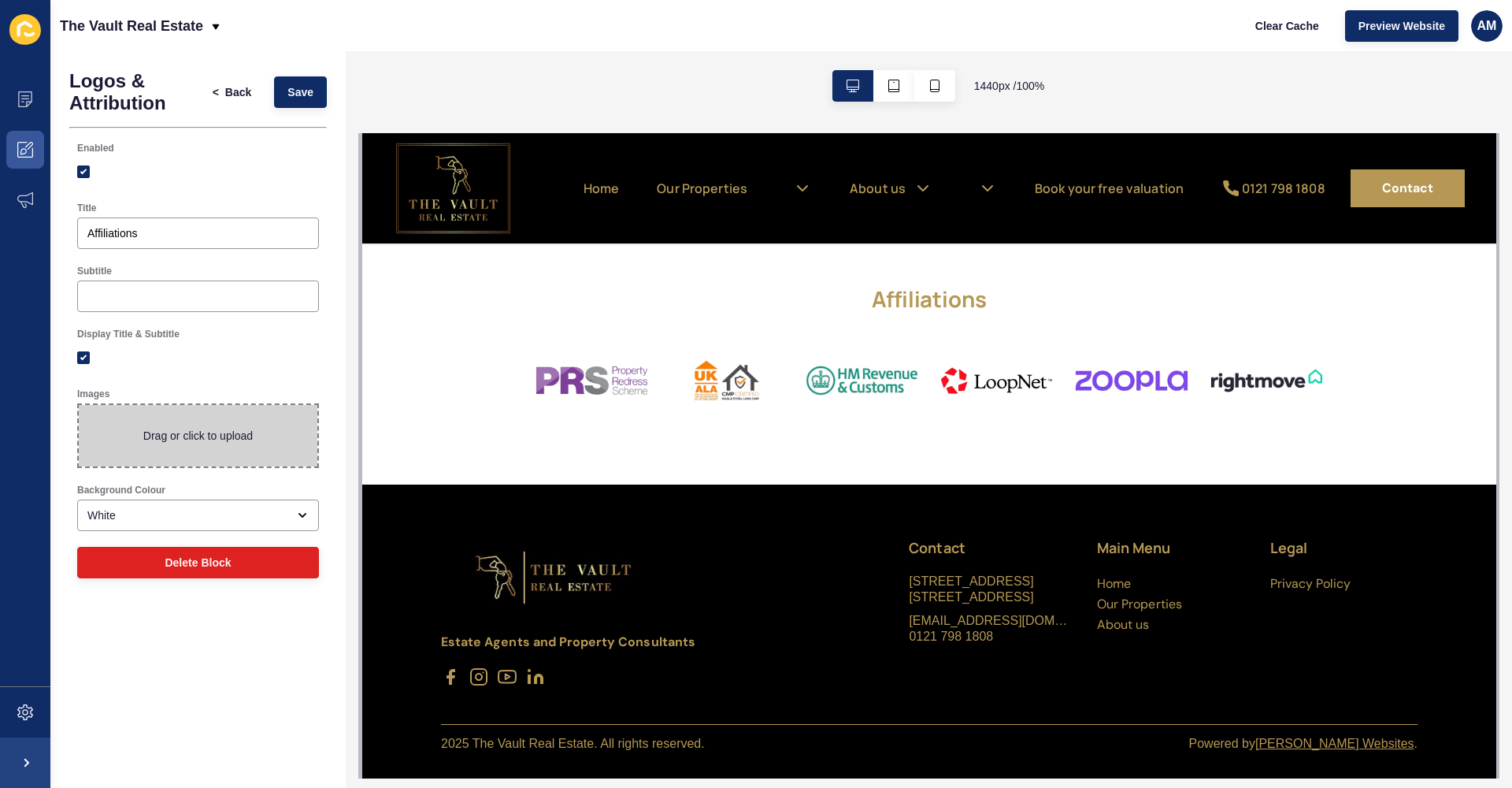
click at [301, 350] on div at bounding box center [197, 357] width 241 height 28
click at [232, 100] on span "Back" at bounding box center [238, 91] width 26 height 15
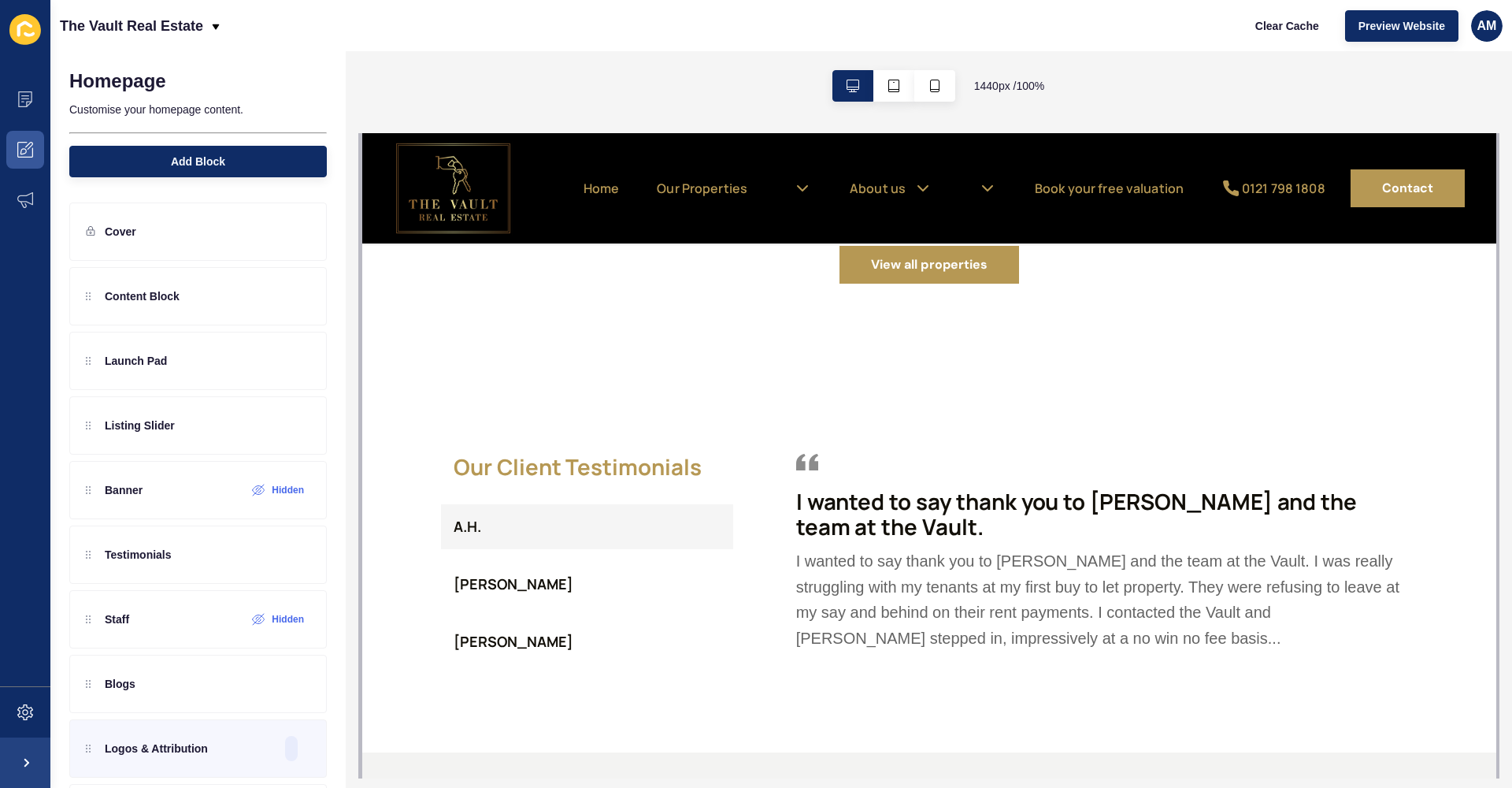
scroll to position [1874, 0]
click at [558, 595] on h5 "[PERSON_NAME]" at bounding box center [513, 585] width 119 height 20
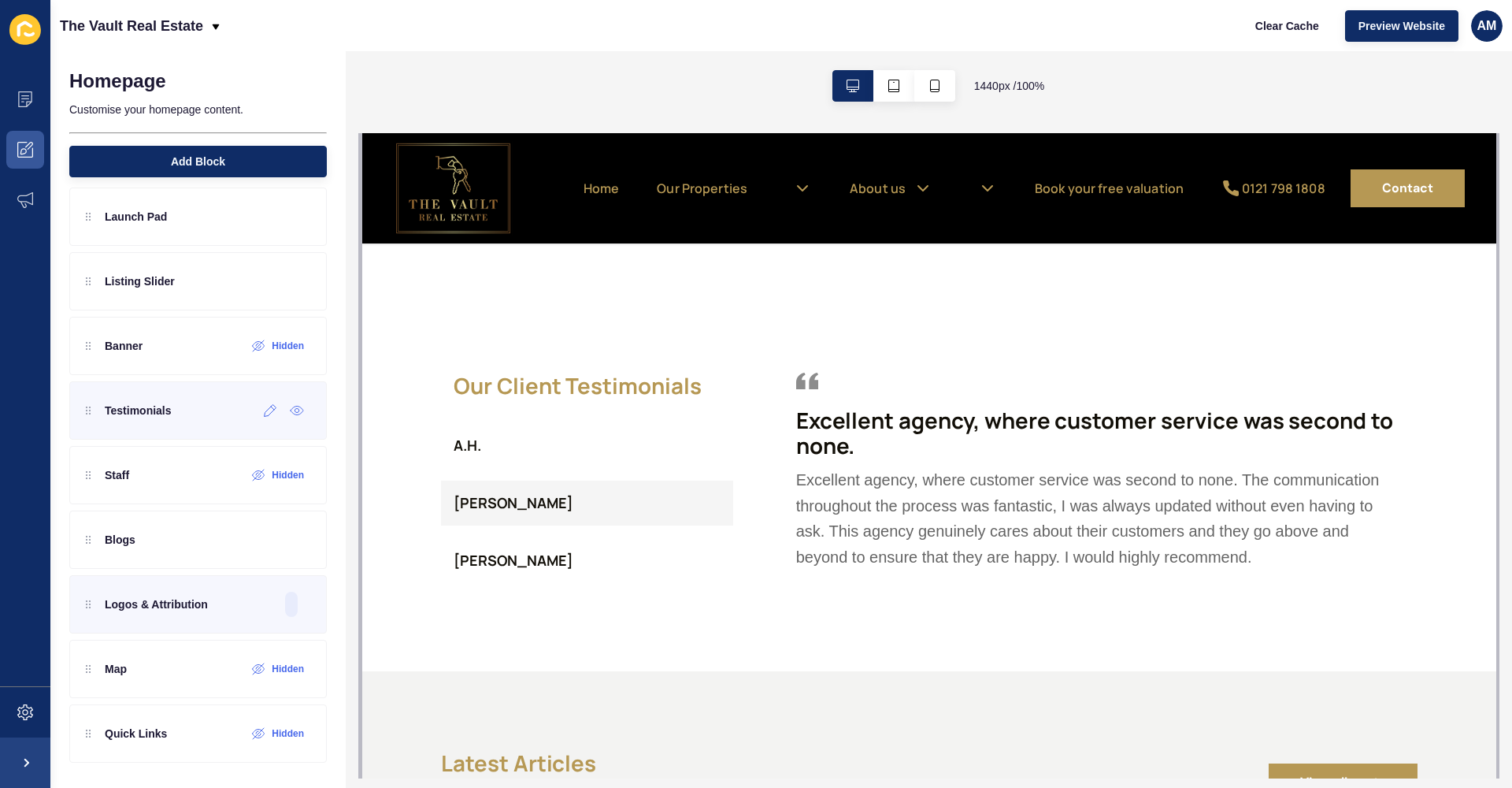
scroll to position [144, 0]
click at [235, 403] on div "Testimonials" at bounding box center [198, 411] width 258 height 58
click at [194, 413] on div "Testimonials" at bounding box center [198, 411] width 258 height 58
click at [266, 412] on icon at bounding box center [270, 411] width 12 height 12
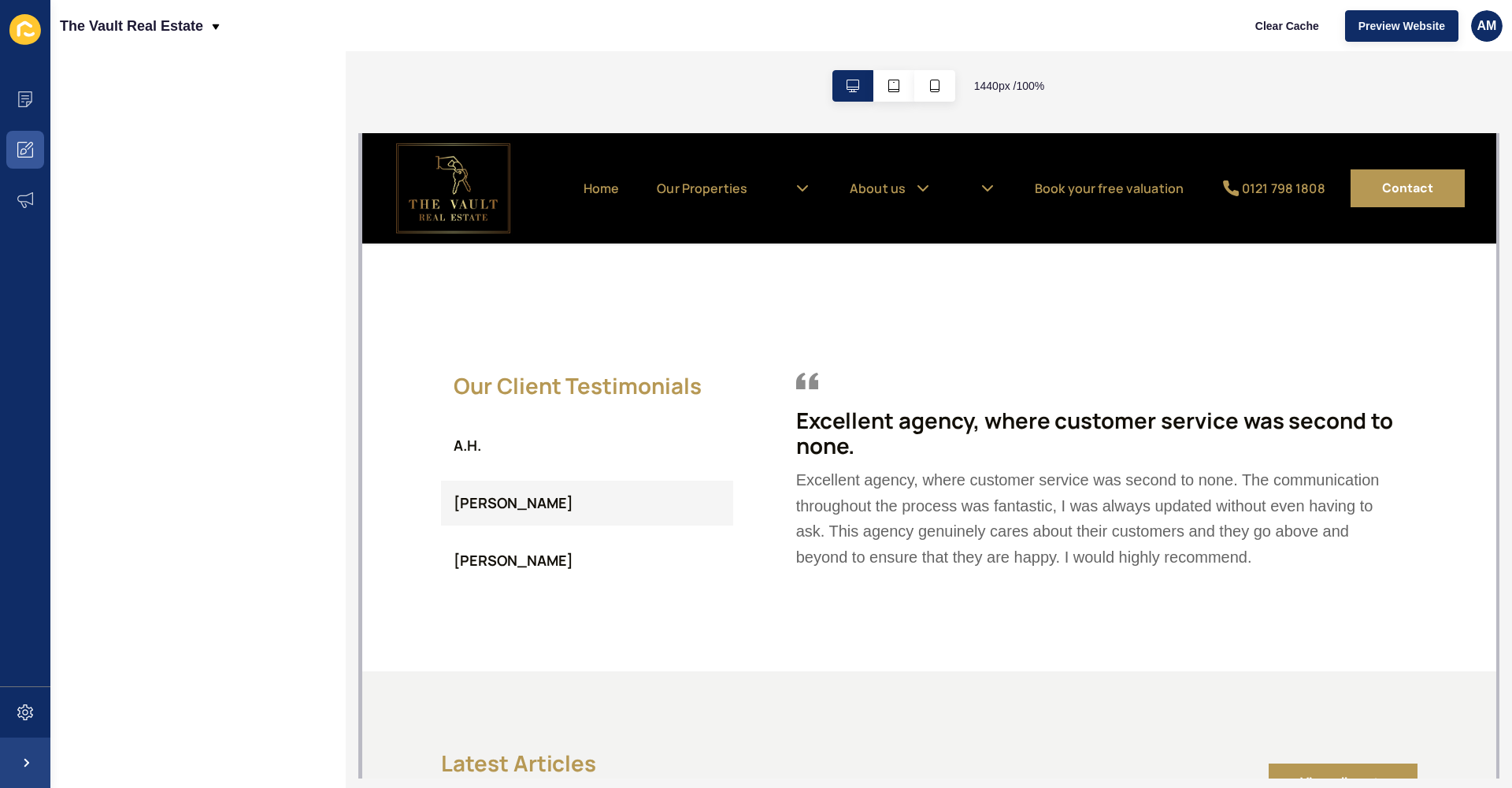
scroll to position [0, 0]
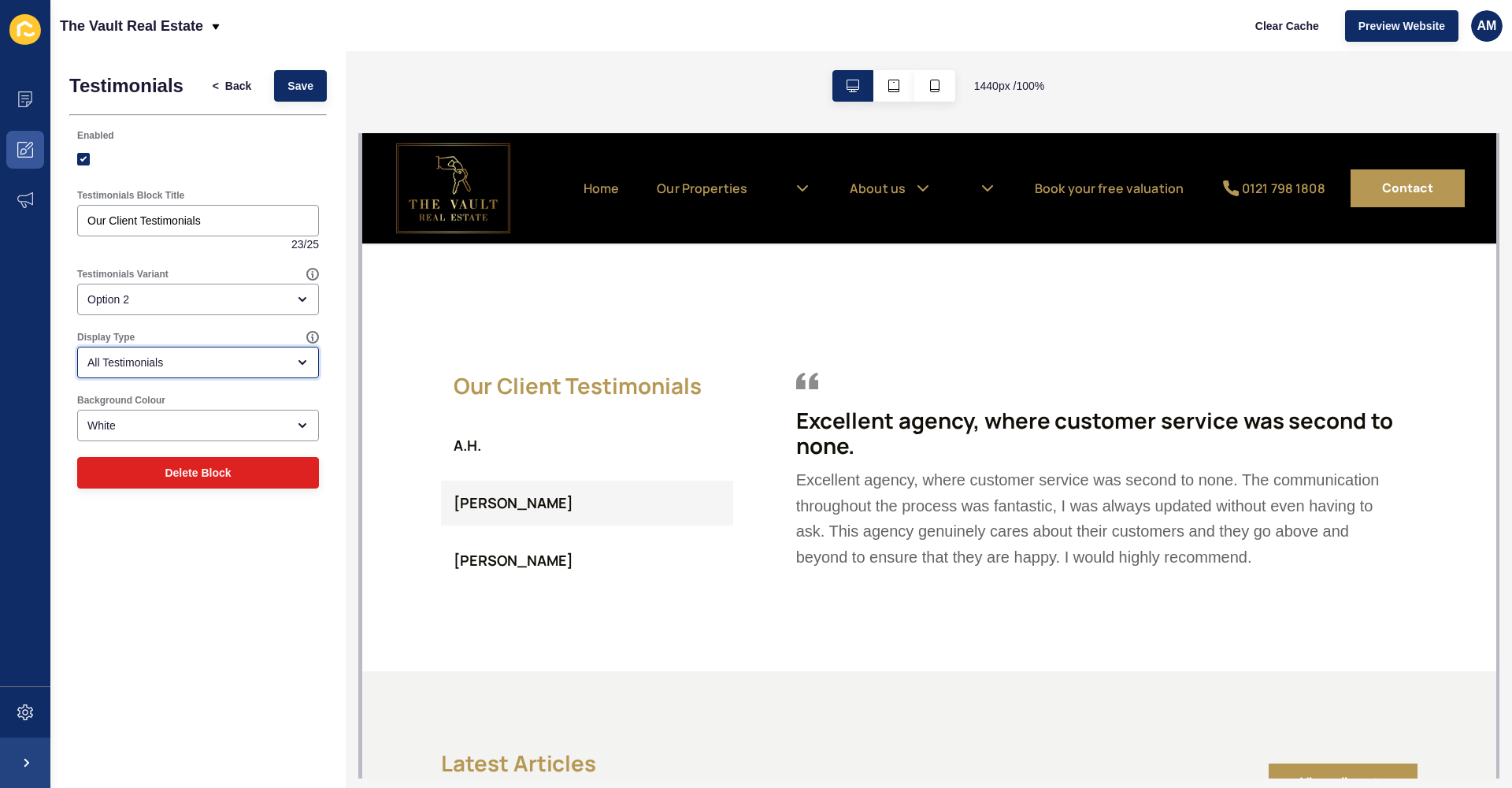
click at [209, 358] on div "All Testimonials" at bounding box center [187, 362] width 199 height 15
click at [244, 162] on div at bounding box center [197, 159] width 241 height 14
click at [239, 82] on span "Back" at bounding box center [238, 85] width 26 height 15
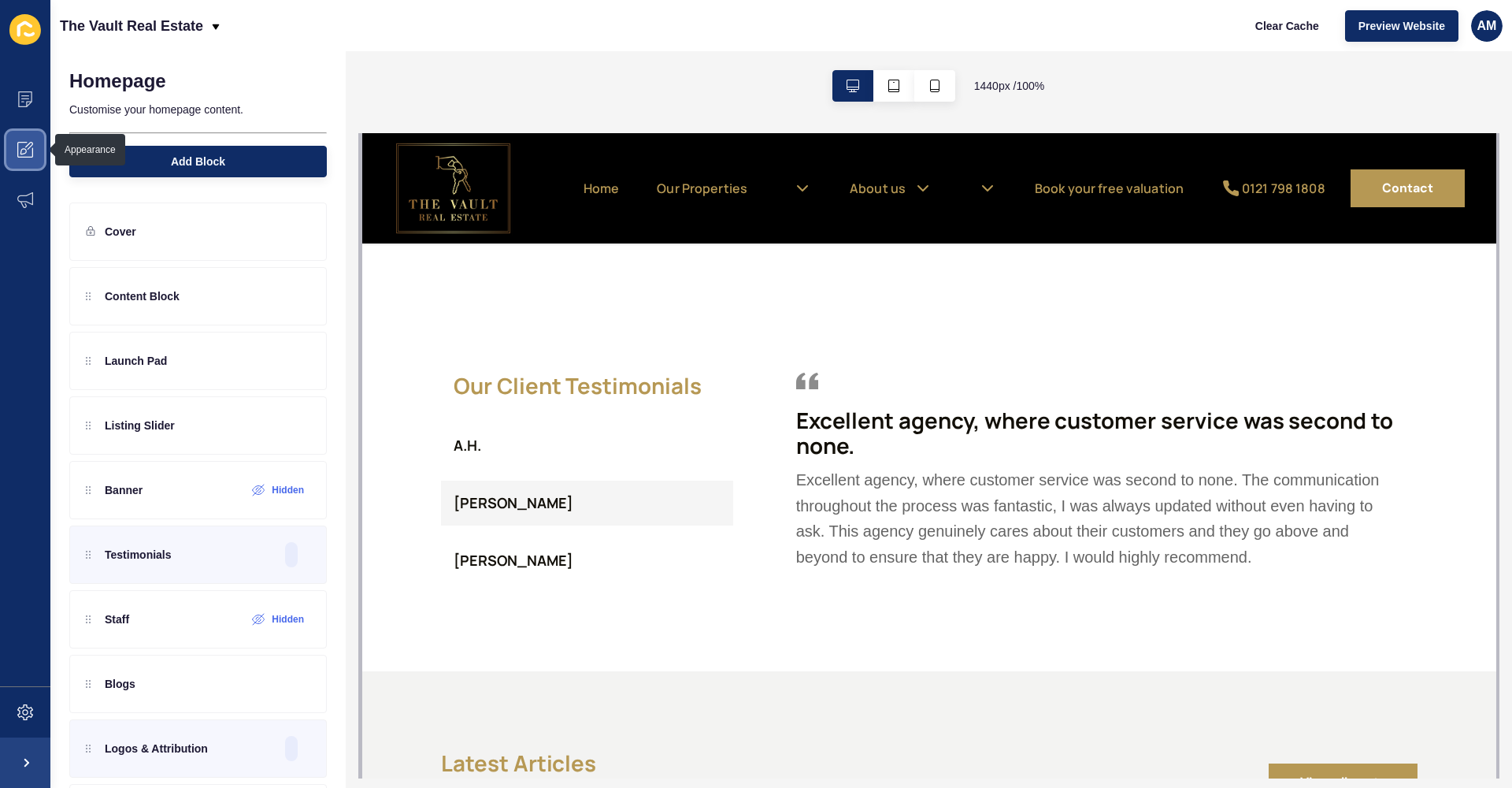
click at [27, 144] on icon at bounding box center [24, 149] width 15 height 15
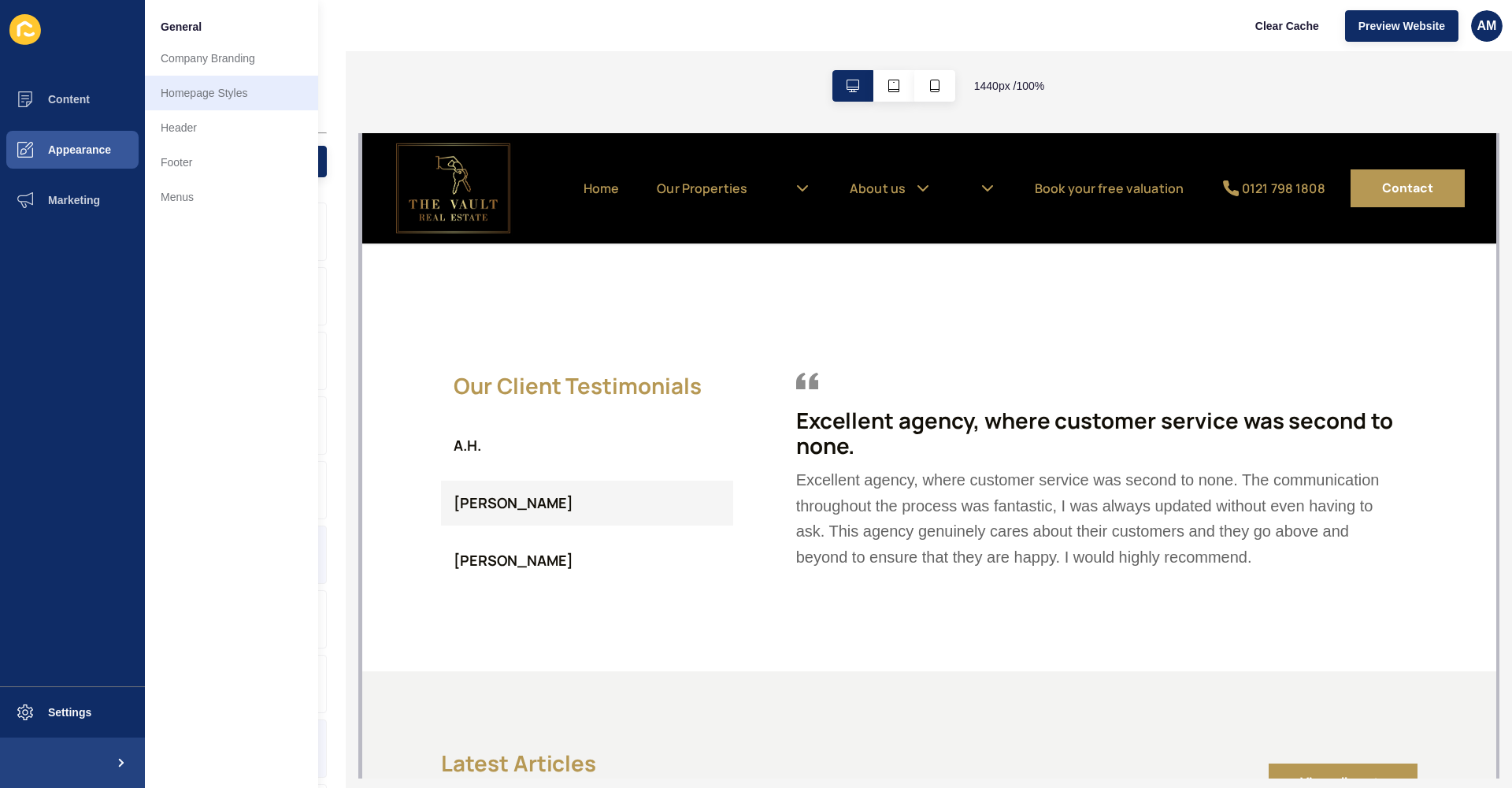
click at [181, 93] on link "Homepage Styles" at bounding box center [232, 93] width 174 height 34
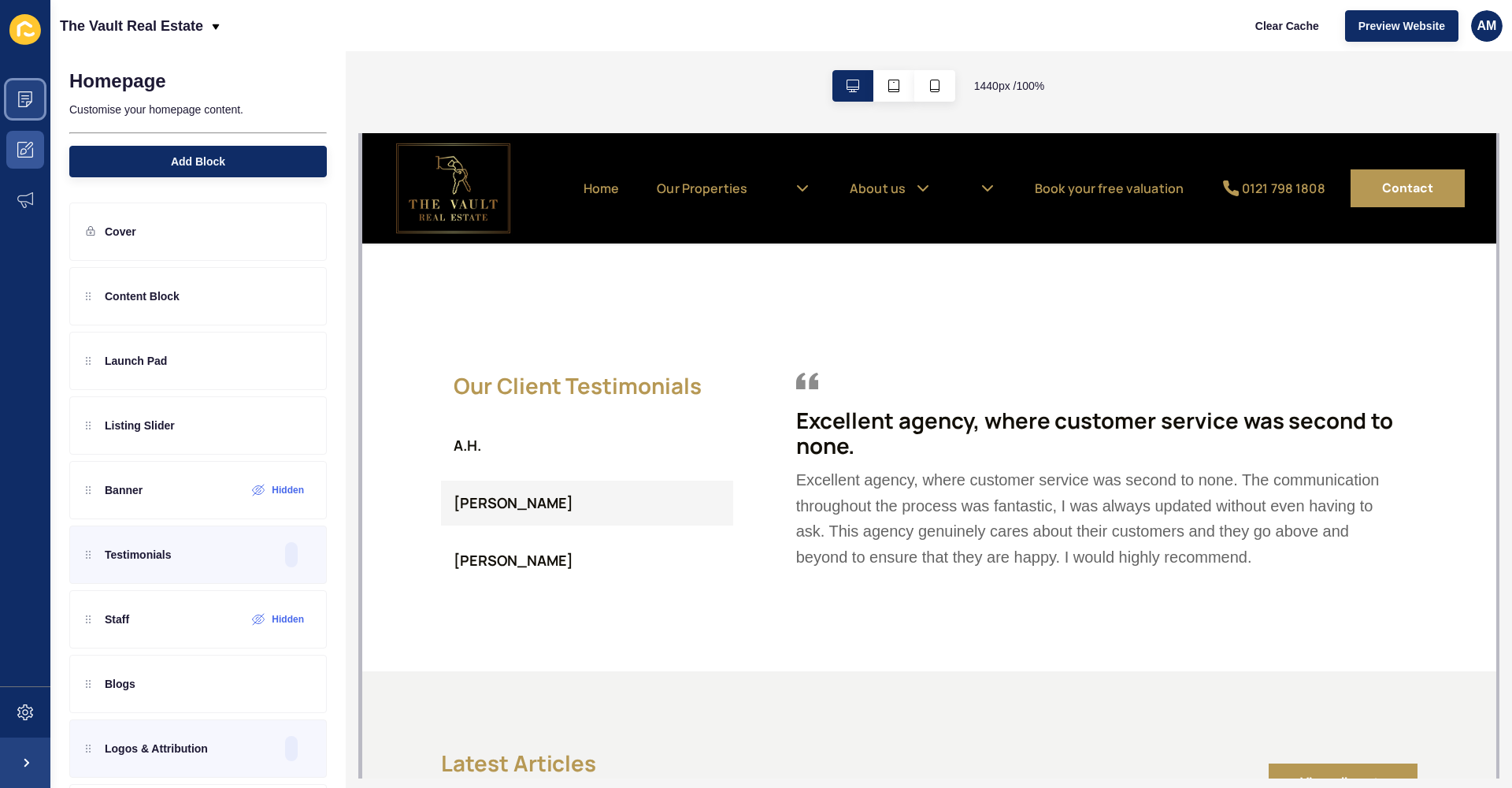
click at [28, 102] on icon at bounding box center [24, 99] width 15 height 15
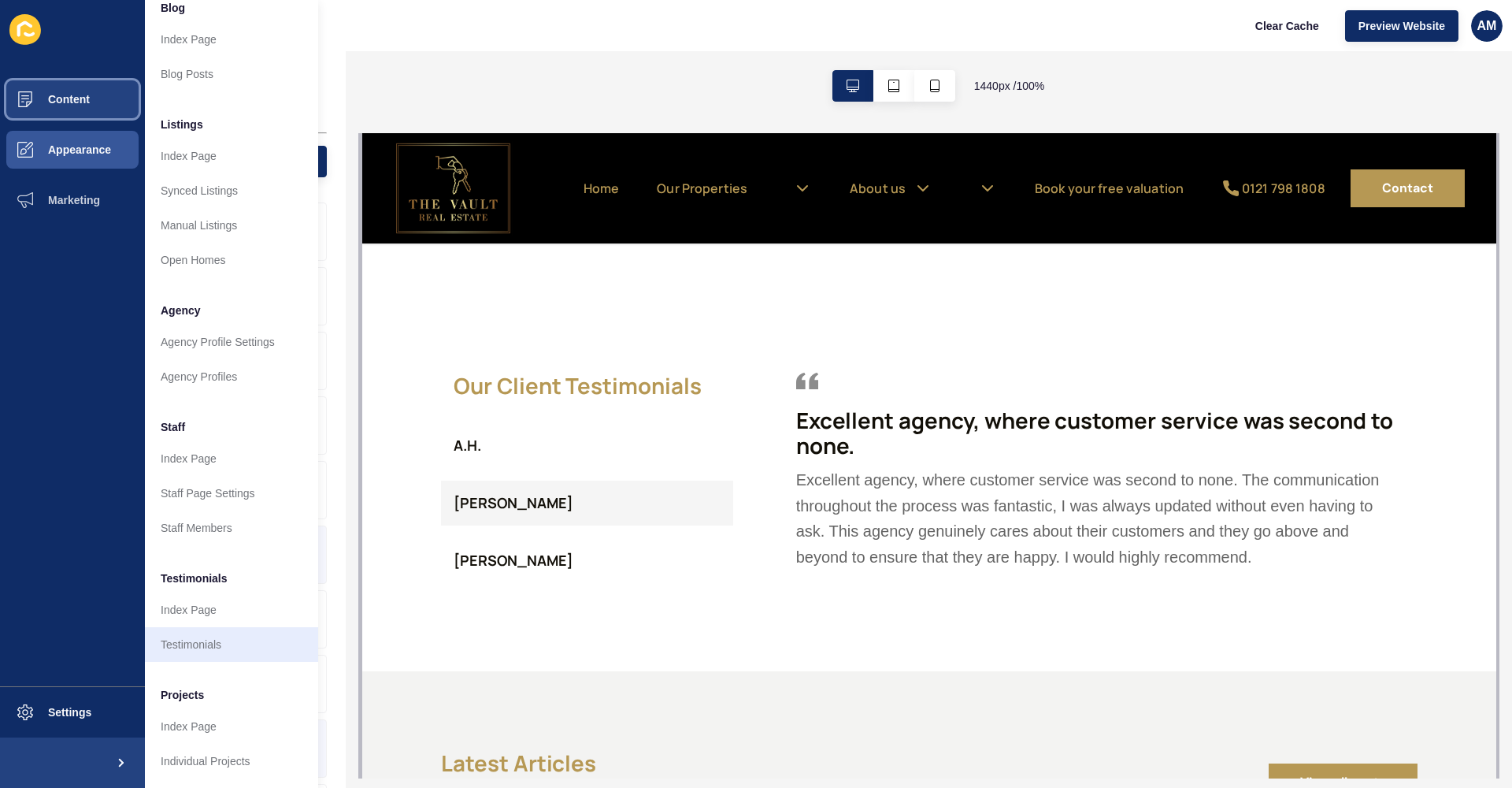
scroll to position [136, 0]
click at [209, 633] on link "Testimonials" at bounding box center [232, 644] width 174 height 34
